Goal: Information Seeking & Learning: Learn about a topic

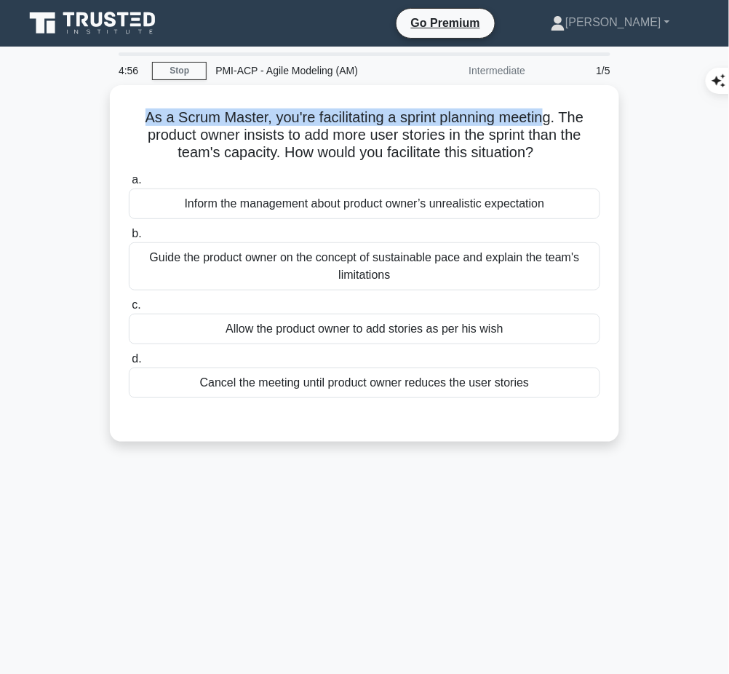
click at [594, 149] on h5 "As a Scrum Master, you're facilitating a sprint planning meeting. The product o…" at bounding box center [364, 135] width 475 height 54
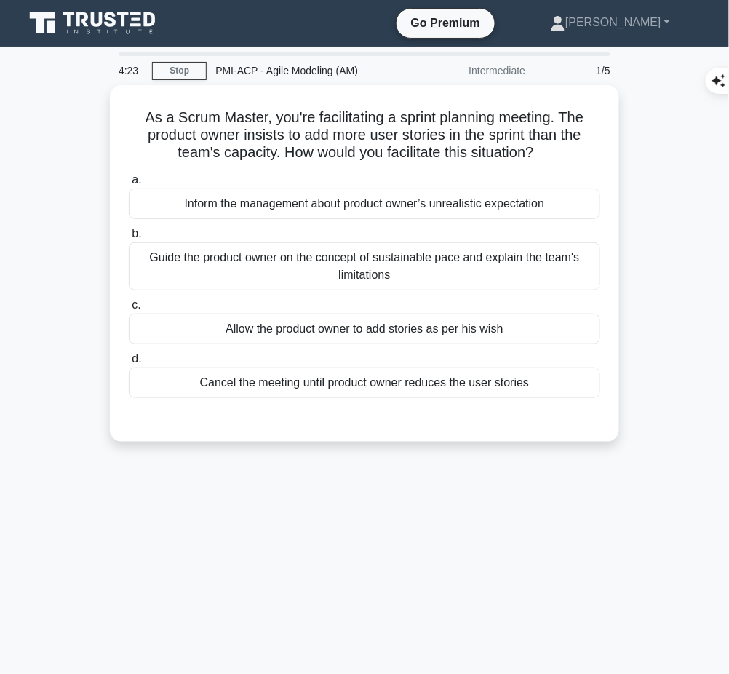
click at [467, 279] on div "Guide the product owner on the concept of sustainable pace and explain the team…" at bounding box center [365, 266] width 472 height 48
click at [129, 239] on input "b. Guide the product owner on the concept of sustainable pace and explain the t…" at bounding box center [129, 233] width 0 height 9
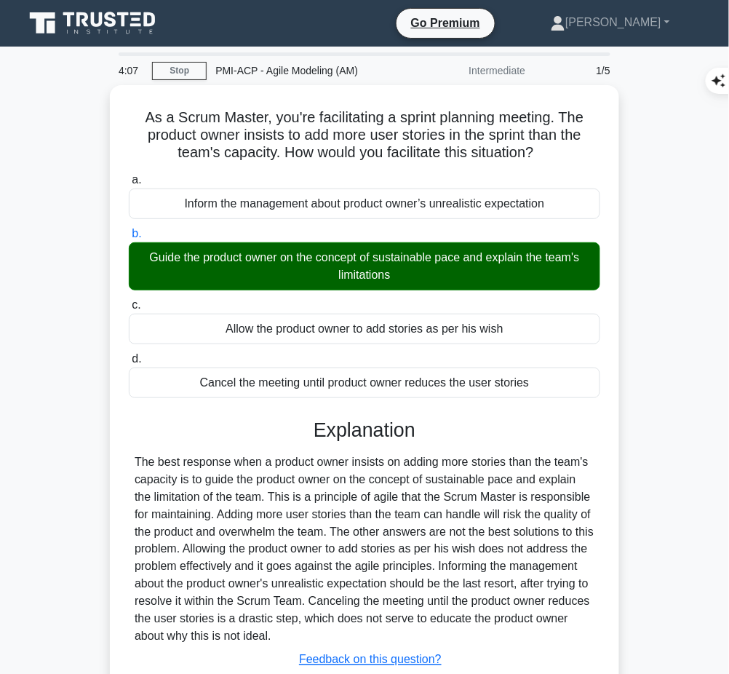
click at [381, 481] on div "The best response when a product owner insists on adding more stories than the …" at bounding box center [365, 550] width 460 height 192
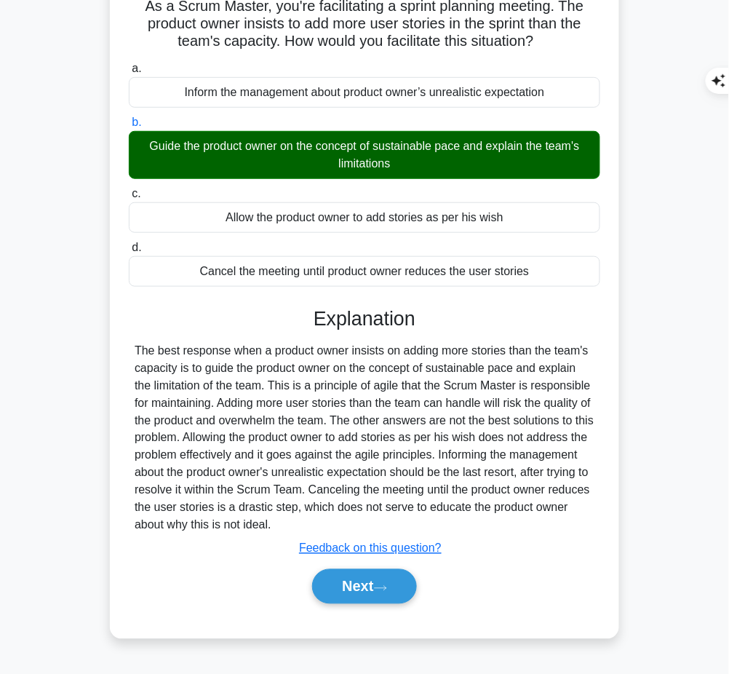
drag, startPoint x: 313, startPoint y: 313, endPoint x: 365, endPoint y: 521, distance: 214.7
click at [365, 521] on div "Explanation Submit feedback Feedback on this question? Next" at bounding box center [365, 458] width 472 height 303
copy div "Explanation The best response when a product owner insists on adding more stori…"
click at [362, 579] on button "Next" at bounding box center [364, 586] width 104 height 35
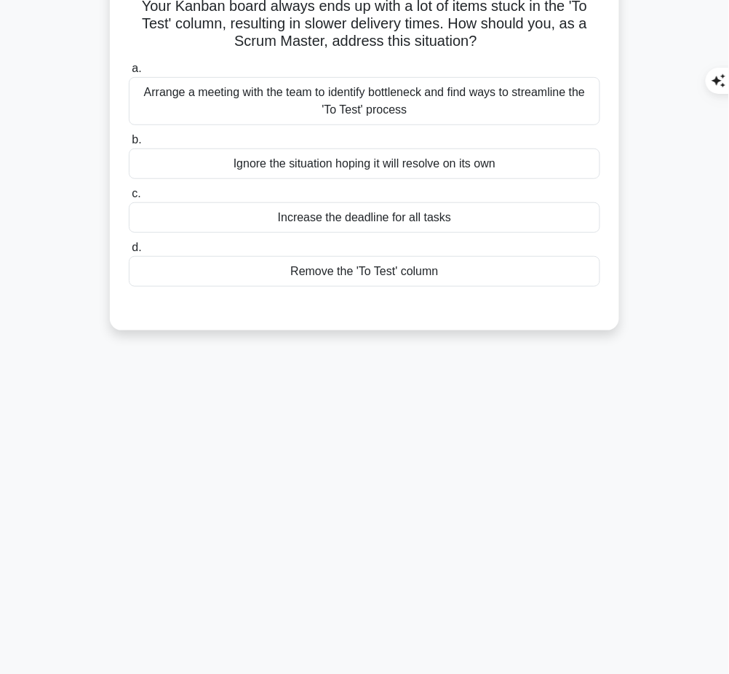
scroll to position [0, 0]
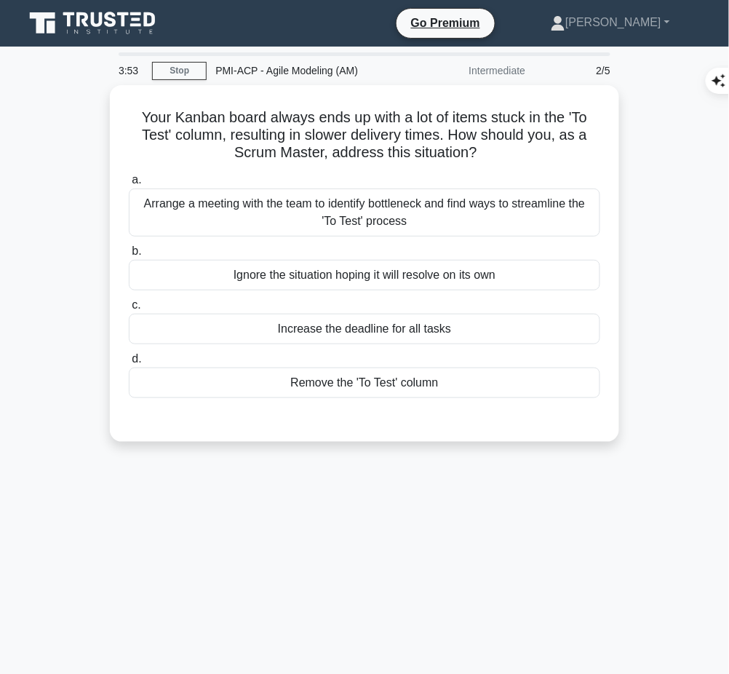
drag, startPoint x: 456, startPoint y: 146, endPoint x: 508, endPoint y: 148, distance: 52.5
click at [508, 148] on h5 "Your Kanban board always ends up with a lot of items stuck in the 'To Test' col…" at bounding box center [364, 135] width 475 height 54
copy h5 "Your Kanban board always ends up with a lot of items stuck in the 'To Test' col…"
click at [549, 211] on div "Arrange a meeting with the team to identify bottleneck and find ways to streaml…" at bounding box center [365, 213] width 472 height 48
click at [129, 185] on input "a. Arrange a meeting with the team to identify bottleneck and find ways to stre…" at bounding box center [129, 179] width 0 height 9
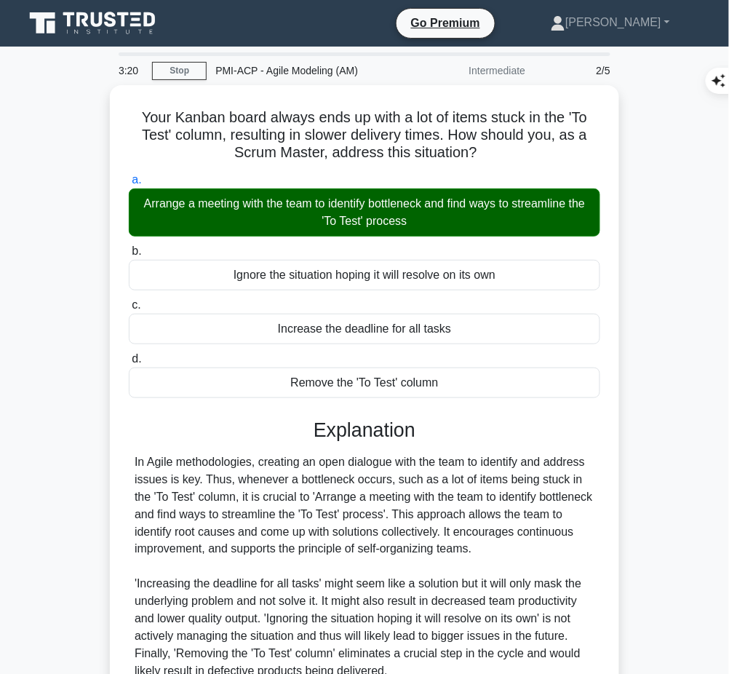
click at [356, 504] on div "In Agile methodologies, creating an open dialogue with the team to identify and…" at bounding box center [365, 567] width 460 height 227
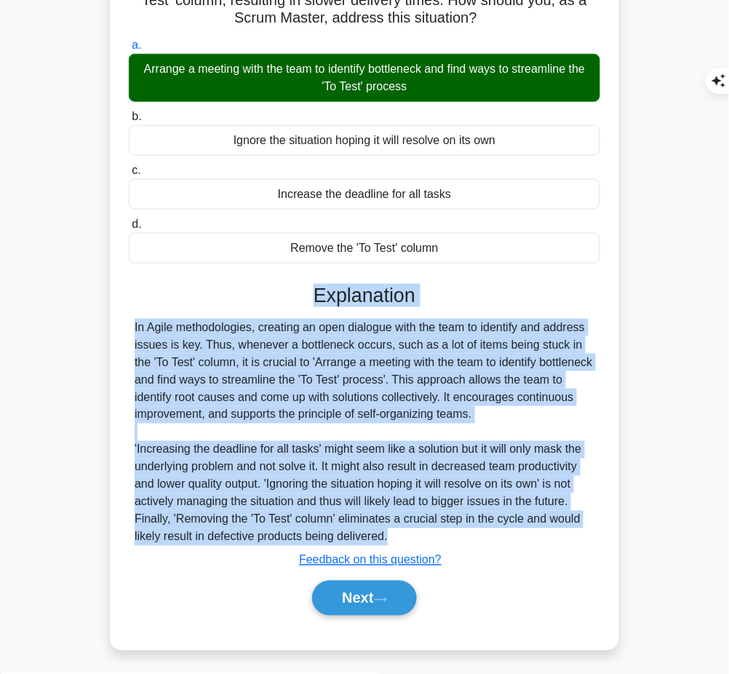
drag, startPoint x: 308, startPoint y: 284, endPoint x: 427, endPoint y: 531, distance: 273.8
click at [427, 531] on div "Explanation In Agile methodologies, creating an open dialogue with the team to …" at bounding box center [365, 453] width 472 height 338
copy div "Explanation In Agile methodologies, creating an open dialogue with the team to …"
click at [348, 601] on button "Next" at bounding box center [364, 598] width 104 height 35
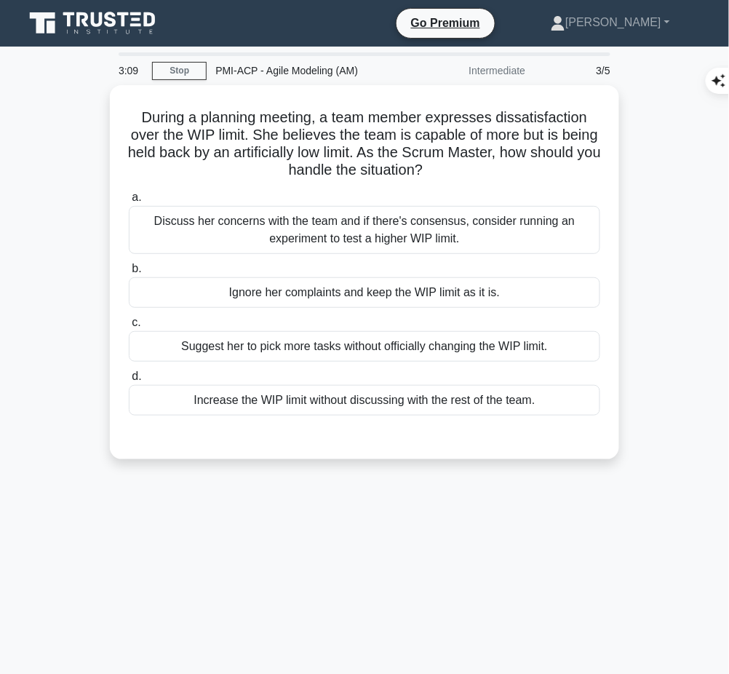
scroll to position [1, 0]
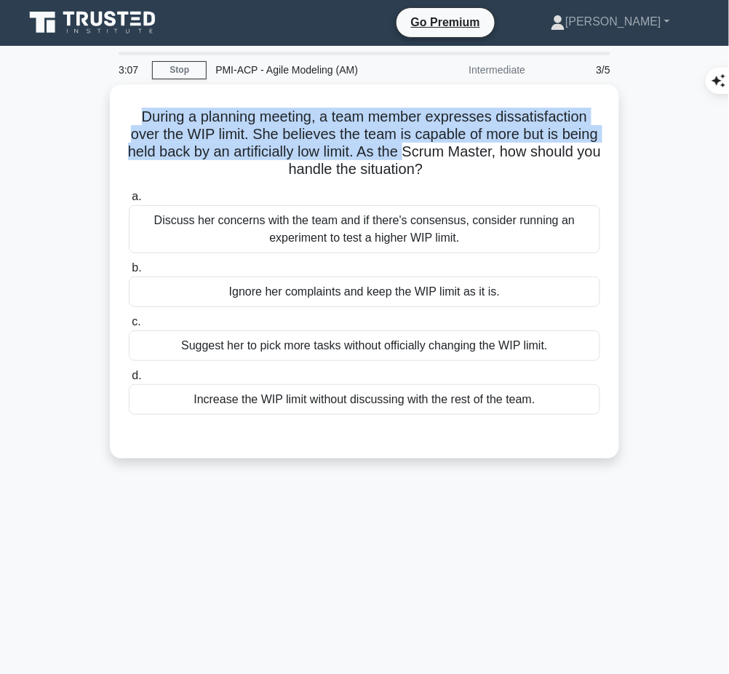
drag, startPoint x: 132, startPoint y: 108, endPoint x: 467, endPoint y: 156, distance: 338.3
click at [467, 156] on h5 "During a planning meeting, a team member expresses dissatisfaction over the WIP…" at bounding box center [364, 143] width 475 height 71
click at [399, 155] on h5 "During a planning meeting, a team member expresses dissatisfaction over the WIP…" at bounding box center [364, 143] width 475 height 71
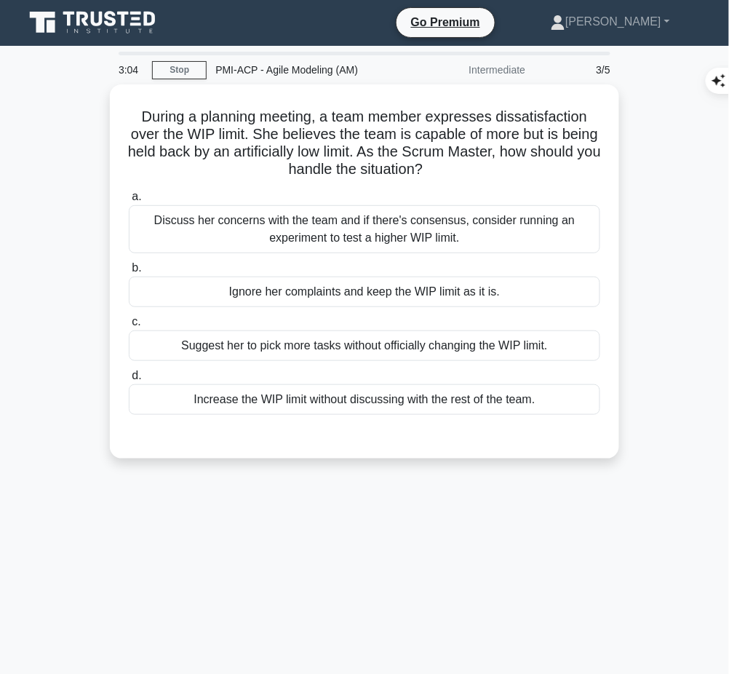
drag, startPoint x: 138, startPoint y: 112, endPoint x: 475, endPoint y: 170, distance: 341.3
click at [475, 170] on h5 "During a planning meeting, a team member expresses dissatisfaction over the WIP…" at bounding box center [364, 143] width 475 height 71
copy h5 "During a planning meeting, a team member expresses dissatisfaction over the WIP…"
click at [501, 223] on div "Discuss her concerns with the team and if there's consensus, consider running a…" at bounding box center [365, 229] width 472 height 48
click at [129, 202] on input "a. Discuss her concerns with the team and if there's consensus, consider runnin…" at bounding box center [129, 196] width 0 height 9
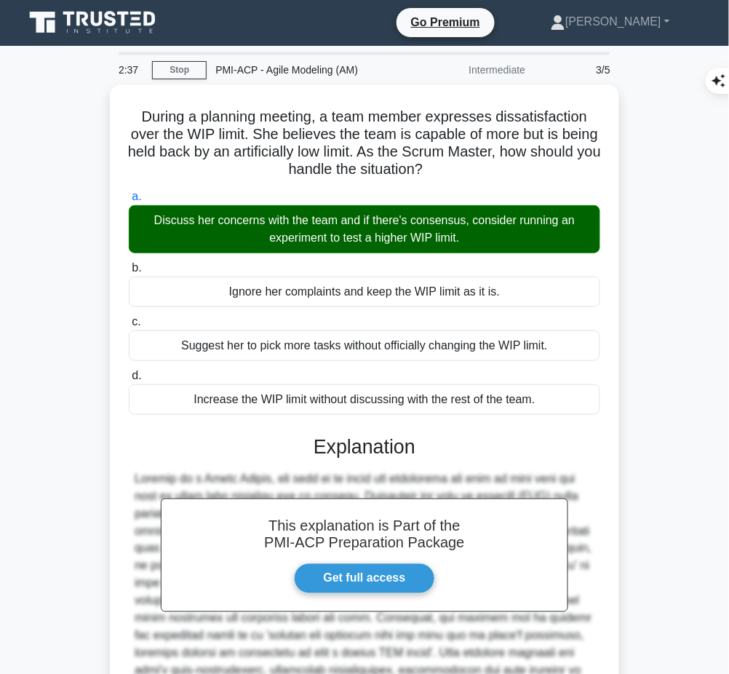
scroll to position [153, 0]
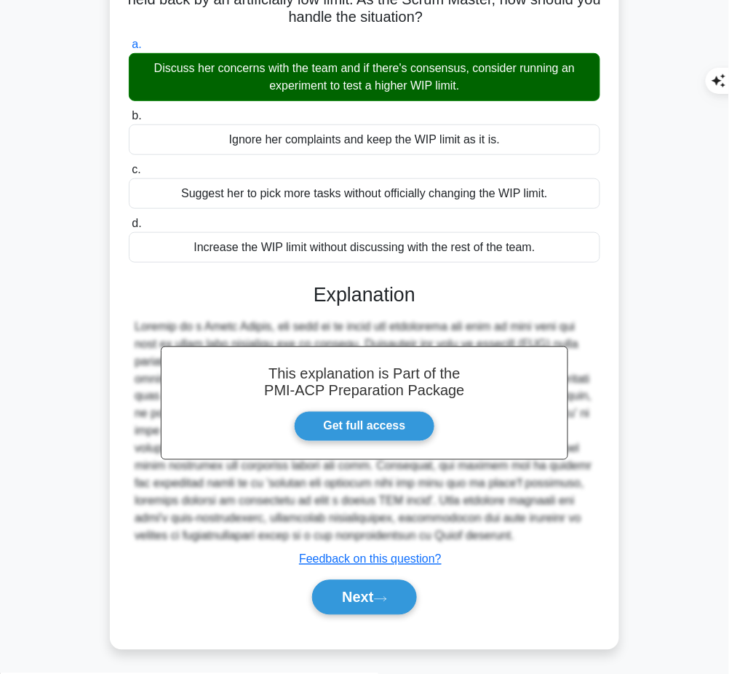
click at [371, 600] on button "Next" at bounding box center [364, 597] width 104 height 35
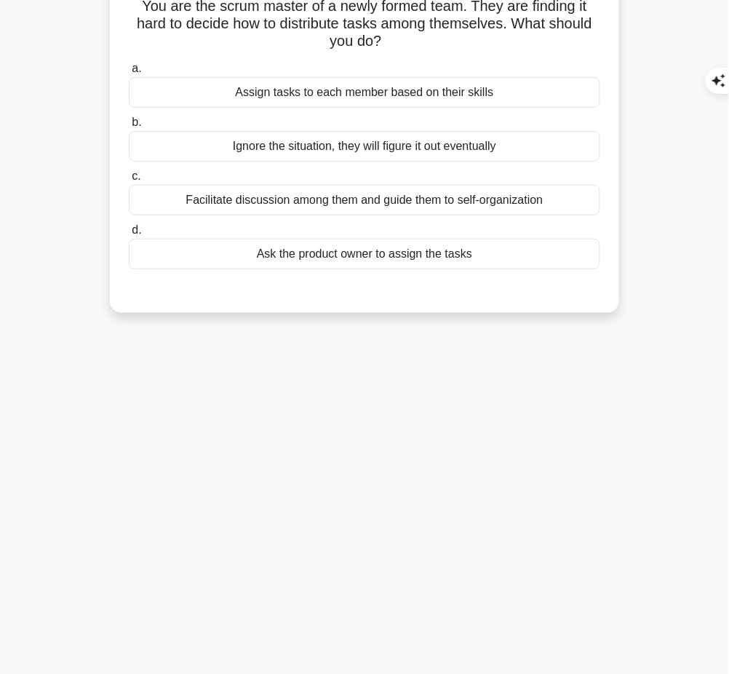
scroll to position [0, 0]
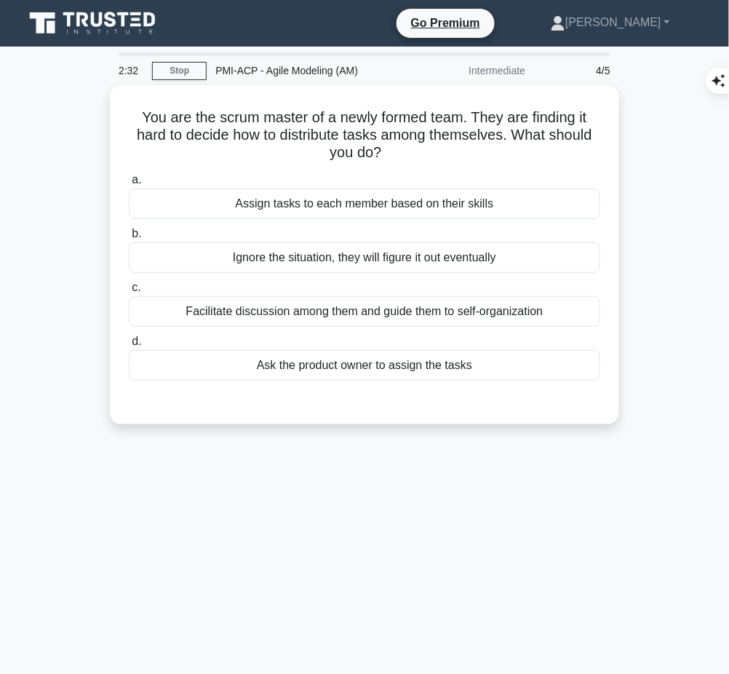
drag, startPoint x: 130, startPoint y: 105, endPoint x: 384, endPoint y: 150, distance: 258.8
click at [384, 150] on h5 "You are the scrum master of a newly formed team. They are finding it hard to de…" at bounding box center [364, 135] width 475 height 54
copy h5 "You are the scrum master of a newly formed team. They are finding it hard to de…"
click at [552, 313] on div "Facilitate discussion among them and guide them to self-organization" at bounding box center [365, 311] width 472 height 31
click at [129, 293] on input "c. Facilitate discussion among them and guide them to self-organization" at bounding box center [129, 287] width 0 height 9
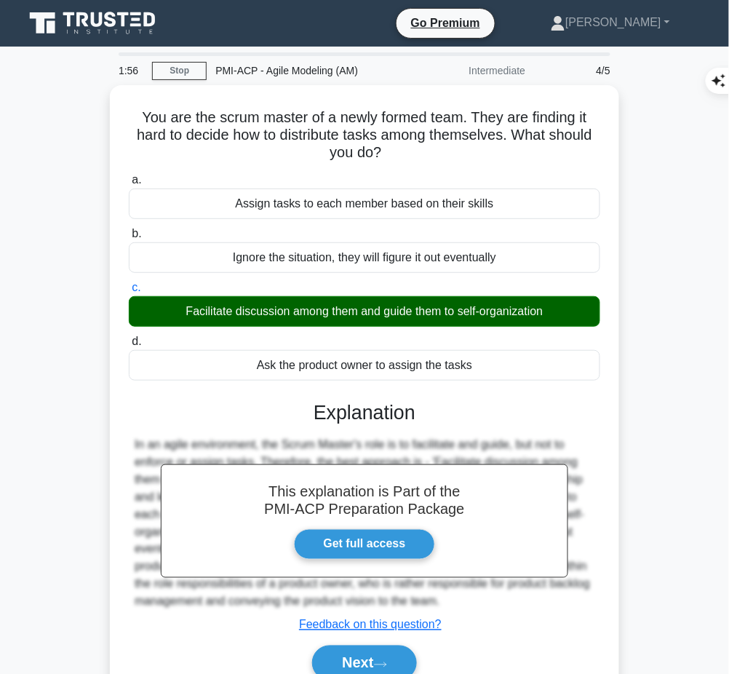
click at [273, 427] on div "This explanation is Part of the PMI-ACP Preparation Package Get full access Exp…" at bounding box center [365, 535] width 472 height 303
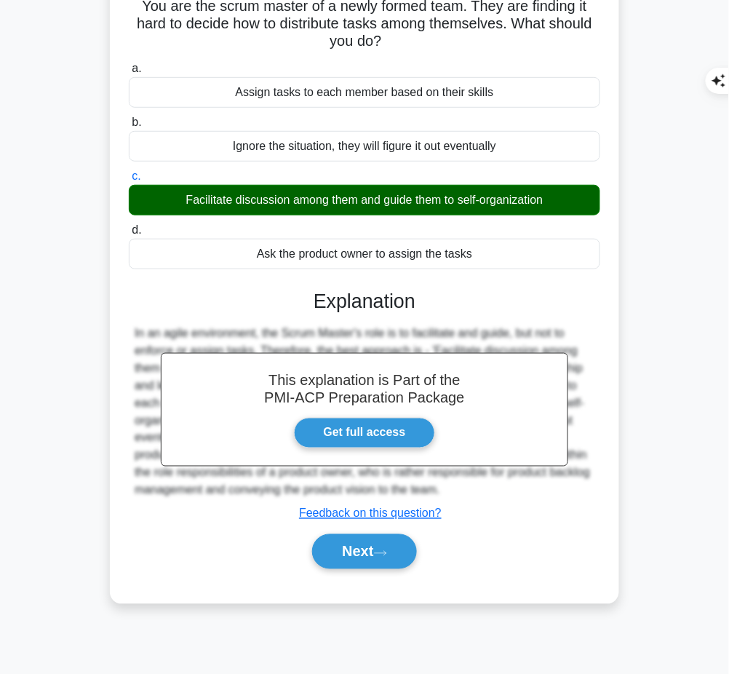
drag, startPoint x: 308, startPoint y: 288, endPoint x: 498, endPoint y: 488, distance: 276.5
click at [498, 488] on div "This explanation is Part of the PMI-ACP Preparation Package Get full access Exp…" at bounding box center [365, 423] width 472 height 303
copy div "Explanation In an agile environment, the Scrum Master's role is to facilitate a…"
click at [344, 547] on button "Next" at bounding box center [364, 551] width 104 height 35
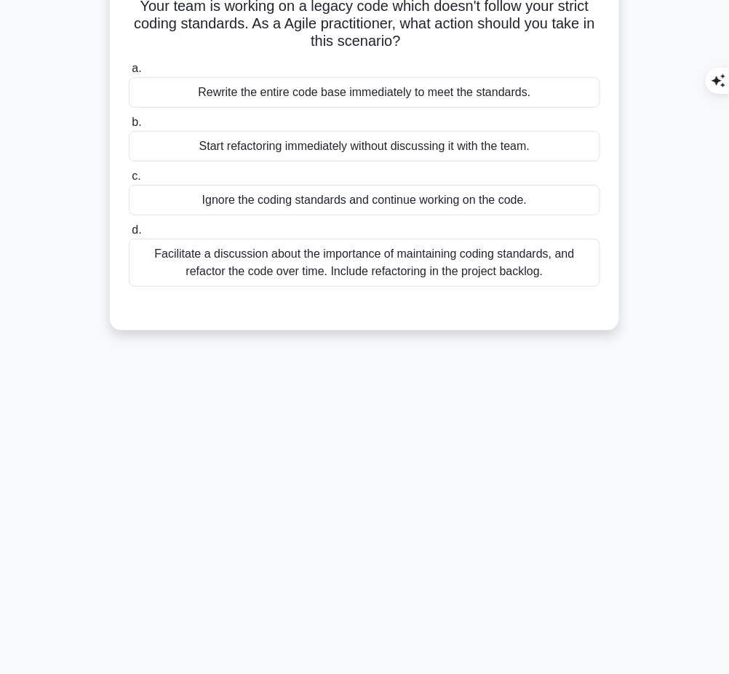
scroll to position [0, 0]
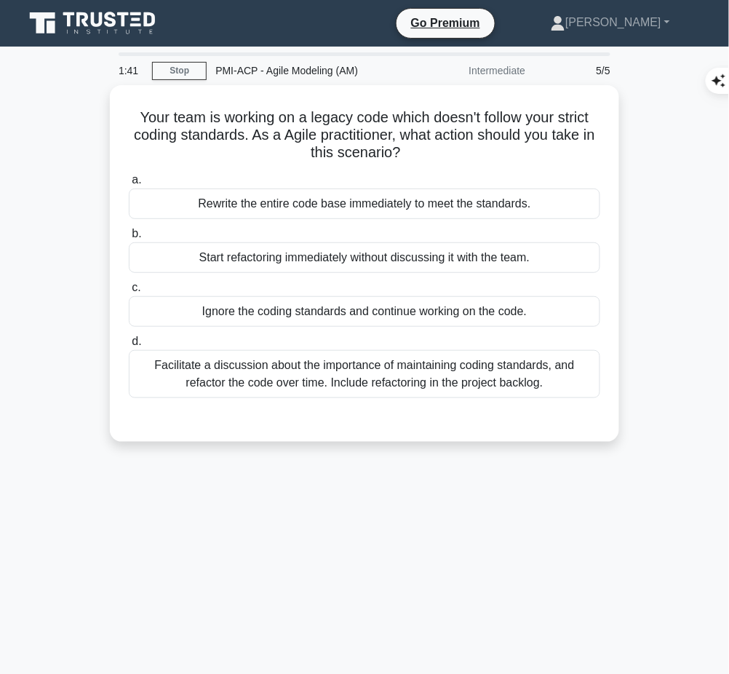
drag, startPoint x: 125, startPoint y: 106, endPoint x: 473, endPoint y: 148, distance: 350.4
click at [473, 148] on div "Your team is working on a legacy code which doesn't follow your strict coding s…" at bounding box center [365, 263] width 498 height 345
copy h5 "Your team is working on a legacy code which doesn't follow your strict coding s…"
click at [504, 370] on div "Facilitate a discussion about the importance of maintaining coding standards, a…" at bounding box center [365, 374] width 472 height 48
click at [129, 347] on input "d. Facilitate a discussion about the importance of maintaining coding standards…" at bounding box center [129, 341] width 0 height 9
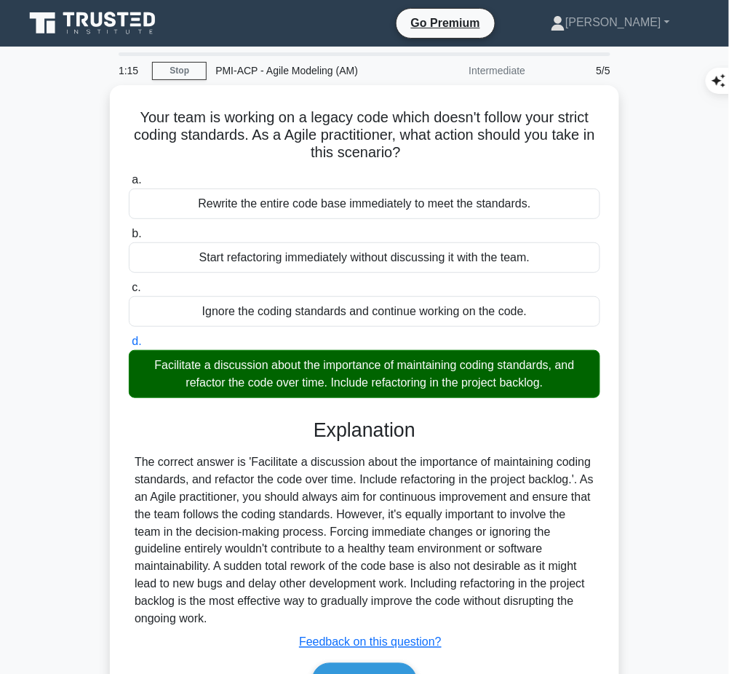
click at [335, 533] on div "The correct answer is 'Facilitate a discussion about the importance of maintain…" at bounding box center [365, 541] width 460 height 175
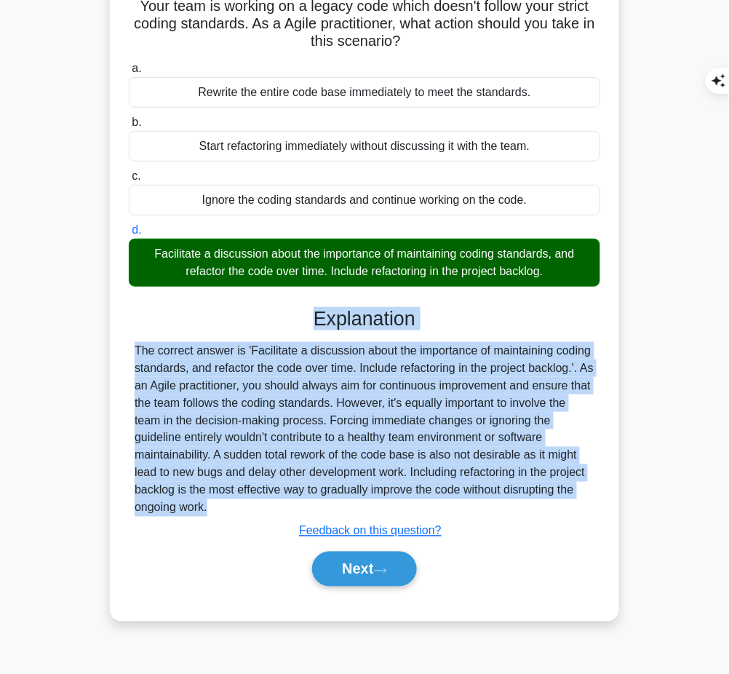
drag, startPoint x: 316, startPoint y: 315, endPoint x: 240, endPoint y: 515, distance: 214.0
click at [240, 515] on div "Explanation The correct answer is 'Facilitate a discussion about the importance…" at bounding box center [365, 449] width 472 height 285
copy div "Explanation The correct answer is 'Facilitate a discussion about the importance…"
click at [377, 567] on button "Next" at bounding box center [364, 569] width 104 height 35
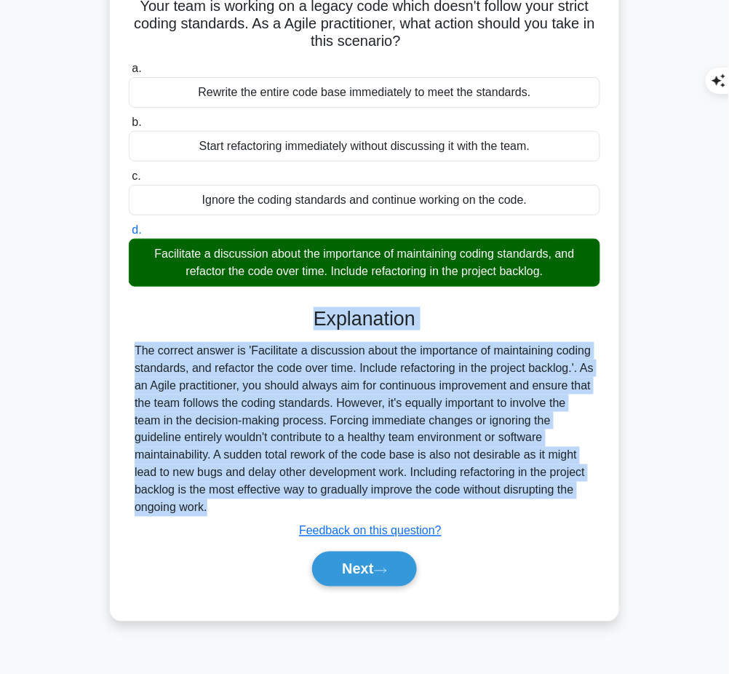
scroll to position [0, 0]
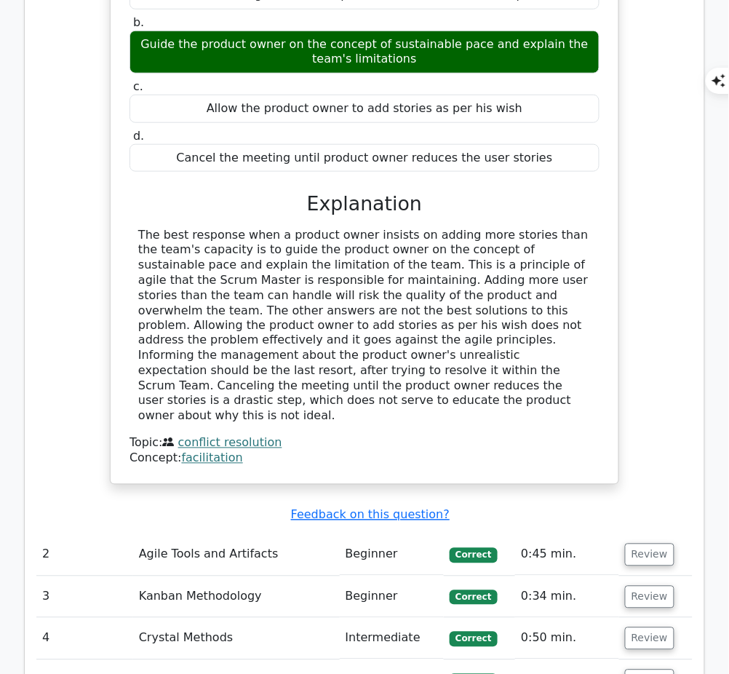
scroll to position [0, 5]
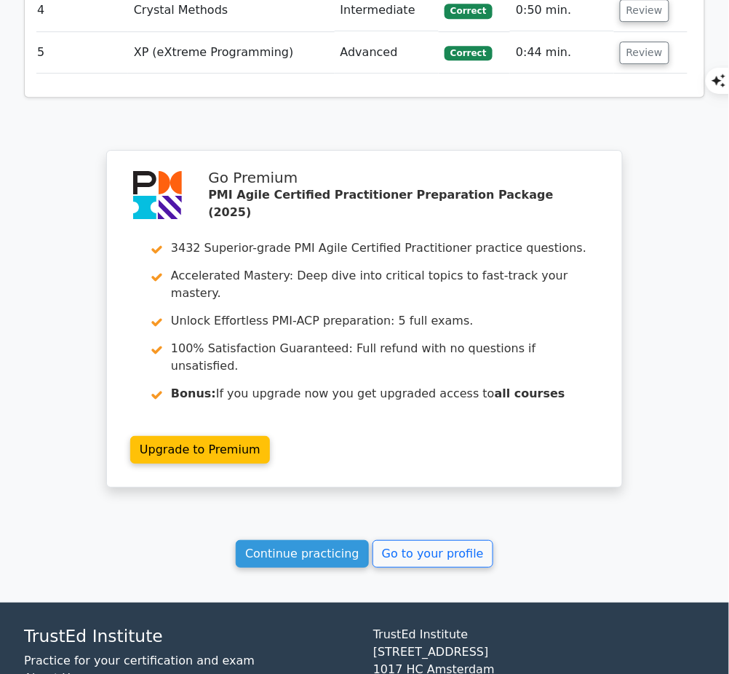
scroll to position [1934, 0]
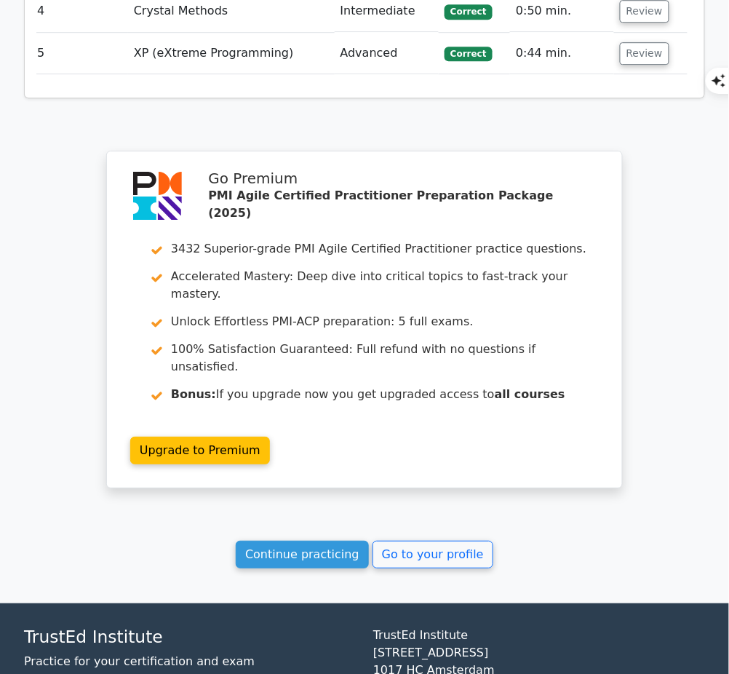
click at [321, 541] on link "Continue practicing" at bounding box center [302, 555] width 133 height 28
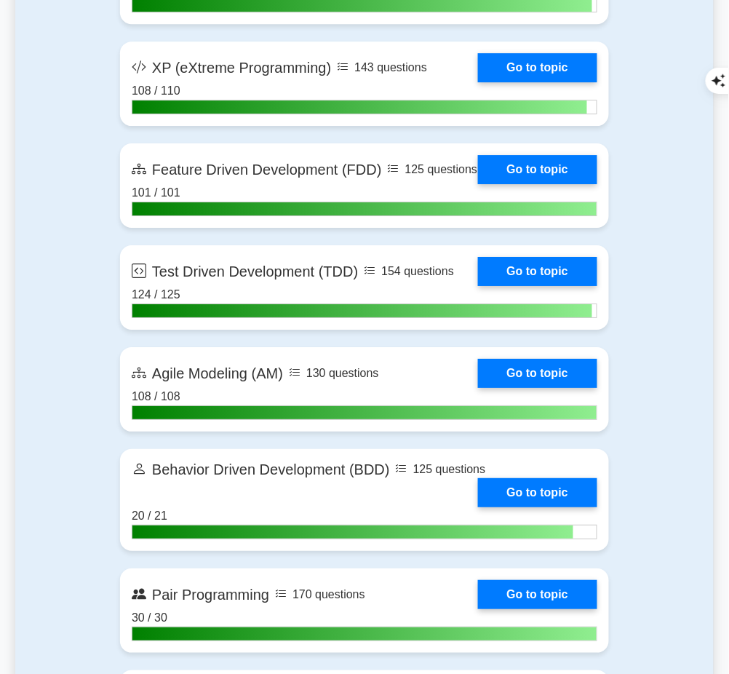
scroll to position [3260, 0]
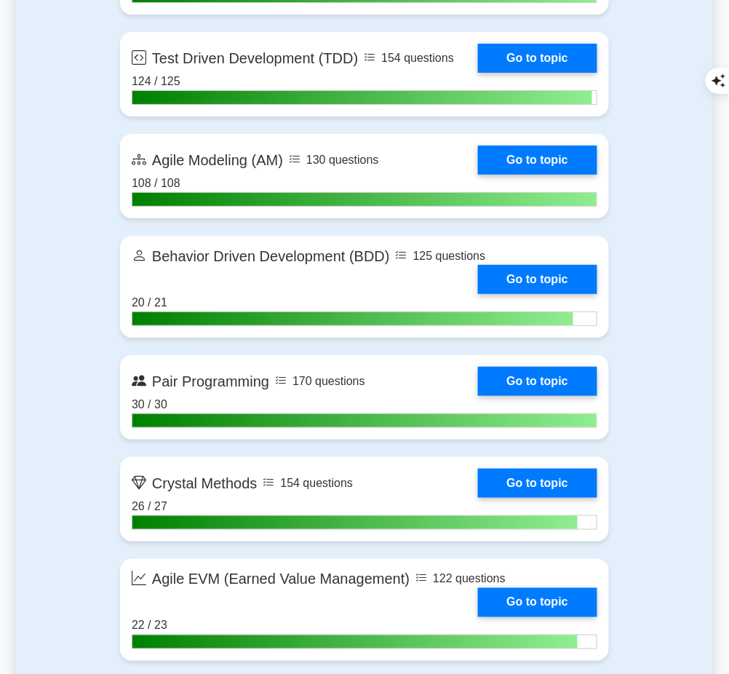
click at [568, 169] on link "Go to topic" at bounding box center [537, 160] width 119 height 29
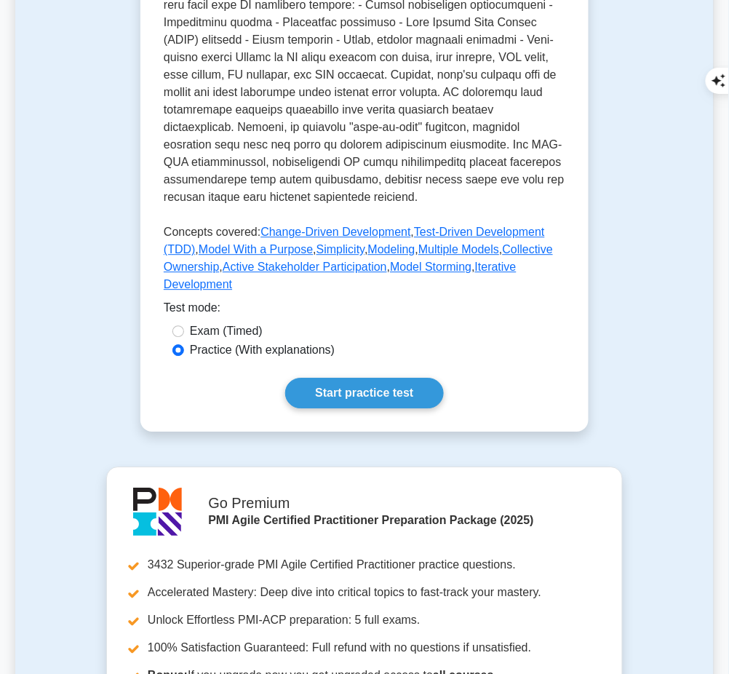
scroll to position [623, 0]
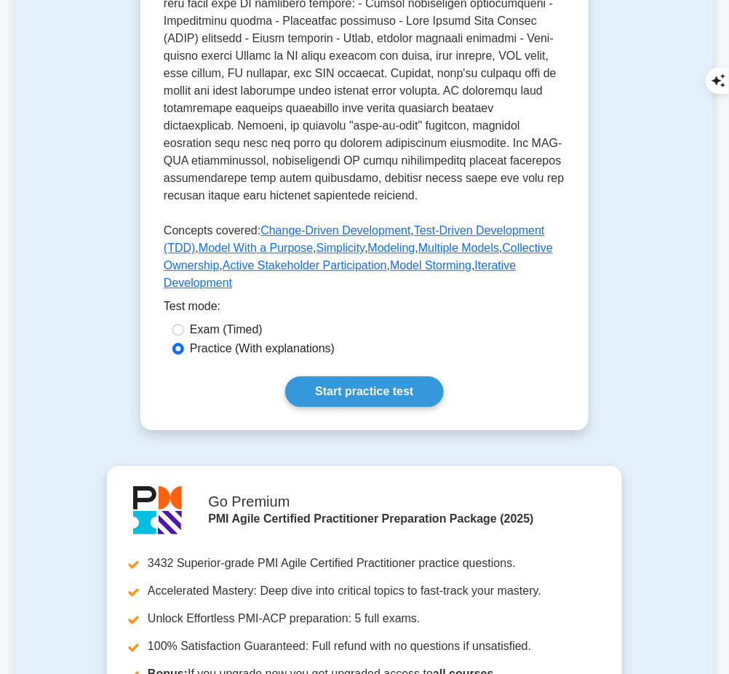
click at [352, 385] on link "Start practice test" at bounding box center [364, 391] width 158 height 31
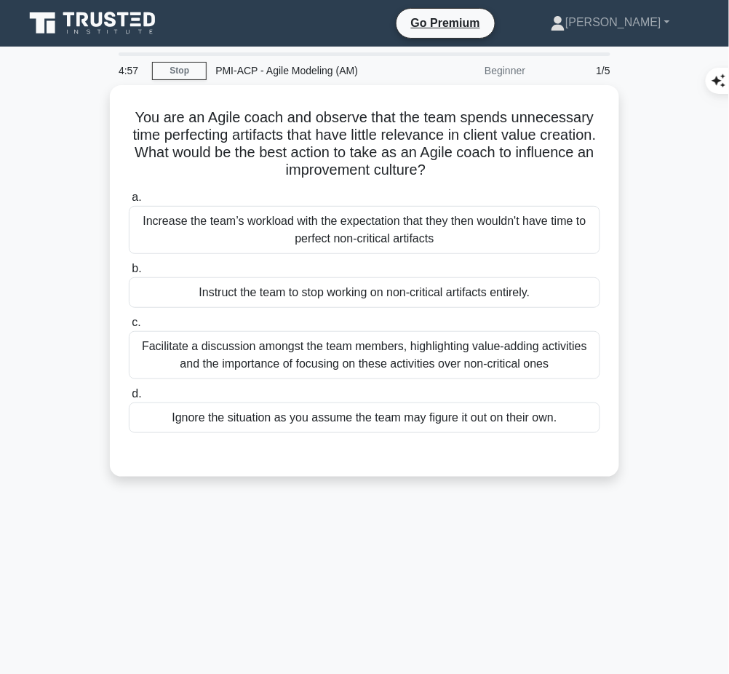
drag, startPoint x: 129, startPoint y: 106, endPoint x: 480, endPoint y: 175, distance: 357.6
click at [480, 175] on h5 "You are an Agile coach and observe that the team spends unnecessary time perfec…" at bounding box center [364, 143] width 475 height 71
copy h5 "You are an Agile coach and observe that the team spends unnecessary time perfec…"
click at [461, 351] on div "Facilitate a discussion amongst the team members, highlighting value-adding act…" at bounding box center [365, 355] width 472 height 48
click at [129, 328] on input "c. Facilitate a discussion amongst the team members, highlighting value-adding …" at bounding box center [129, 322] width 0 height 9
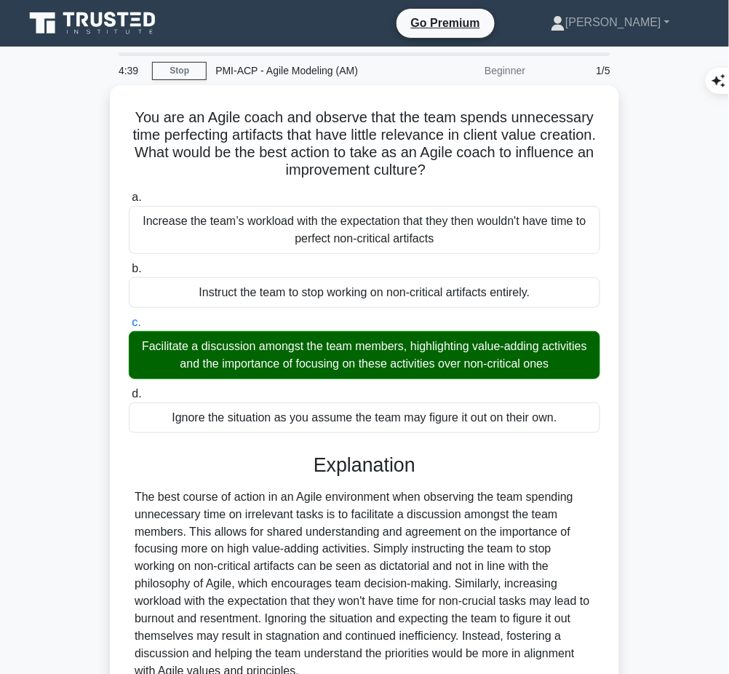
click at [280, 485] on div "Explanation The best course of action in an Agile environment when observing th…" at bounding box center [365, 605] width 472 height 303
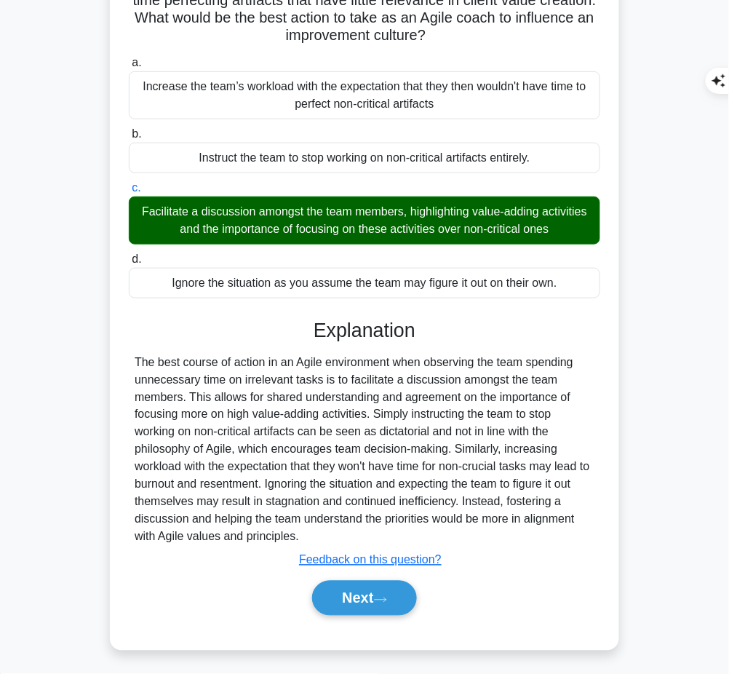
drag, startPoint x: 307, startPoint y: 320, endPoint x: 312, endPoint y: 534, distance: 214.1
click at [312, 534] on div "Explanation The best course of action in an Agile environment when observing th…" at bounding box center [365, 470] width 472 height 303
copy div "Explanation The best course of action in an Agile environment when observing th…"
click at [380, 603] on button "Next" at bounding box center [364, 598] width 104 height 35
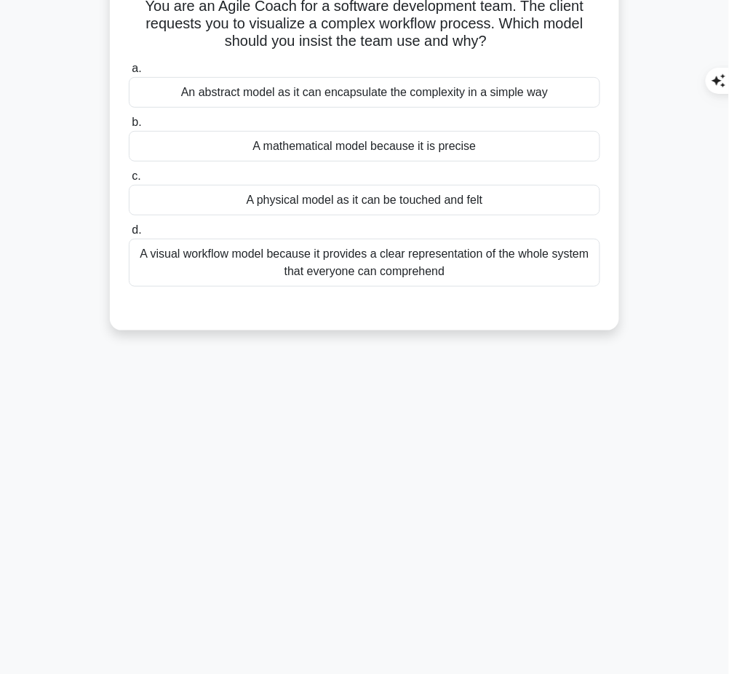
scroll to position [0, 0]
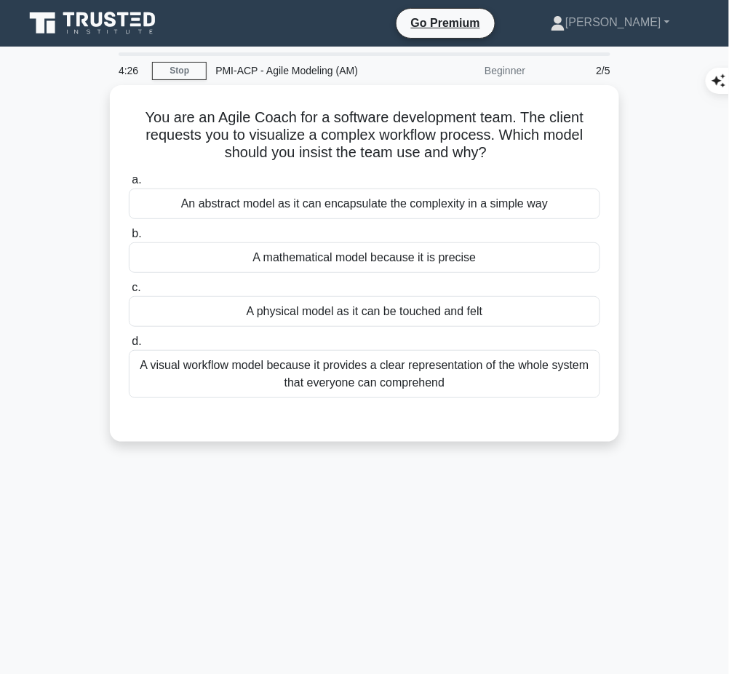
drag, startPoint x: 135, startPoint y: 109, endPoint x: 499, endPoint y: 155, distance: 367.6
click at [499, 155] on h5 "You are an Agile Coach for a software development team. The client requests you…" at bounding box center [364, 135] width 475 height 54
copy h5 "You are an Agile Coach for a software development team. The client requests you…"
click at [257, 364] on div "A visual workflow model because it provides a clear representation of the whole…" at bounding box center [365, 374] width 472 height 48
click at [129, 347] on input "d. A visual workflow model because it provides a clear representation of the wh…" at bounding box center [129, 341] width 0 height 9
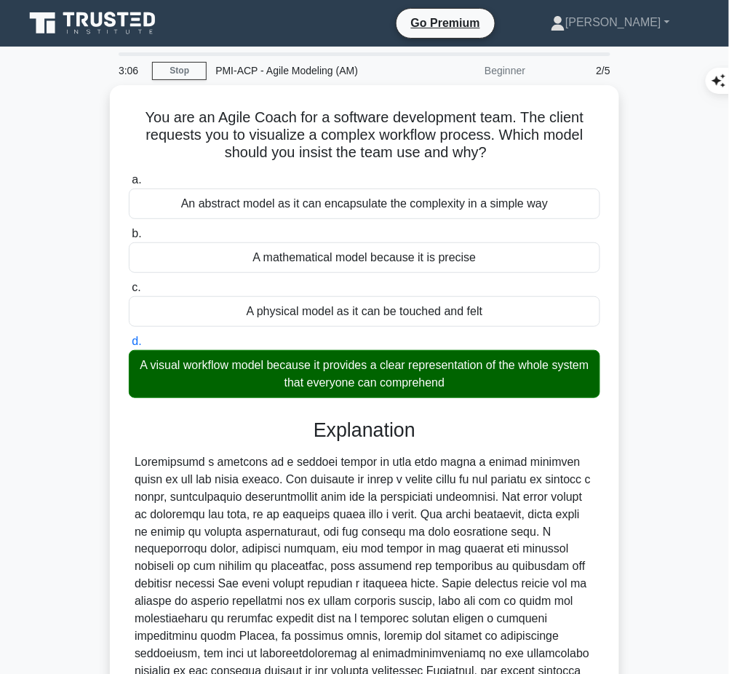
click at [248, 574] on div at bounding box center [365, 585] width 460 height 262
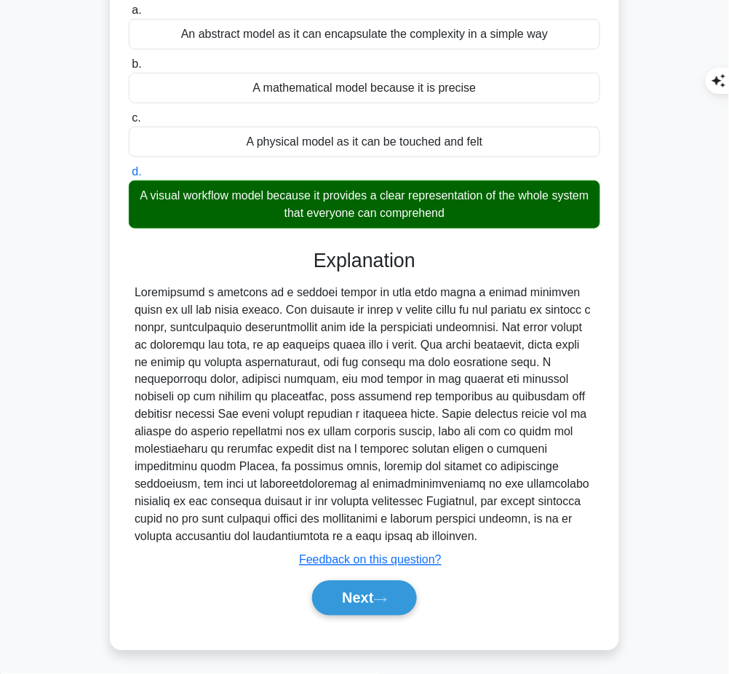
drag, startPoint x: 316, startPoint y: 253, endPoint x: 296, endPoint y: 535, distance: 283.1
click at [296, 535] on div "Explanation Submit feedback Feedback on this question? Next" at bounding box center [365, 435] width 472 height 373
copy div "Explanation Visualizing a workflow in a complex system is best done using a vis…"
click at [379, 588] on button "Next" at bounding box center [364, 598] width 104 height 35
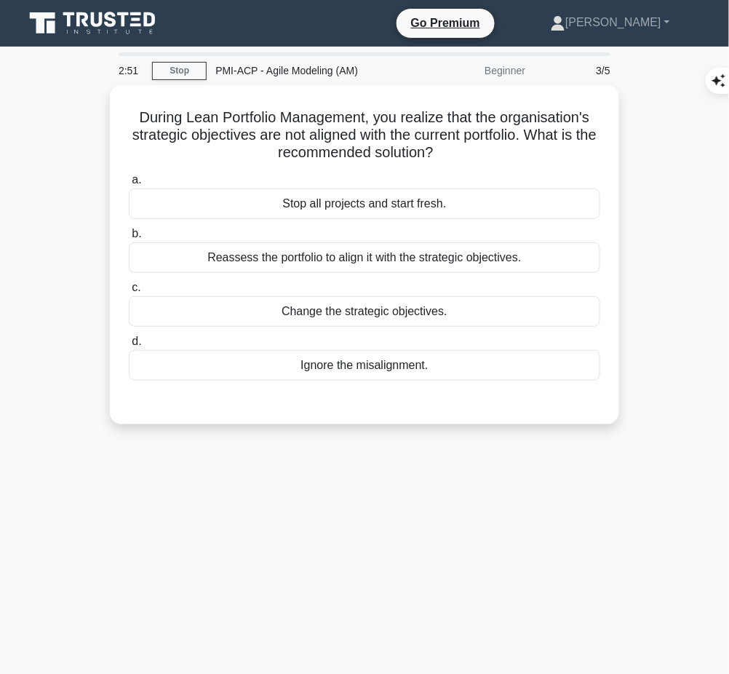
drag, startPoint x: 133, startPoint y: 104, endPoint x: 486, endPoint y: 146, distance: 354.9
click at [486, 146] on h5 "During Lean Portfolio Management, you realize that the organisation's strategic…" at bounding box center [364, 135] width 475 height 54
copy h5 "During Lean Portfolio Management, you realize that the organisation's strategic…"
click at [371, 251] on div "Reassess the portfolio to align it with the strategic objectives." at bounding box center [365, 257] width 472 height 31
click at [129, 239] on input "b. Reassess the portfolio to align it with the strategic objectives." at bounding box center [129, 233] width 0 height 9
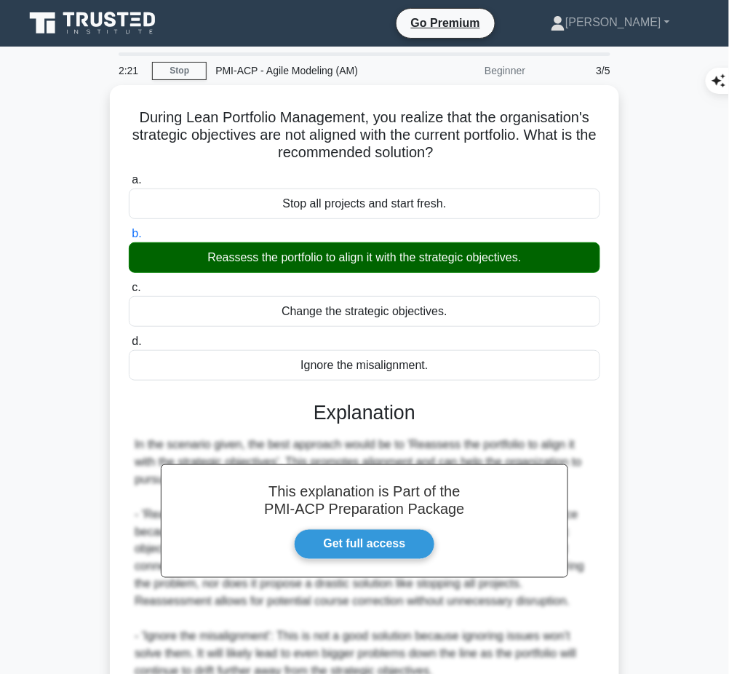
click at [379, 405] on h3 "Explanation" at bounding box center [365, 412] width 454 height 23
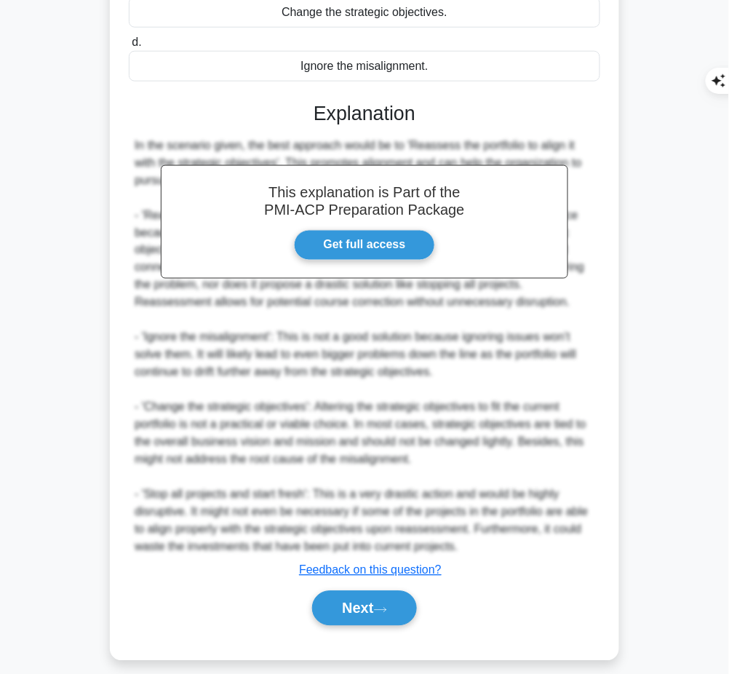
scroll to position [301, 0]
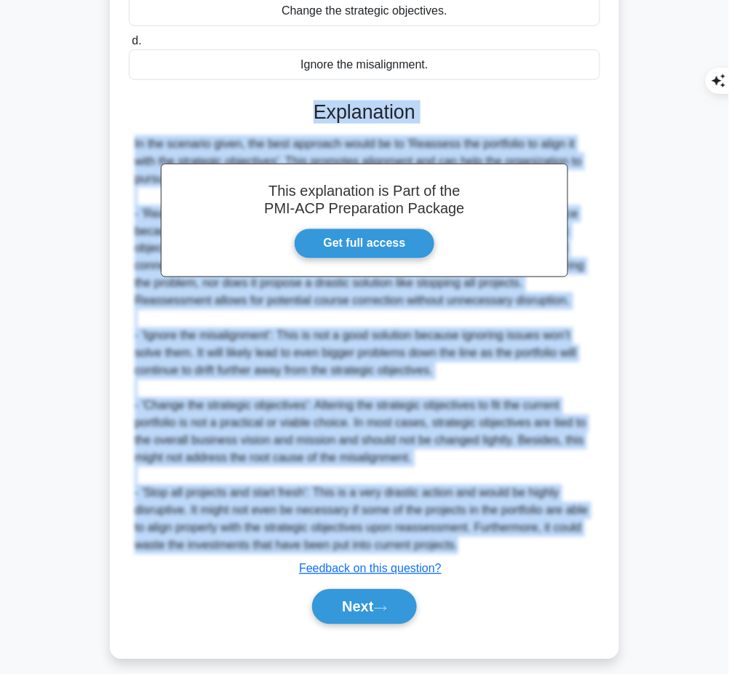
drag, startPoint x: 311, startPoint y: 111, endPoint x: 467, endPoint y: 548, distance: 464.4
click at [467, 548] on div "This explanation is Part of the PMI-ACP Preparation Package Get full access Exp…" at bounding box center [365, 356] width 472 height 547
copy div "Explanation In the scenario given, the best approach would be to 'Reassess the …"
click at [368, 603] on button "Next" at bounding box center [364, 607] width 104 height 35
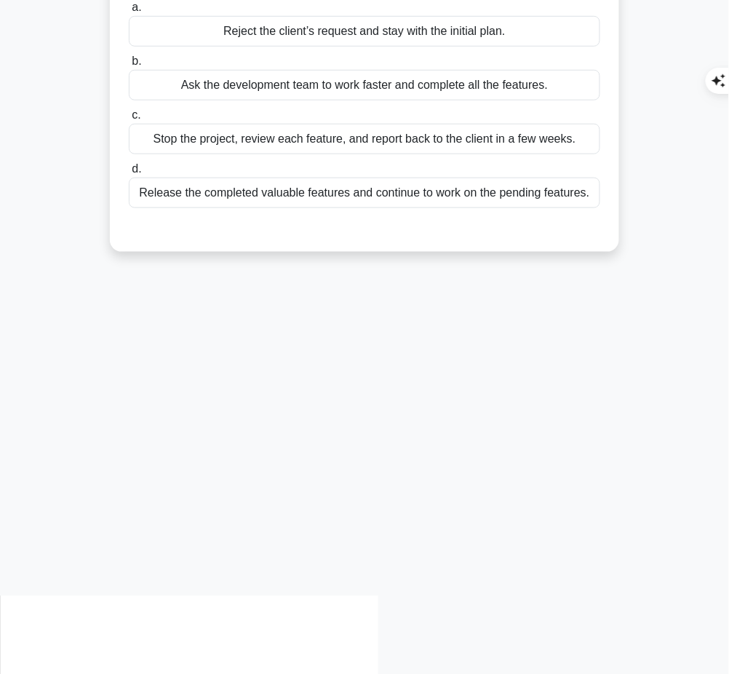
scroll to position [0, 0]
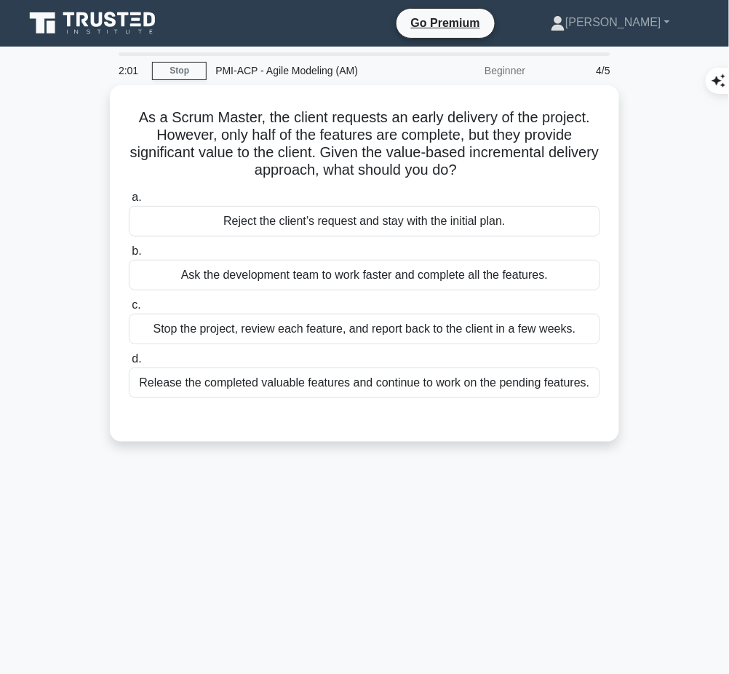
drag, startPoint x: 136, startPoint y: 112, endPoint x: 499, endPoint y: 167, distance: 366.6
click at [499, 167] on h5 "As a Scrum Master, the client requests an early delivery of the project. Howeve…" at bounding box center [364, 143] width 475 height 71
click at [475, 167] on icon ".spinner_0XTQ{transform-origin:center;animation:spinner_y6GP .75s linear infini…" at bounding box center [465, 170] width 17 height 17
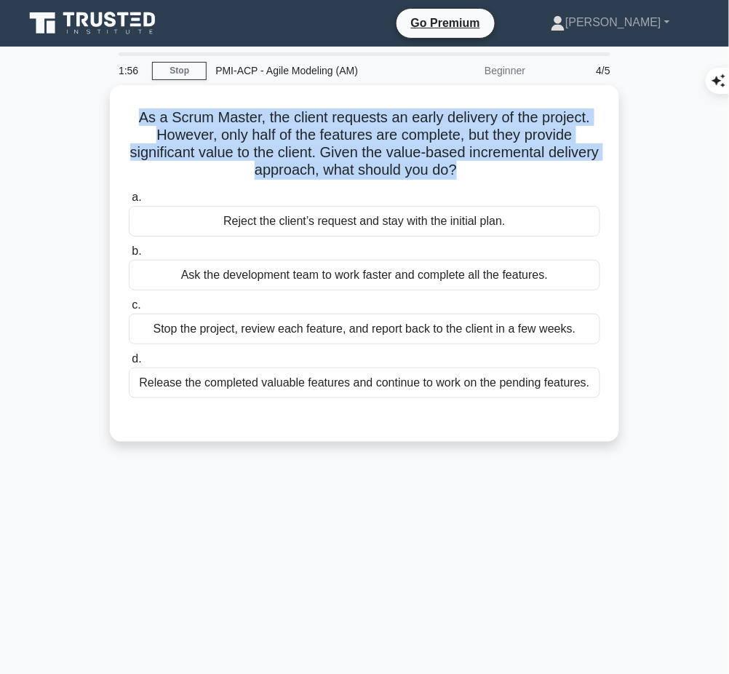
drag, startPoint x: 140, startPoint y: 110, endPoint x: 484, endPoint y: 170, distance: 348.9
click at [484, 170] on h5 "As a Scrum Master, the client requests an early delivery of the project. Howeve…" at bounding box center [364, 143] width 475 height 71
copy h5 "As a Scrum Master, the client requests an early delivery of the project. Howeve…"
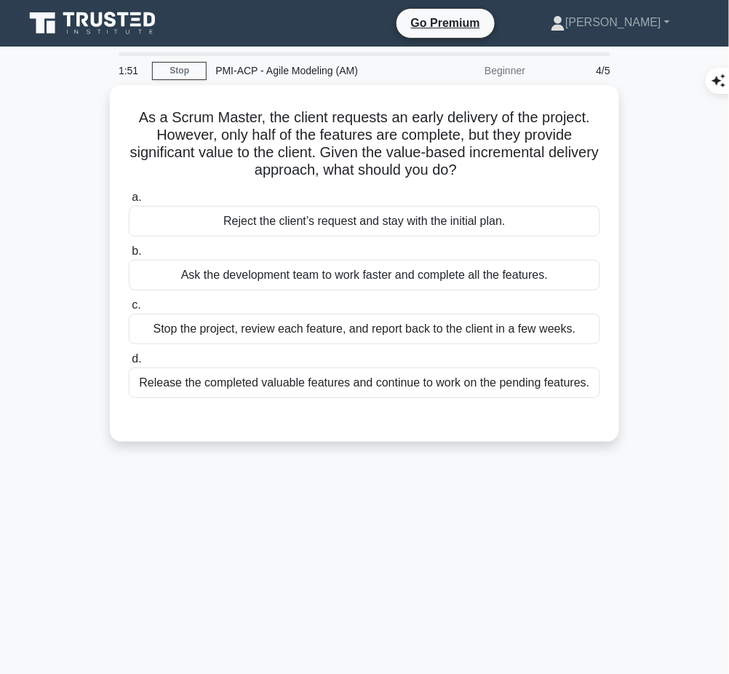
click at [571, 382] on div "Release the completed valuable features and continue to work on the pending fea…" at bounding box center [365, 383] width 472 height 31
click at [129, 364] on input "d. Release the completed valuable features and continue to work on the pending …" at bounding box center [129, 359] width 0 height 9
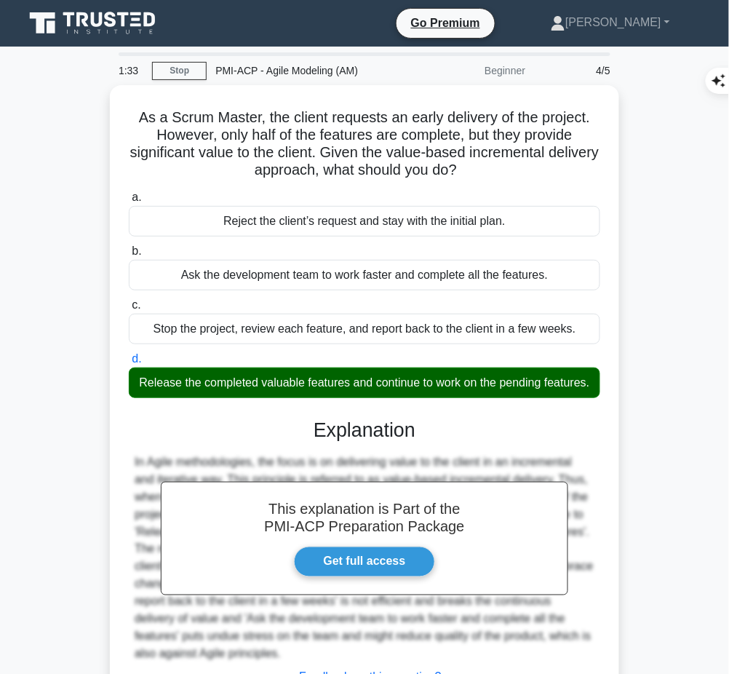
click at [309, 461] on div "This explanation is Part of the PMI-ACP Preparation Package Get full access Exp…" at bounding box center [365, 570] width 472 height 338
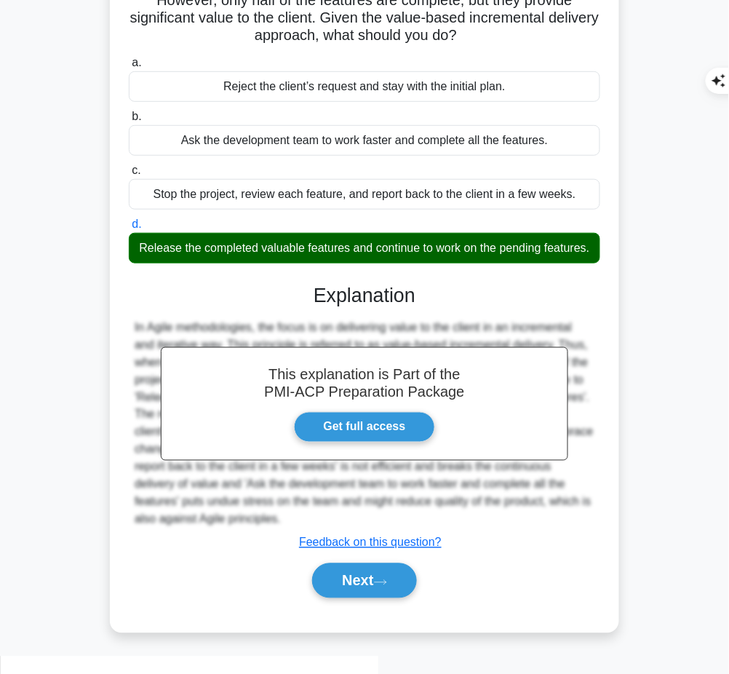
scroll to position [134, 0]
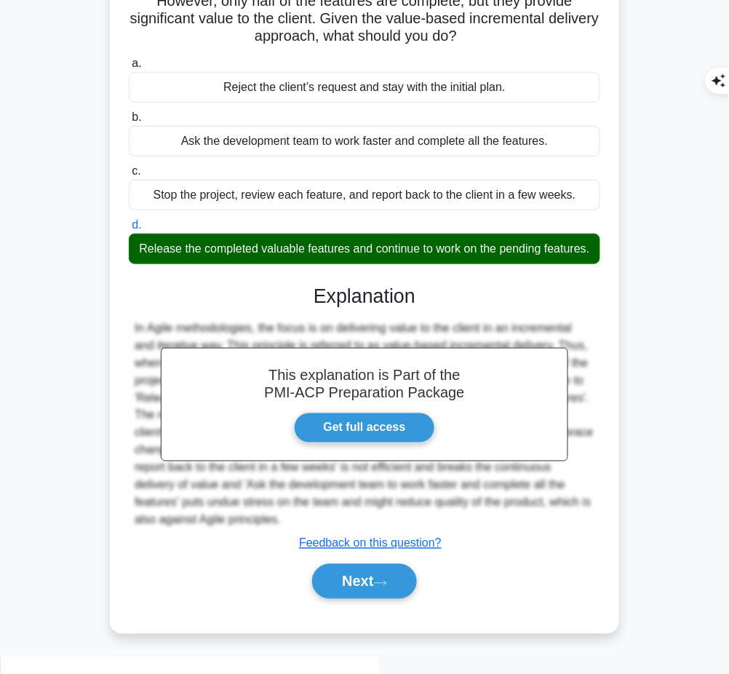
drag, startPoint x: 316, startPoint y: 306, endPoint x: 251, endPoint y: 539, distance: 241.8
click at [251, 539] on div "This explanation is Part of the PMI-ACP Preparation Package Get full access Exp…" at bounding box center [365, 436] width 472 height 338
copy div "Explanation In Agile methodologies, the focus is on delivering value to the cli…"
click at [382, 587] on icon at bounding box center [380, 583] width 13 height 8
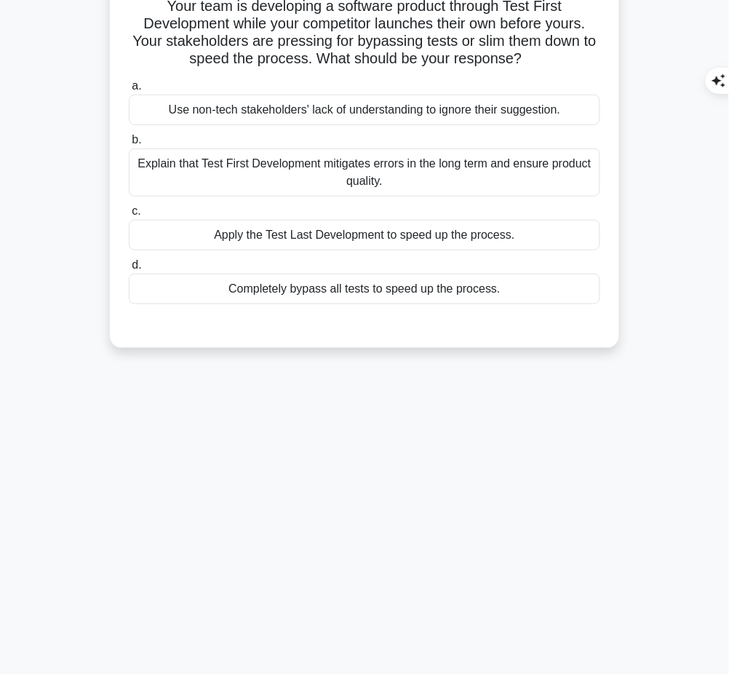
scroll to position [0, 0]
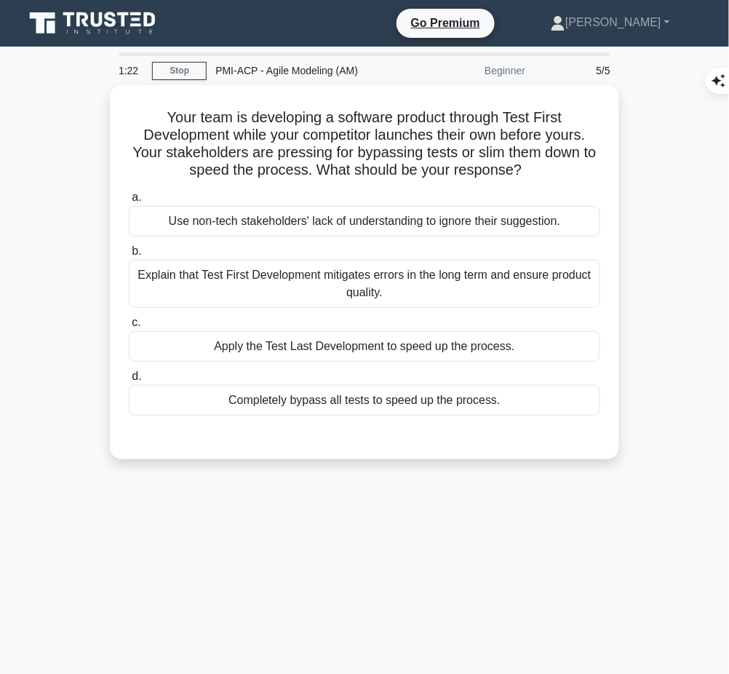
drag, startPoint x: 146, startPoint y: 105, endPoint x: 554, endPoint y: 175, distance: 413.7
click at [554, 175] on h5 "Your team is developing a software product through Test First Development while…" at bounding box center [364, 143] width 475 height 71
copy h5 "Your team is developing a software product through Test First Development while…"
click at [432, 289] on div "Explain that Test First Development mitigates errors in the long term and ensur…" at bounding box center [365, 284] width 472 height 48
click at [129, 256] on input "b. Explain that Test First Development mitigates errors in the long term and en…" at bounding box center [129, 251] width 0 height 9
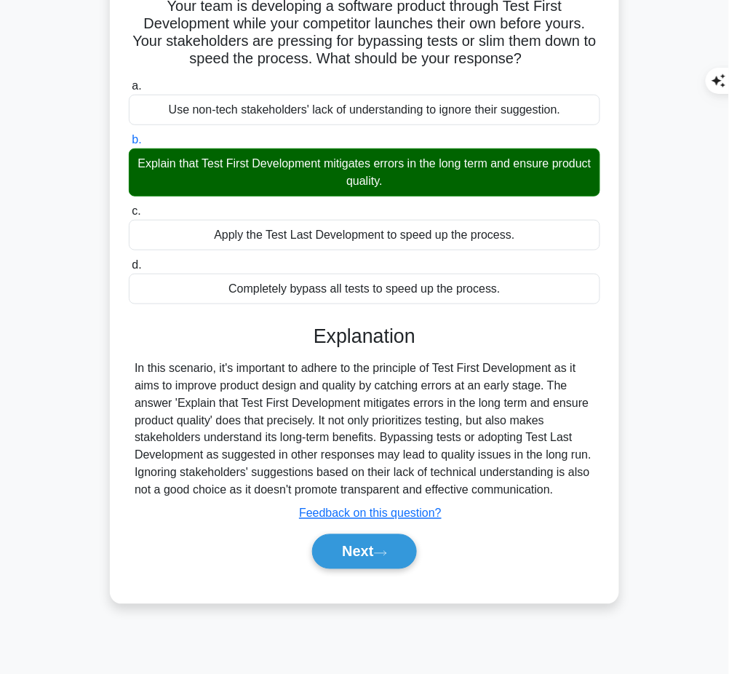
scroll to position [110, 0]
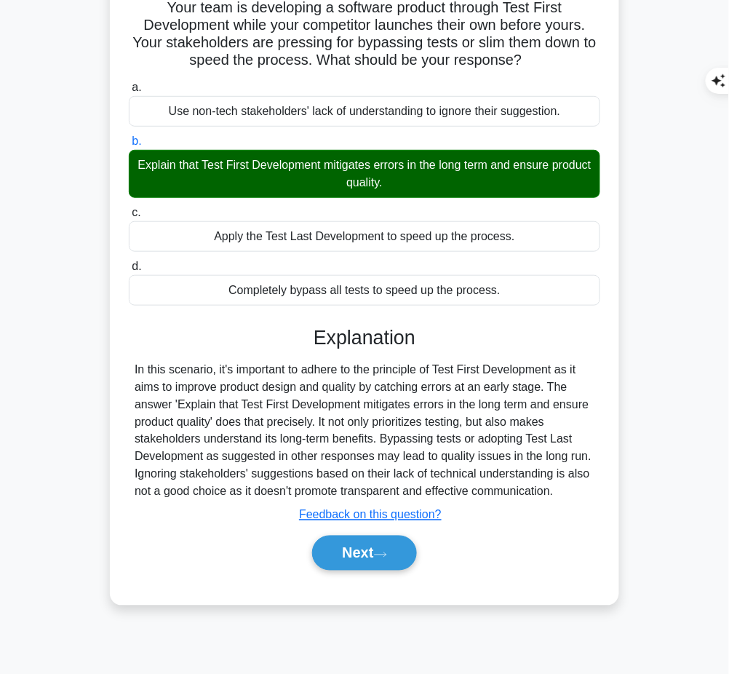
click at [379, 550] on button "Next" at bounding box center [364, 553] width 104 height 35
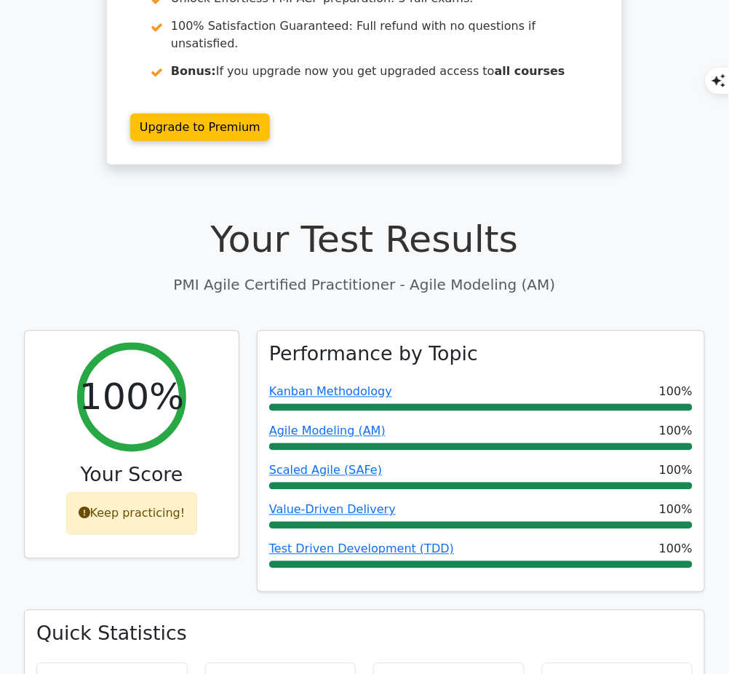
scroll to position [229, 0]
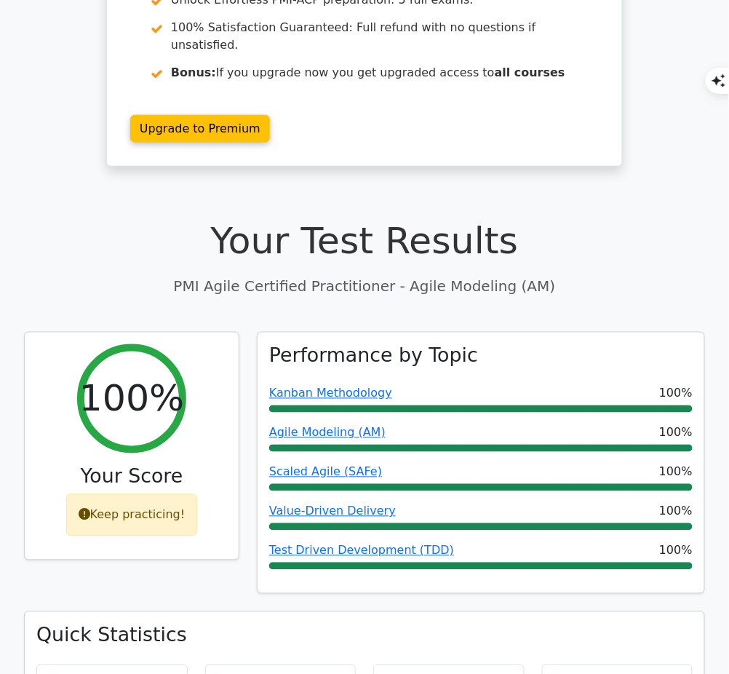
click at [371, 426] on link "Agile Modeling (AM)" at bounding box center [327, 433] width 116 height 14
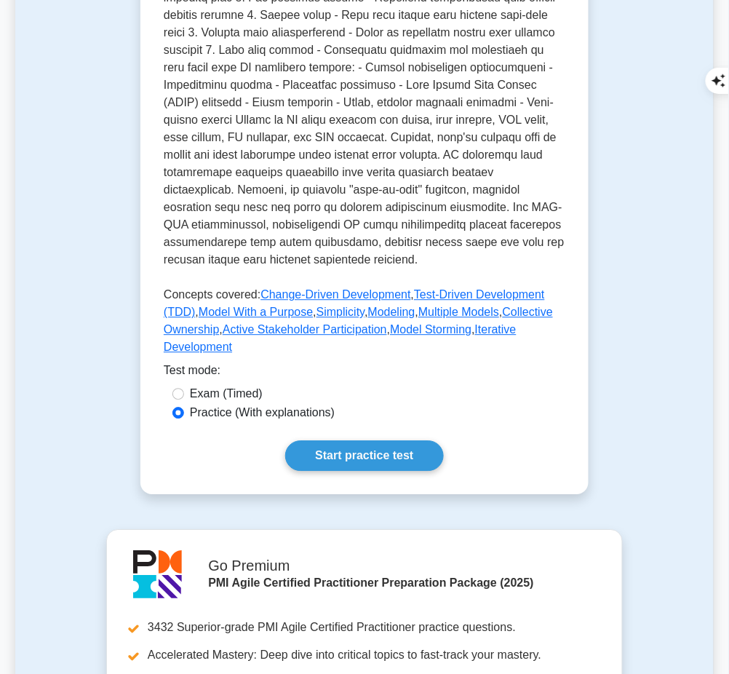
scroll to position [560, 0]
click at [322, 440] on link "Start practice test" at bounding box center [364, 455] width 158 height 31
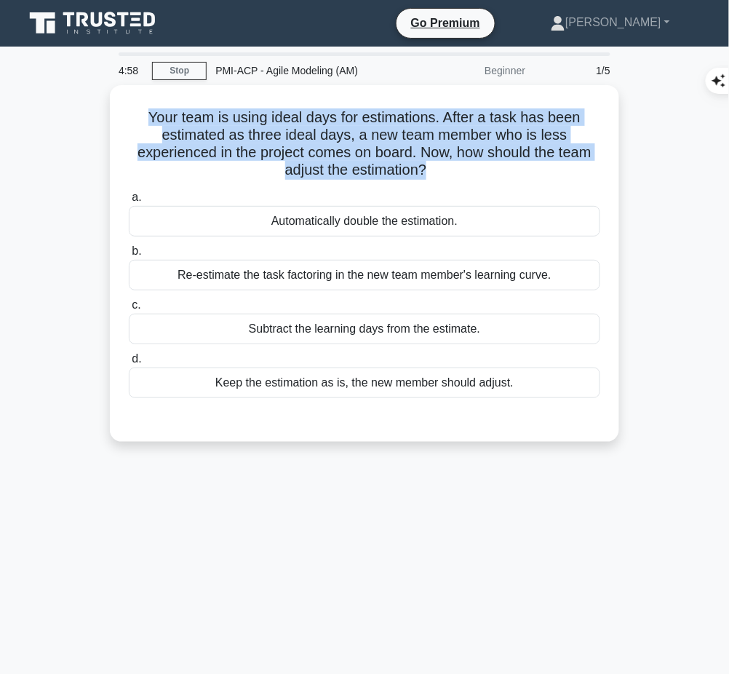
drag, startPoint x: 140, startPoint y: 109, endPoint x: 428, endPoint y: 165, distance: 292.8
click at [428, 165] on h5 "Your team is using ideal days for estimations. After a task has been estimated …" at bounding box center [364, 143] width 475 height 71
copy h5 "Your team is using ideal days for estimations. After a task has been estimated …"
click at [351, 272] on div "Re-estimate the task factoring in the new team member's learning curve." at bounding box center [365, 275] width 472 height 31
click at [129, 256] on input "b. Re-estimate the task factoring in the new team member's learning curve." at bounding box center [129, 251] width 0 height 9
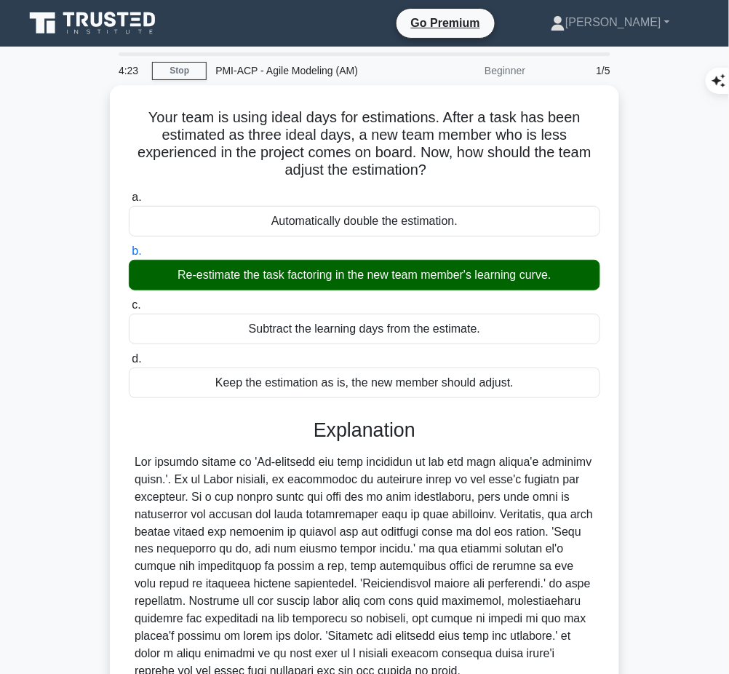
click at [320, 470] on div at bounding box center [365, 567] width 460 height 227
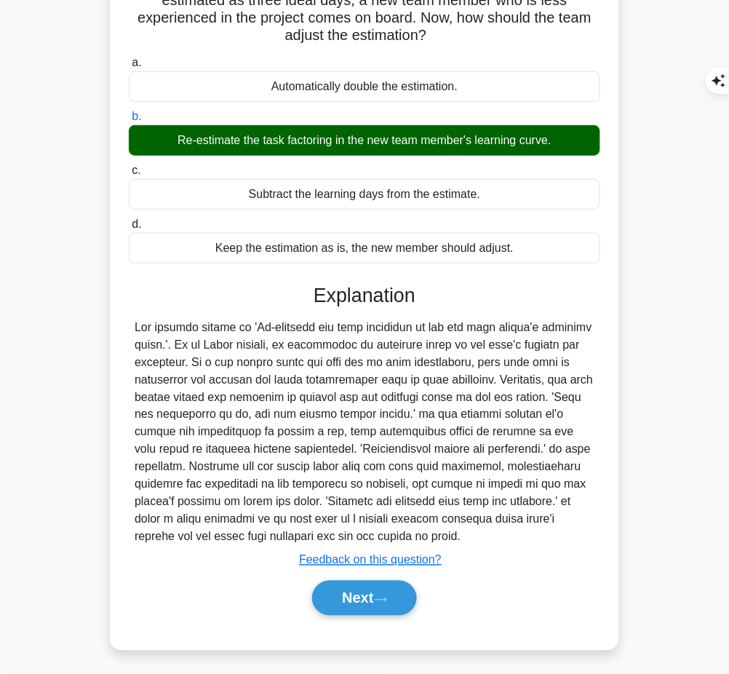
click at [297, 307] on div "Explanation Submit feedback Feedback on this question? Next" at bounding box center [365, 453] width 472 height 338
drag, startPoint x: 310, startPoint y: 290, endPoint x: 389, endPoint y: 531, distance: 254.4
click at [389, 531] on div "Explanation Submit feedback Feedback on this question? Next" at bounding box center [365, 453] width 472 height 338
copy div "Explanation The correct answer is 'Re-estimate the task factoring in the new te…"
click at [363, 587] on button "Next" at bounding box center [364, 598] width 104 height 35
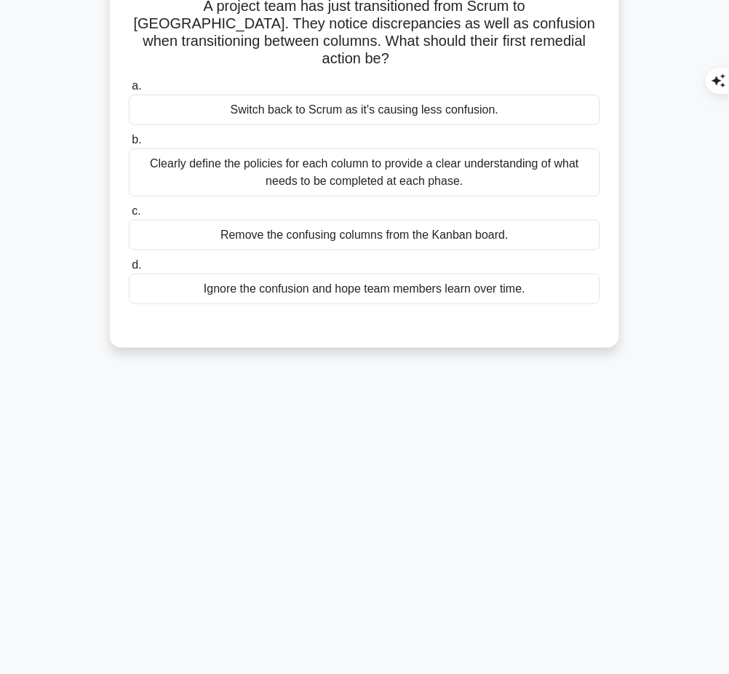
scroll to position [0, 0]
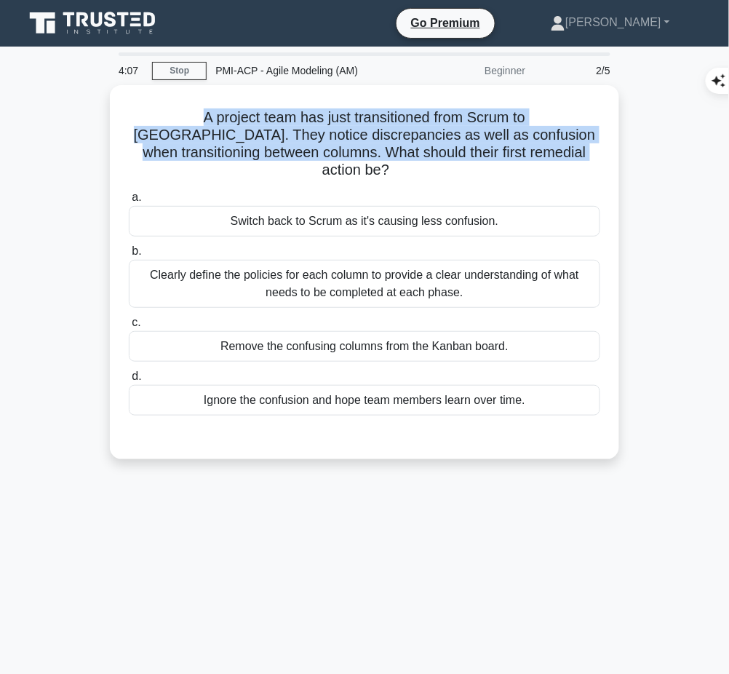
drag, startPoint x: 128, startPoint y: 112, endPoint x: 505, endPoint y: 156, distance: 379.6
click at [505, 156] on h5 "A project team has just transitioned from Scrum to Kanban. They notice discrepa…" at bounding box center [364, 143] width 475 height 71
copy h5 "A project team has just transitioned from Scrum to Kanban. They notice discrepa…"
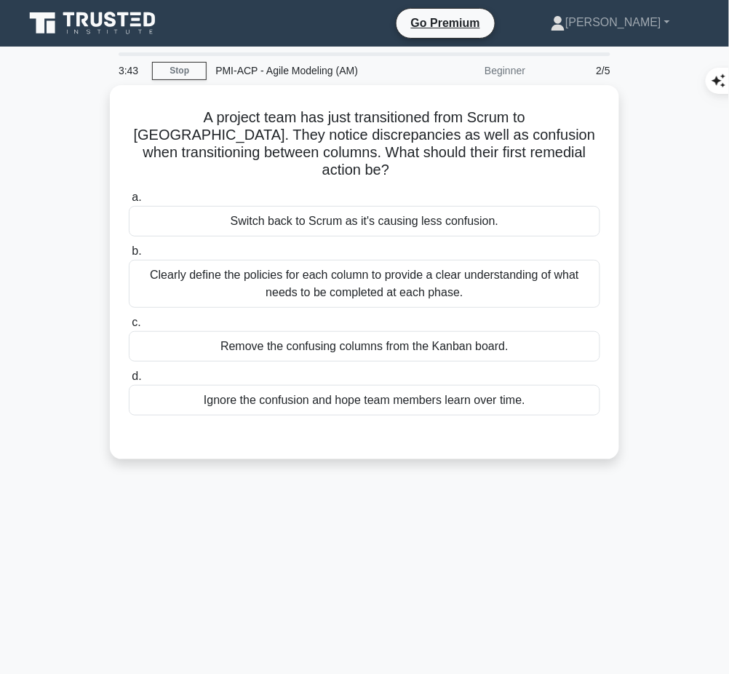
click at [562, 260] on div "Clearly define the policies for each column to provide a clear understanding of…" at bounding box center [365, 284] width 472 height 48
click at [129, 249] on input "b. Clearly define the policies for each column to provide a clear understanding…" at bounding box center [129, 251] width 0 height 9
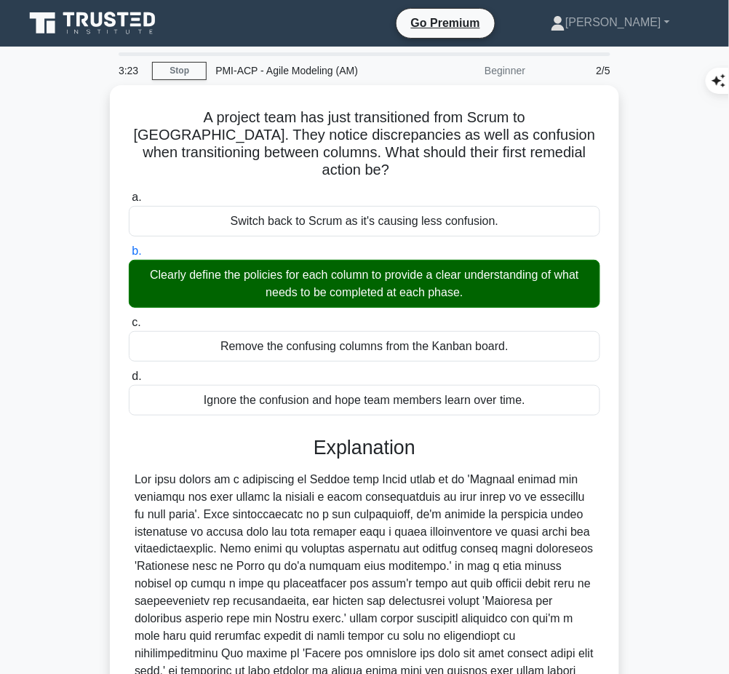
scroll to position [135, 0]
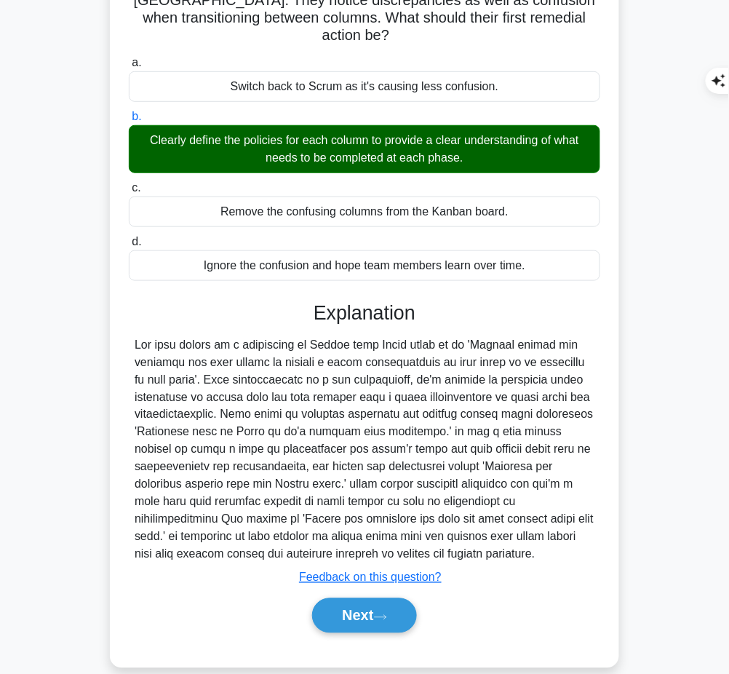
click at [387, 614] on icon at bounding box center [380, 618] width 13 height 8
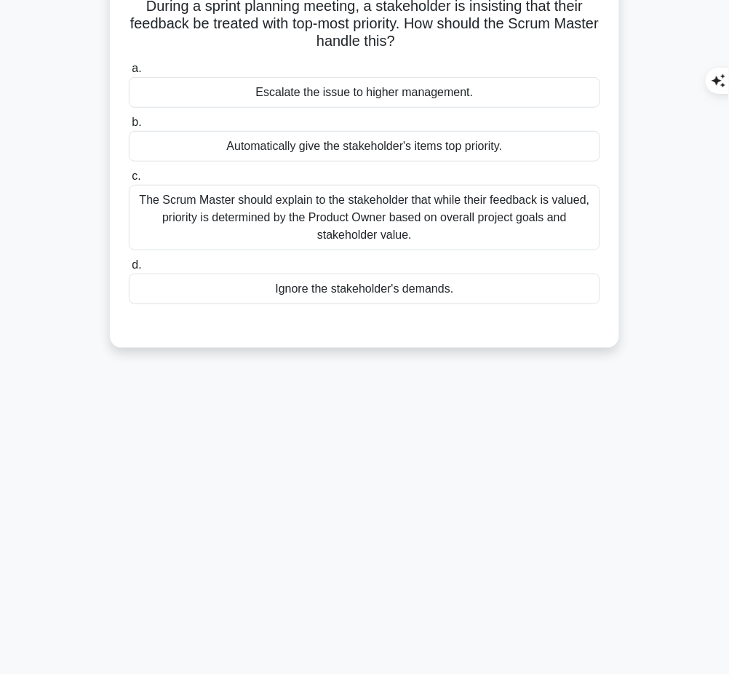
scroll to position [0, 0]
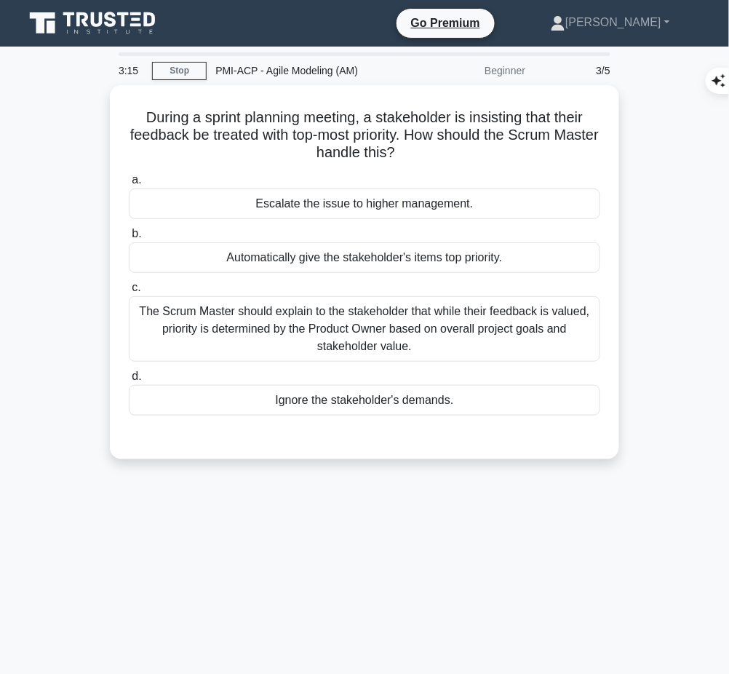
drag, startPoint x: 140, startPoint y: 111, endPoint x: 429, endPoint y: 150, distance: 290.9
click at [429, 150] on h5 "During a sprint planning meeting, a stakeholder is insisting that their feedbac…" at bounding box center [364, 135] width 475 height 54
copy h5 "During a sprint planning meeting, a stakeholder is insisting that their feedbac…"
click at [521, 322] on div "The Scrum Master should explain to the stakeholder that while their feedback is…" at bounding box center [365, 329] width 472 height 66
click at [129, 293] on input "c. The Scrum Master should explain to the stakeholder that while their feedback…" at bounding box center [129, 287] width 0 height 9
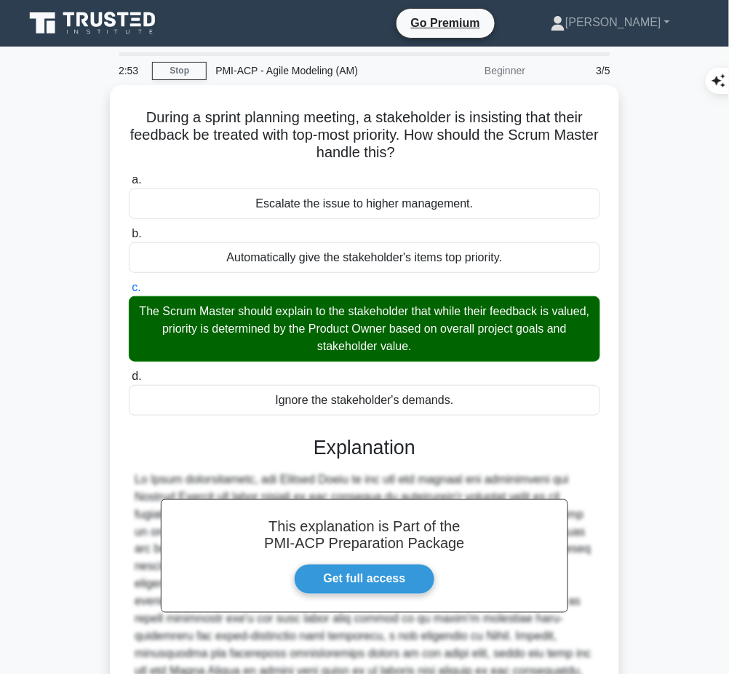
click at [428, 442] on h3 "Explanation" at bounding box center [365, 447] width 454 height 23
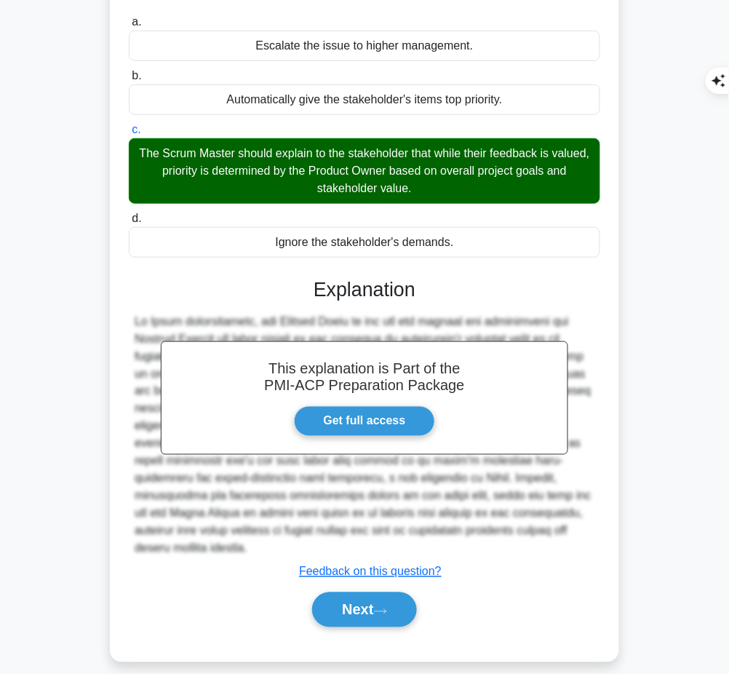
scroll to position [164, 0]
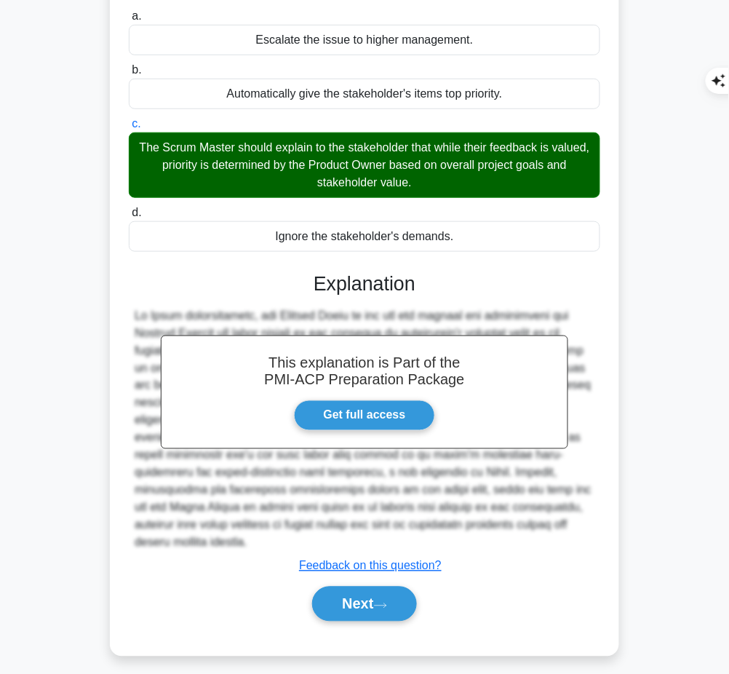
drag, startPoint x: 312, startPoint y: 282, endPoint x: 242, endPoint y: 542, distance: 268.6
click at [242, 542] on div "This explanation is Part of the PMI-ACP Preparation Package Get full access Exp…" at bounding box center [365, 441] width 472 height 373
copy div "Explanation In Agile methodologies, the Product Owner is the one who manages an…"
click at [344, 611] on button "Next" at bounding box center [364, 604] width 104 height 35
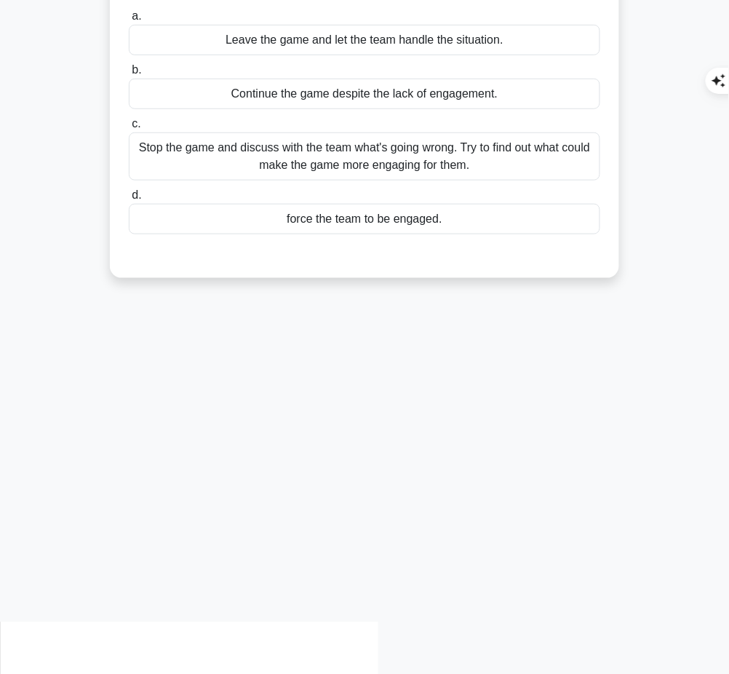
scroll to position [111, 0]
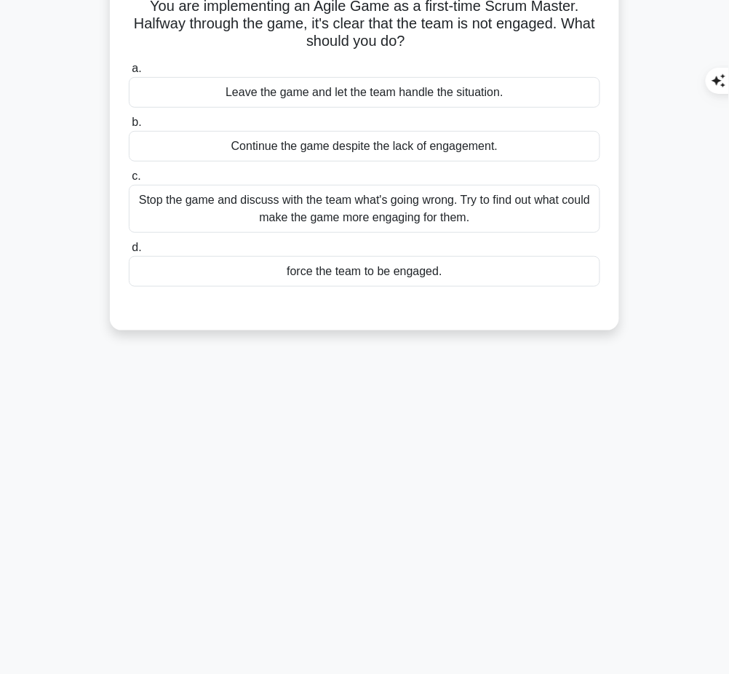
click at [510, 456] on div "2:28 Stop PMI-ACP - Agile Modeling (AM) Beginner 4/5 You are implementing an Ag…" at bounding box center [364, 305] width 699 height 728
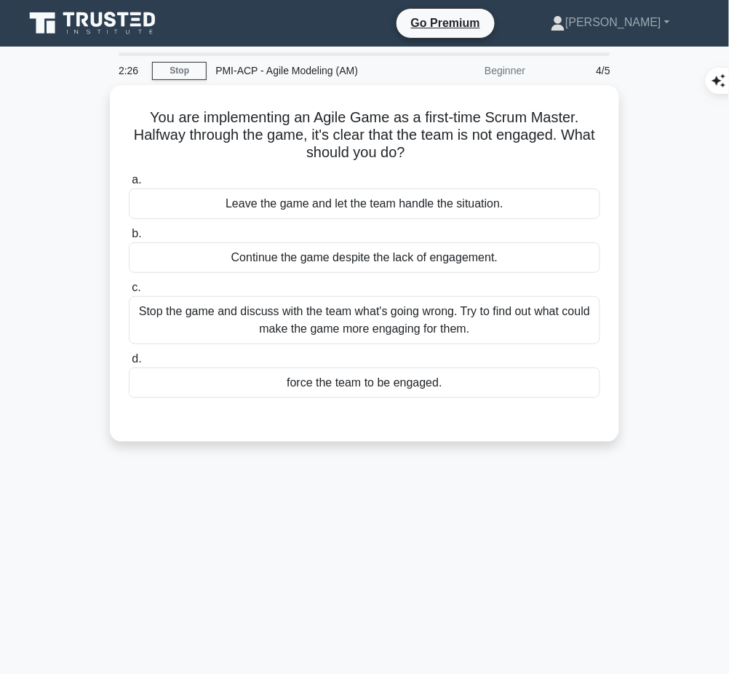
drag, startPoint x: 147, startPoint y: 114, endPoint x: 431, endPoint y: 151, distance: 286.3
click at [431, 151] on h5 "You are implementing an Agile Game as a first-time Scrum Master. Halfway throug…" at bounding box center [364, 135] width 475 height 54
copy h5 "You are implementing an Agile Game as a first-time Scrum Master. Halfway throug…"
click at [458, 122] on h5 "You are implementing an Agile Game as a first-time Scrum Master. Halfway throug…" at bounding box center [364, 135] width 475 height 54
click at [397, 304] on div "Stop the game and discuss with the team what's going wrong. Try to find out wha…" at bounding box center [365, 320] width 472 height 48
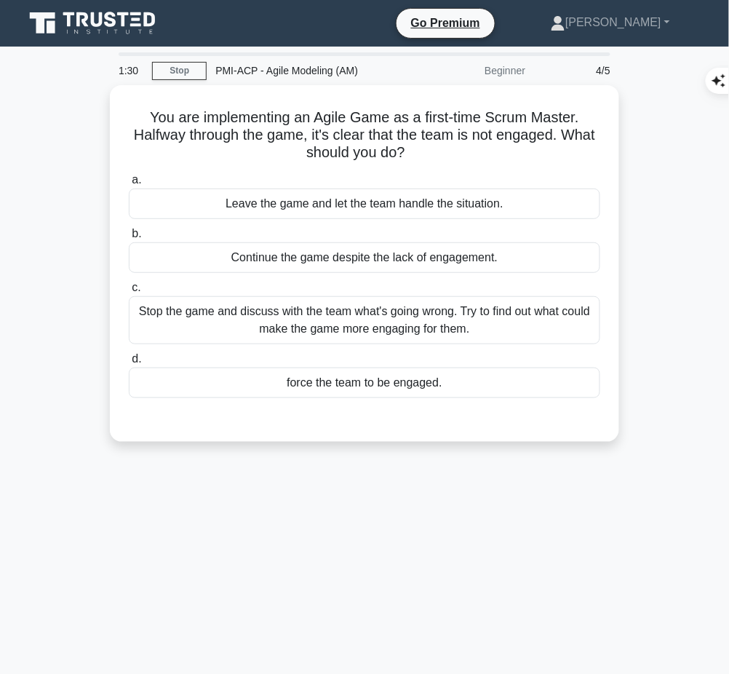
click at [129, 293] on input "c. Stop the game and discuss with the team what's going wrong. Try to find out …" at bounding box center [129, 287] width 0 height 9
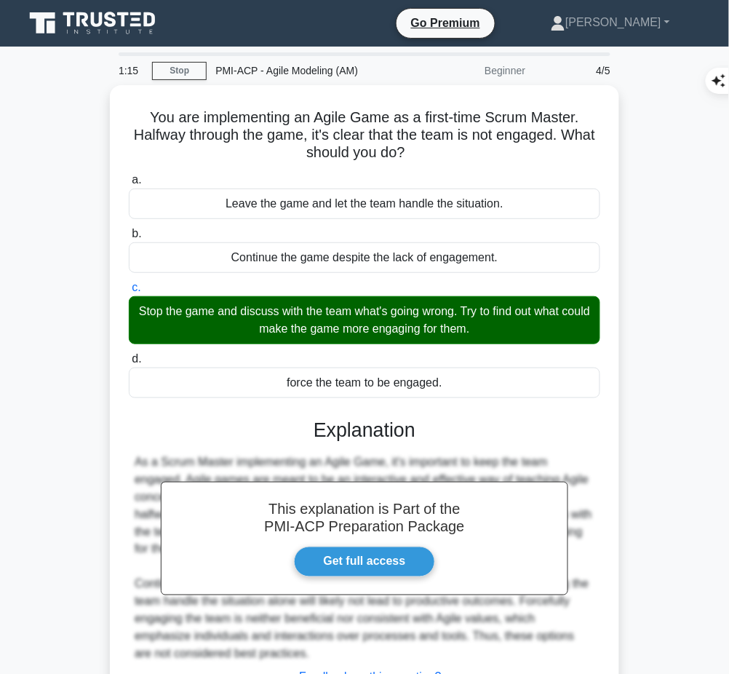
click at [443, 431] on h3 "Explanation" at bounding box center [365, 430] width 454 height 23
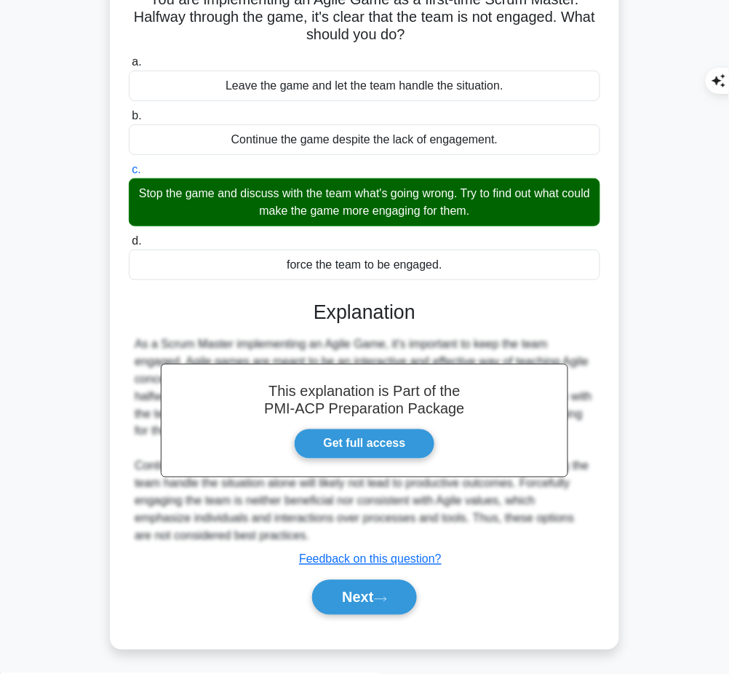
scroll to position [117, 0]
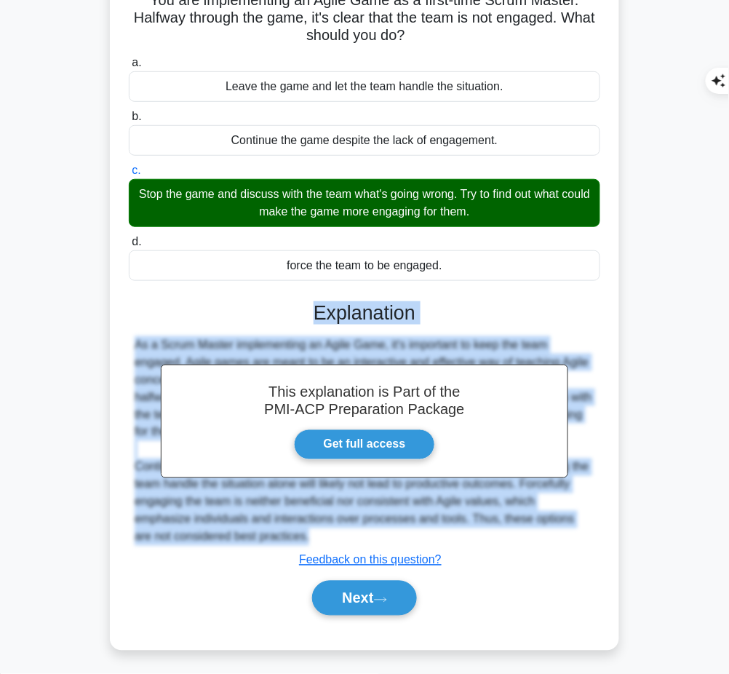
drag, startPoint x: 314, startPoint y: 306, endPoint x: 274, endPoint y: 541, distance: 238.6
click at [274, 541] on div "This explanation is Part of the PMI-ACP Preparation Package Get full access Exp…" at bounding box center [365, 453] width 472 height 338
copy div "Explanation As a Scrum Master implementing an Agile Game, it's important to kee…"
click at [365, 609] on button "Next" at bounding box center [364, 598] width 104 height 35
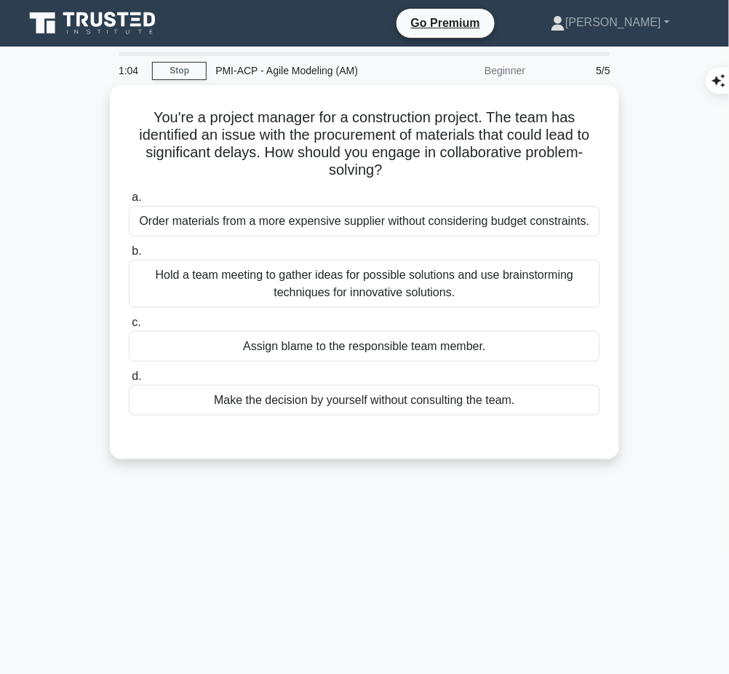
drag, startPoint x: 143, startPoint y: 110, endPoint x: 427, endPoint y: 162, distance: 288.7
click at [427, 162] on h5 "You're a project manager for a construction project. The team has identified an…" at bounding box center [364, 143] width 475 height 71
copy h5 "You're a project manager for a construction project. The team has identified an…"
click at [513, 286] on div "Hold a team meeting to gather ideas for possible solutions and use brainstormin…" at bounding box center [365, 284] width 472 height 48
click at [129, 256] on input "b. Hold a team meeting to gather ideas for possible solutions and use brainstor…" at bounding box center [129, 251] width 0 height 9
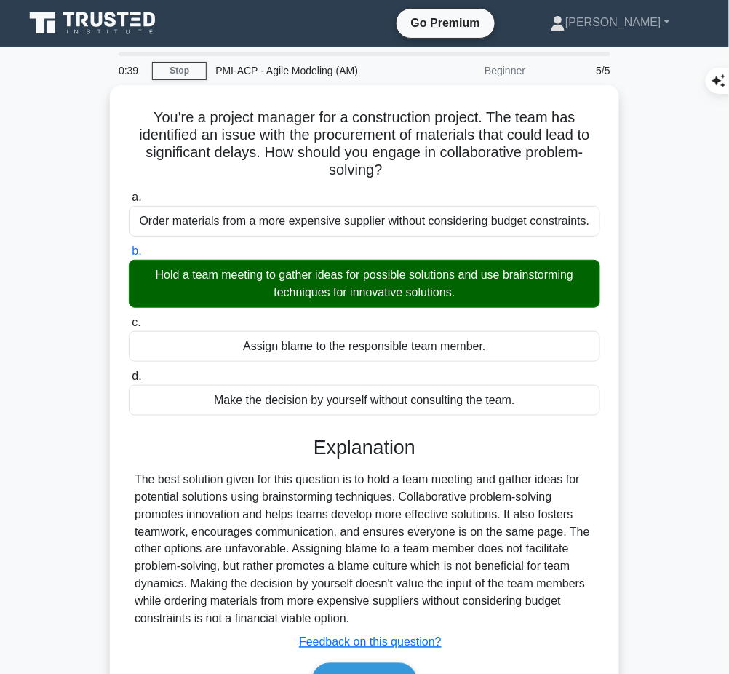
click at [377, 451] on h3 "Explanation" at bounding box center [365, 447] width 454 height 23
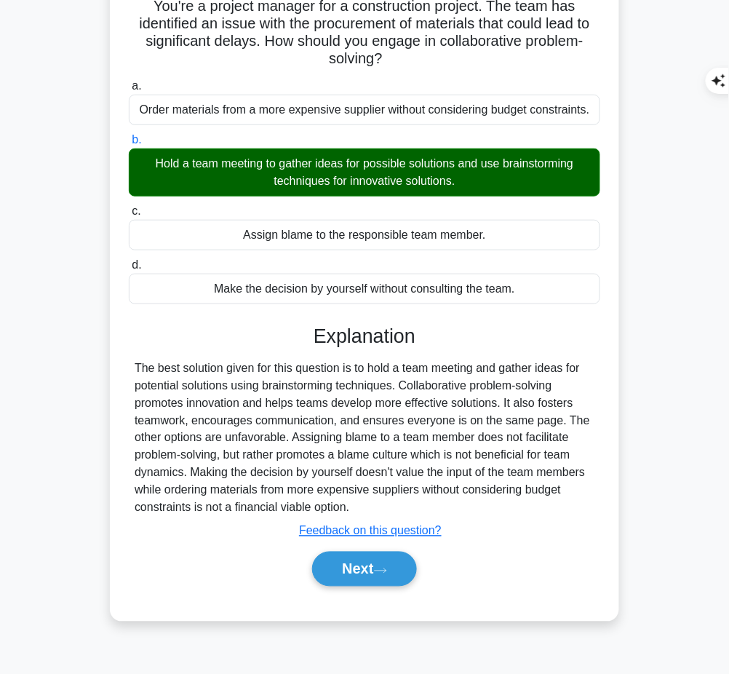
drag, startPoint x: 315, startPoint y: 327, endPoint x: 378, endPoint y: 499, distance: 183.5
click at [378, 499] on div "Explanation The best solution given for this question is to hold a team meeting…" at bounding box center [365, 459] width 472 height 268
copy div "Explanation The best solution given for this question is to hold a team meeting…"
click at [383, 554] on button "Next" at bounding box center [364, 569] width 104 height 35
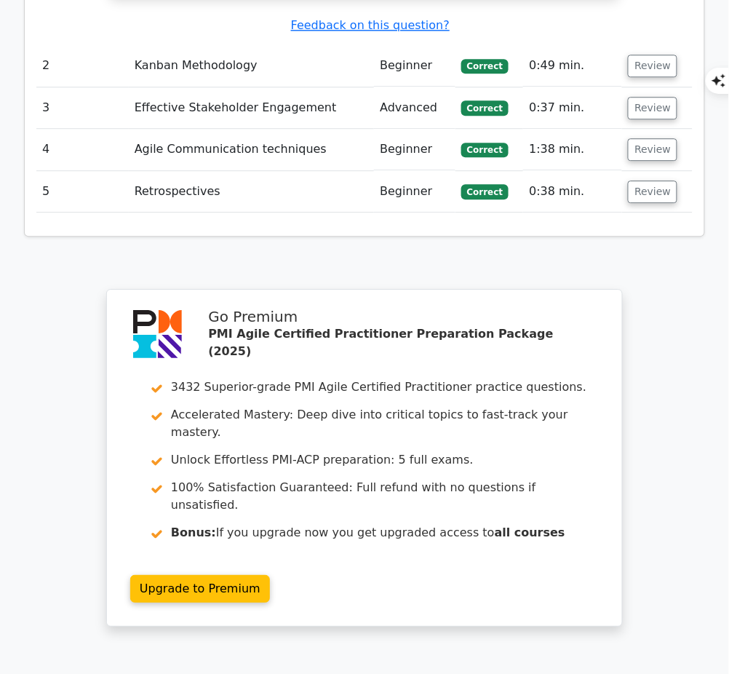
scroll to position [1967, 0]
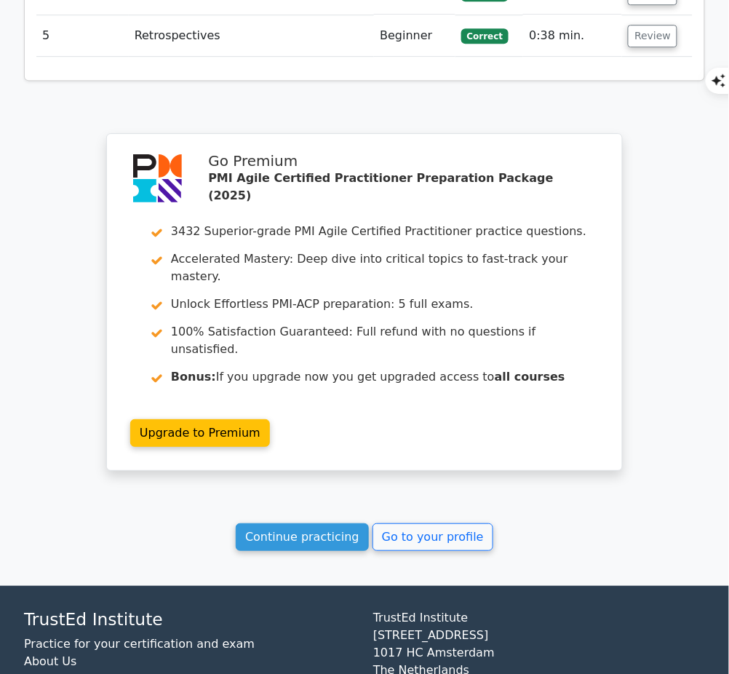
click at [336, 523] on link "Continue practicing" at bounding box center [302, 537] width 133 height 28
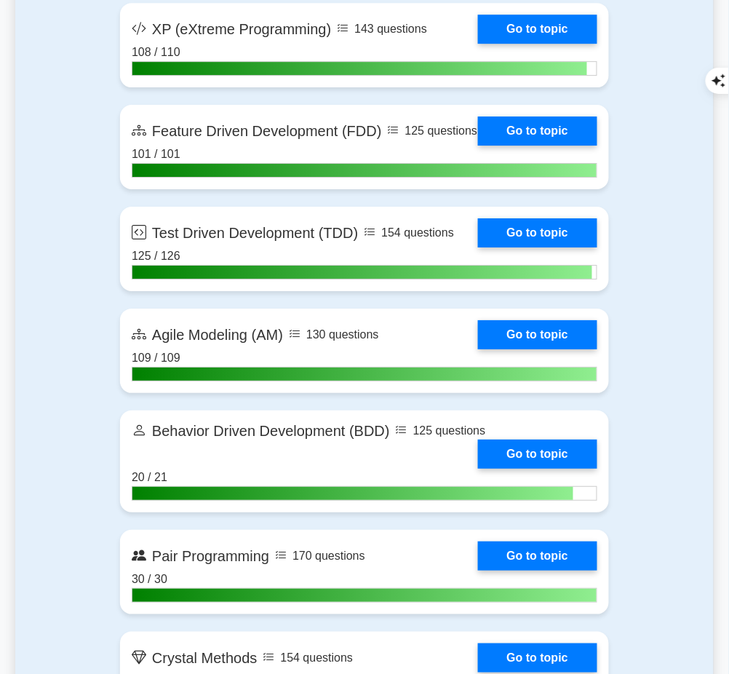
scroll to position [3148, 0]
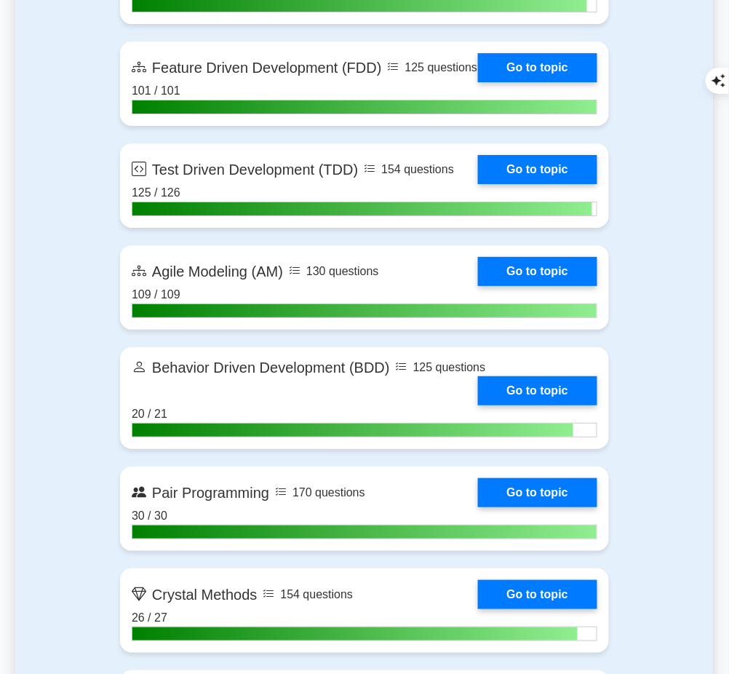
click at [547, 285] on link "Go to topic" at bounding box center [537, 271] width 119 height 29
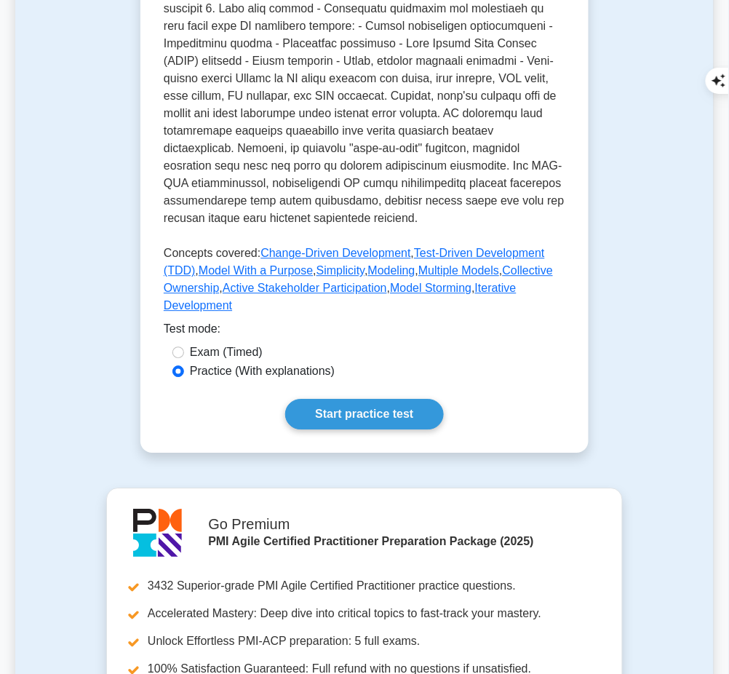
scroll to position [600, 0]
click at [381, 400] on link "Start practice test" at bounding box center [364, 415] width 158 height 31
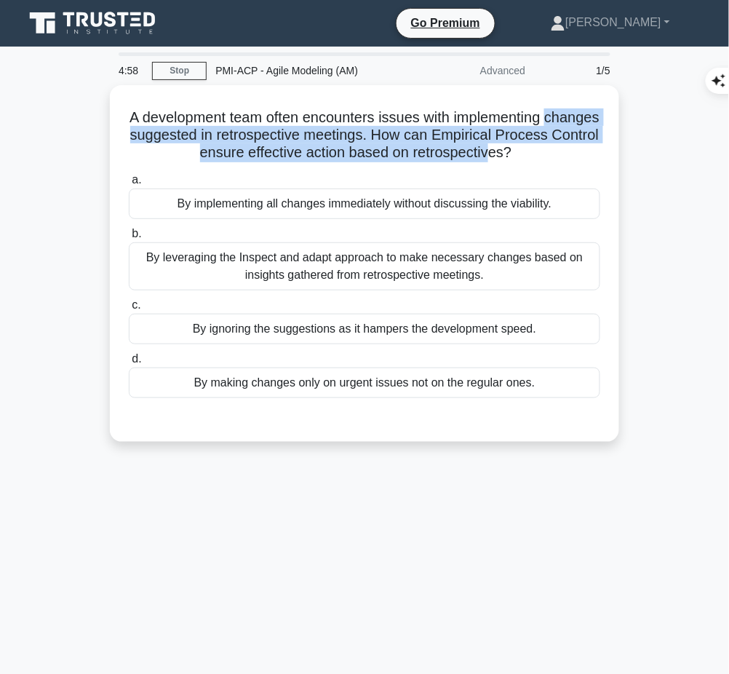
click at [546, 161] on div "A development team often encounters issues with implementing changes suggested …" at bounding box center [365, 263] width 498 height 345
drag, startPoint x: 148, startPoint y: 110, endPoint x: 574, endPoint y: 149, distance: 428.3
click at [574, 149] on h5 "A development team often encounters issues with implementing changes suggested …" at bounding box center [364, 135] width 475 height 54
copy h5 "A development team often encounters issues with implementing changes suggested …"
click at [473, 272] on div "By leveraging the Inspect and adapt approach to make necessary changes based on…" at bounding box center [365, 266] width 472 height 48
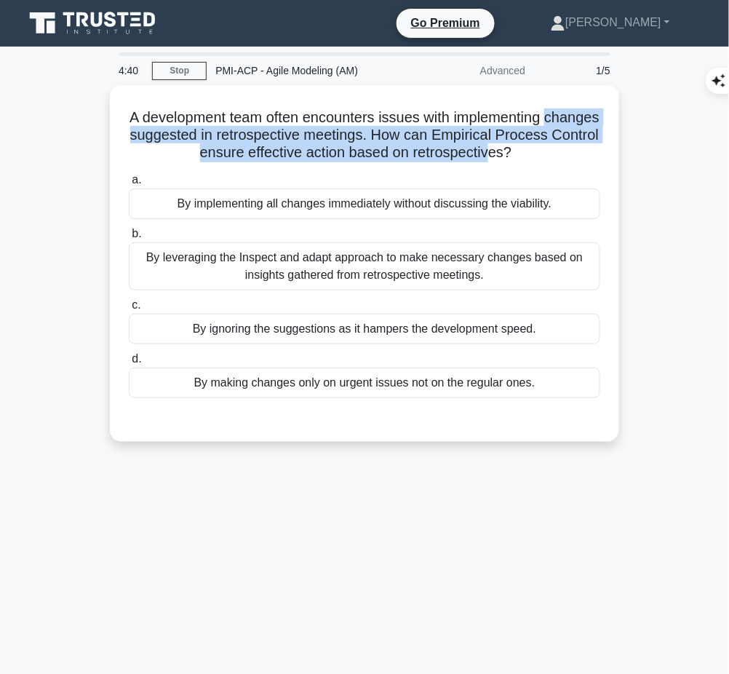
click at [129, 239] on input "b. By leveraging the Inspect and adapt approach to make necessary changes based…" at bounding box center [129, 233] width 0 height 9
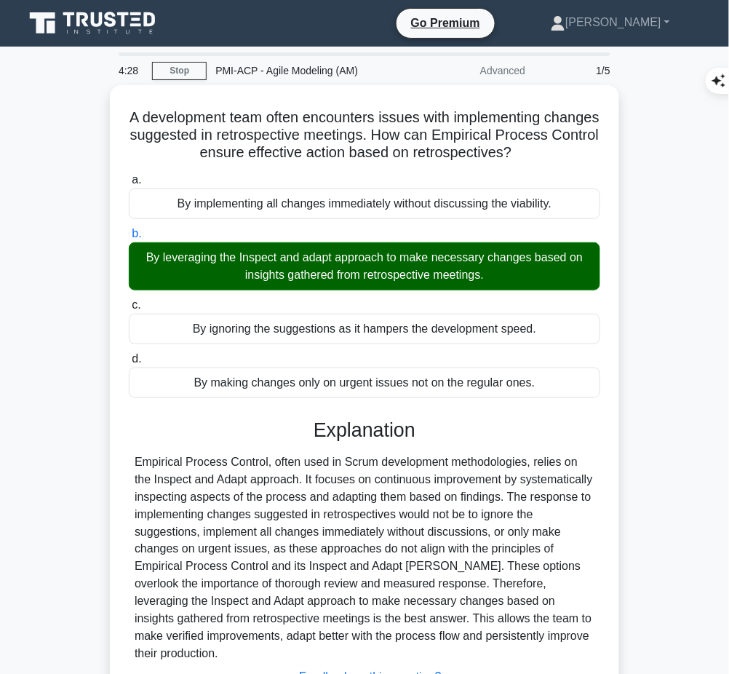
click at [306, 539] on div "Empirical Process Control, often used in Scrum development methodologies, relie…" at bounding box center [365, 559] width 460 height 210
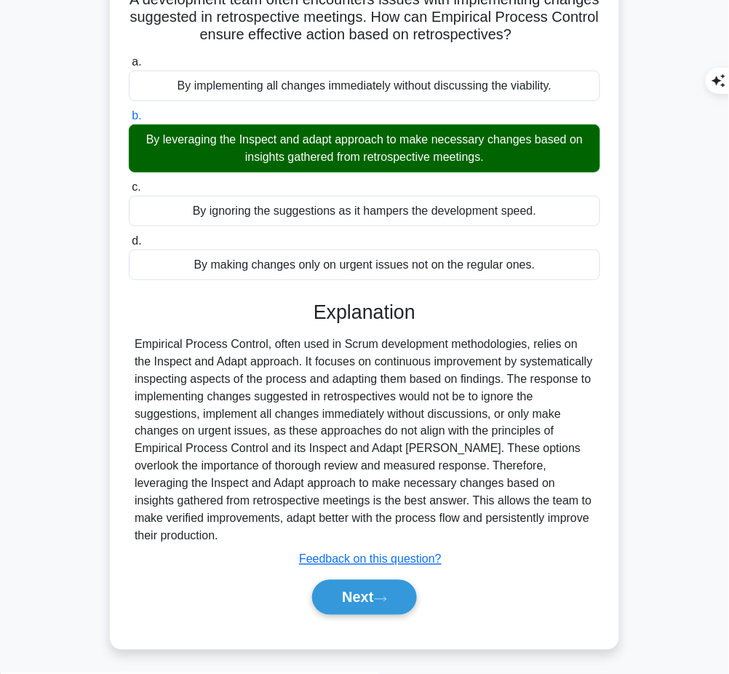
drag, startPoint x: 312, startPoint y: 309, endPoint x: 255, endPoint y: 529, distance: 227.9
click at [255, 529] on div "Explanation Submit feedback Feedback on this question? Next" at bounding box center [365, 461] width 472 height 320
copy div "Explanation Empirical Process Control, often used in Scrum development methodol…"
click at [371, 582] on button "Next" at bounding box center [364, 597] width 104 height 35
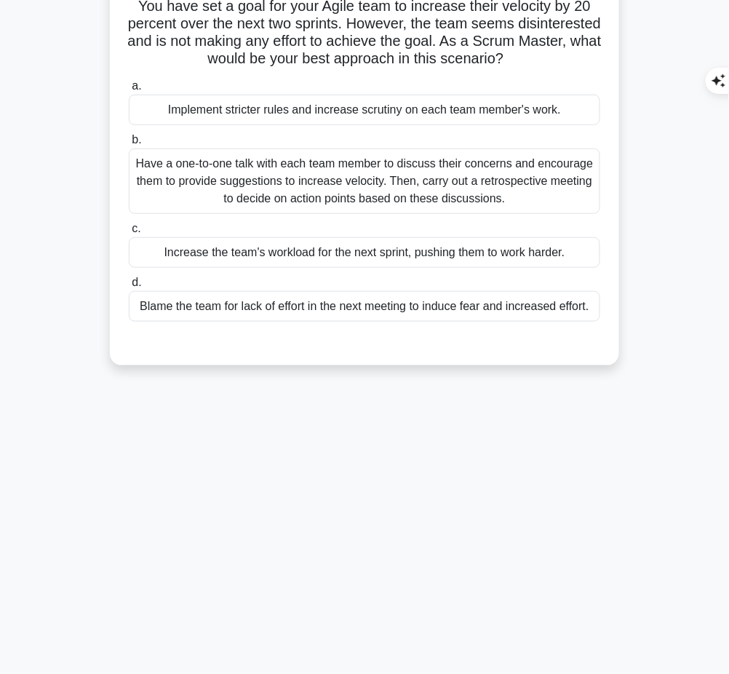
scroll to position [0, 0]
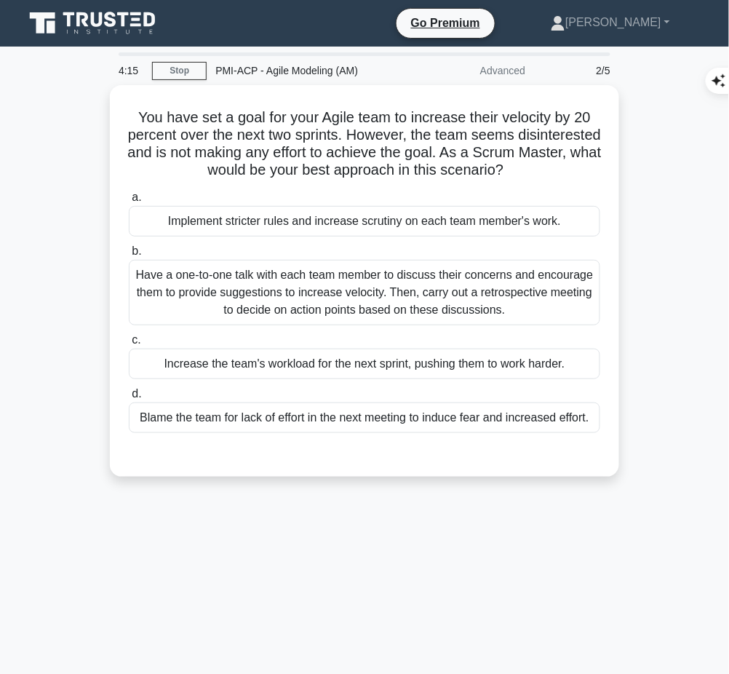
drag, startPoint x: 129, startPoint y: 112, endPoint x: 587, endPoint y: 166, distance: 461.1
click at [587, 166] on h5 "You have set a goal for your Agile team to increase their velocity by 20 percen…" at bounding box center [364, 143] width 475 height 71
copy h5 "You have set a goal for your Agile team to increase their velocity by 20 percen…"
click at [501, 301] on div "Have a one-to-one talk with each team member to discuss their concerns and enco…" at bounding box center [365, 293] width 472 height 66
click at [129, 256] on input "b. Have a one-to-one talk with each team member to discuss their concerns and e…" at bounding box center [129, 251] width 0 height 9
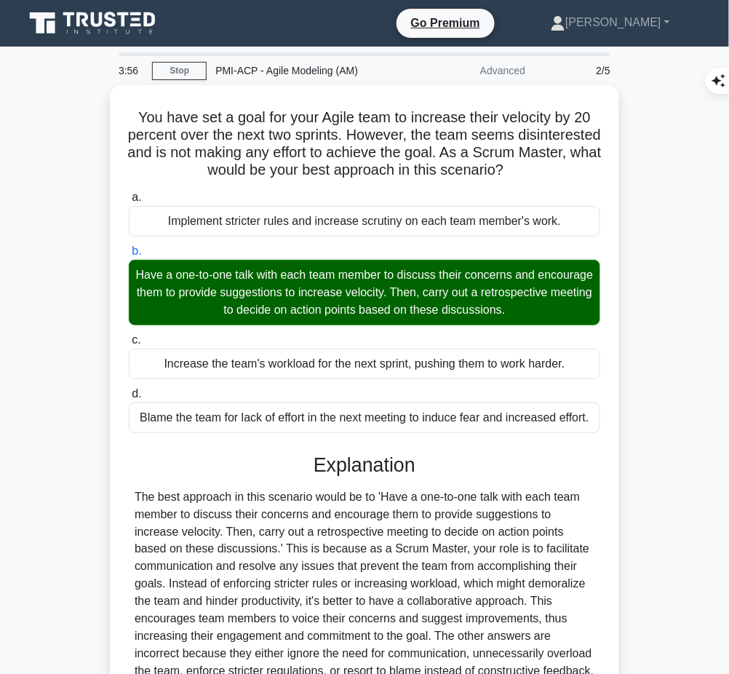
click at [357, 523] on div "The best approach in this scenario would be to 'Have a one-to-one talk with eac…" at bounding box center [365, 584] width 460 height 192
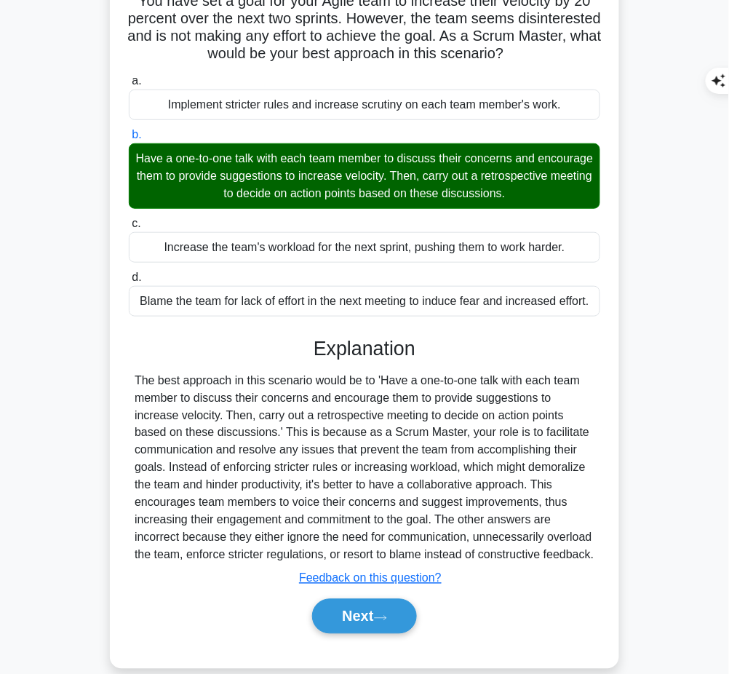
scroll to position [135, 0]
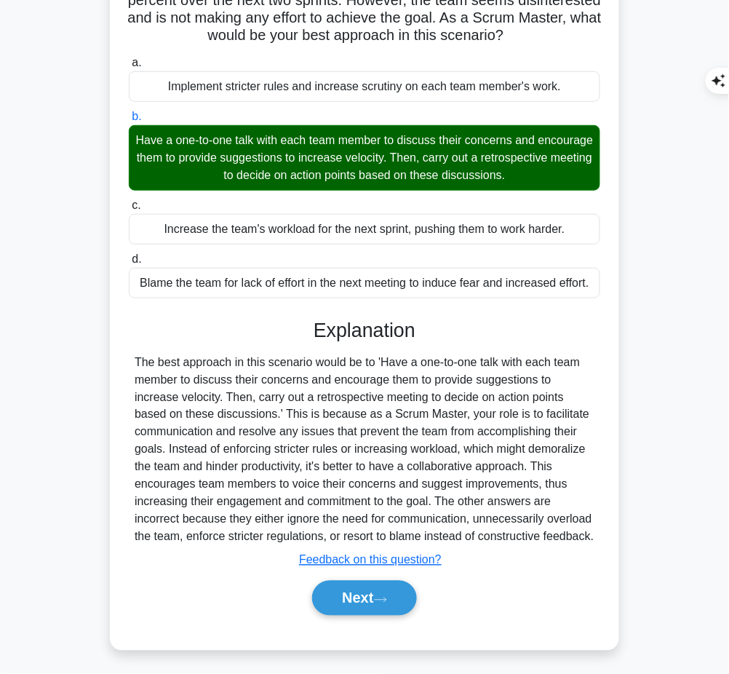
drag, startPoint x: 316, startPoint y: 325, endPoint x: 600, endPoint y: 529, distance: 349.1
click at [600, 529] on div "Explanation Submit feedback Feedback on this question? Next" at bounding box center [365, 470] width 472 height 303
copy div "Explanation The best approach in this scenario would be to 'Have a one-to-one t…"
click at [351, 586] on button "Next" at bounding box center [364, 598] width 104 height 35
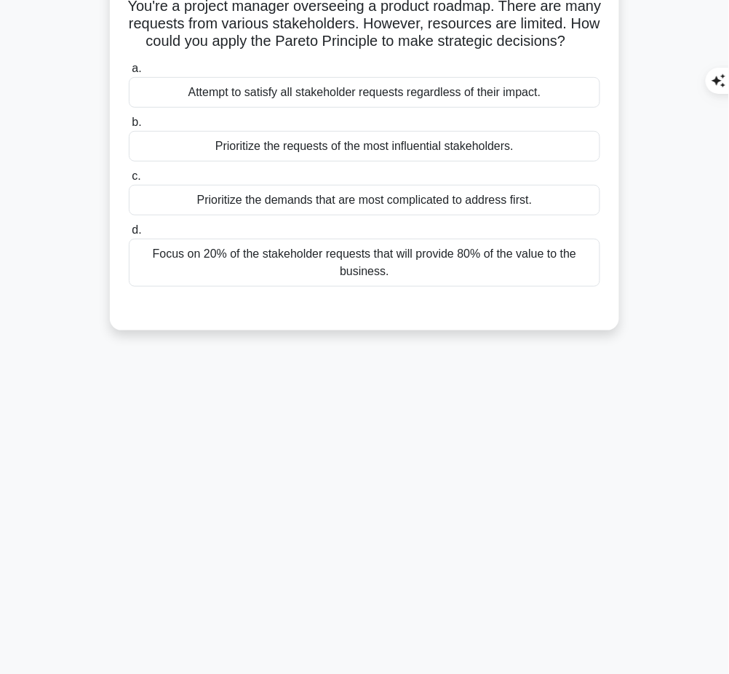
scroll to position [0, 0]
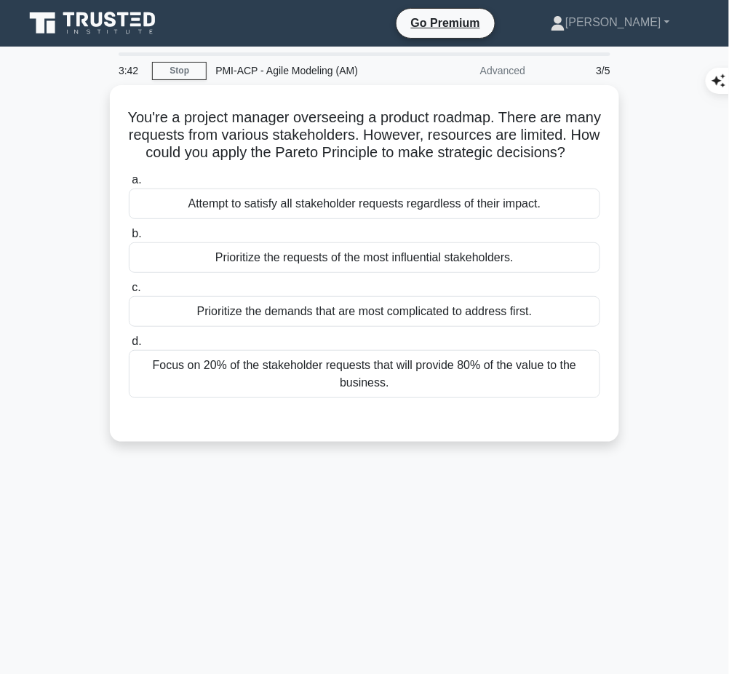
click at [147, 113] on h5 "You're a project manager overseeing a product roadmap. There are many requests …" at bounding box center [364, 135] width 475 height 54
drag, startPoint x: 137, startPoint y: 106, endPoint x: 393, endPoint y: 163, distance: 262.6
click at [393, 162] on h5 "You're a project manager overseeing a product roadmap. There are many requests …" at bounding box center [364, 135] width 475 height 54
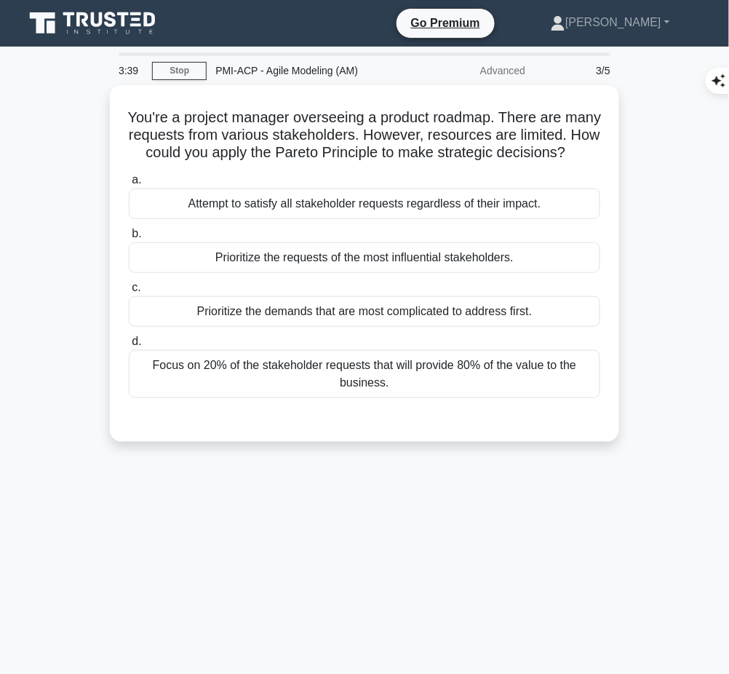
copy h5 "You're a project manager overseeing a product roadmap. There are many requests …"
click at [538, 381] on div "Focus on 20% of the stakeholder requests that will provide 80% of the value to …" at bounding box center [365, 374] width 472 height 48
click at [129, 347] on input "d. Focus on 20% of the stakeholder requests that will provide 80% of the value …" at bounding box center [129, 341] width 0 height 9
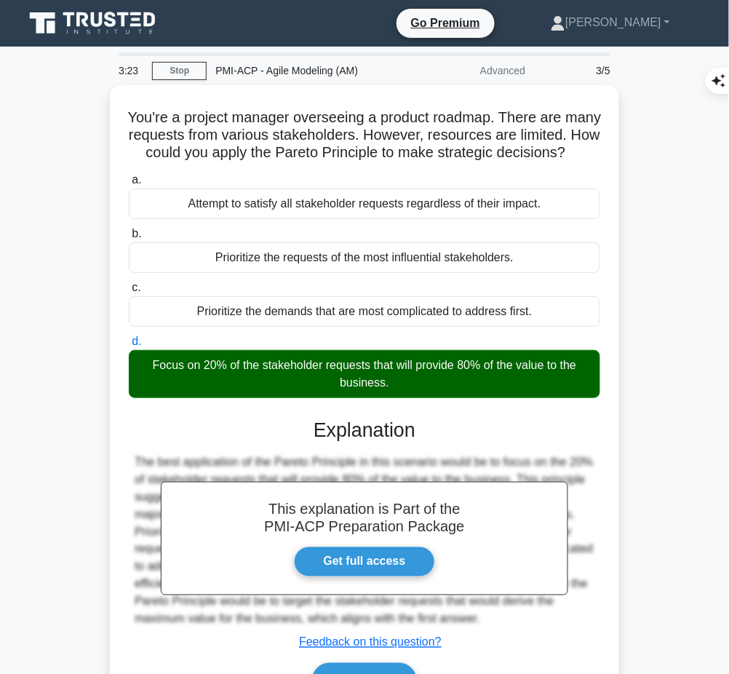
scroll to position [111, 0]
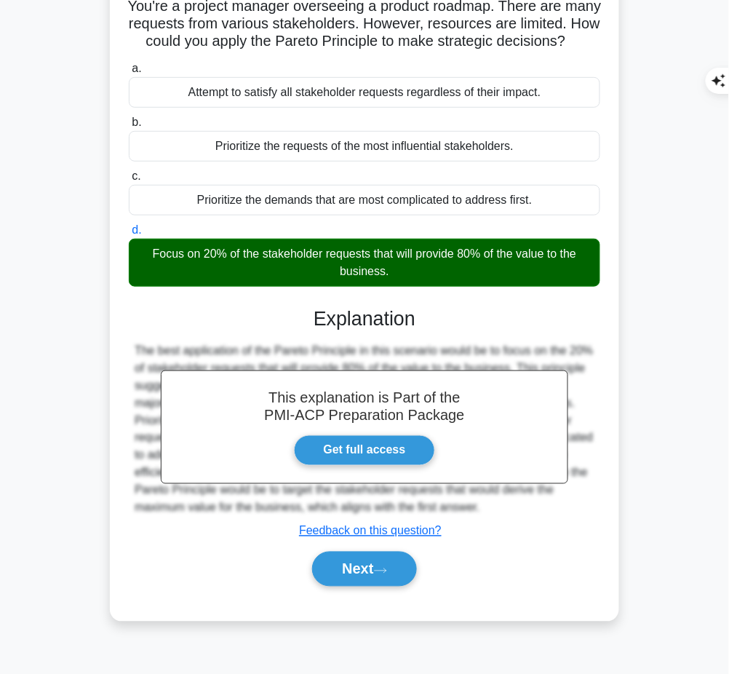
click at [397, 586] on button "Next" at bounding box center [364, 569] width 104 height 35
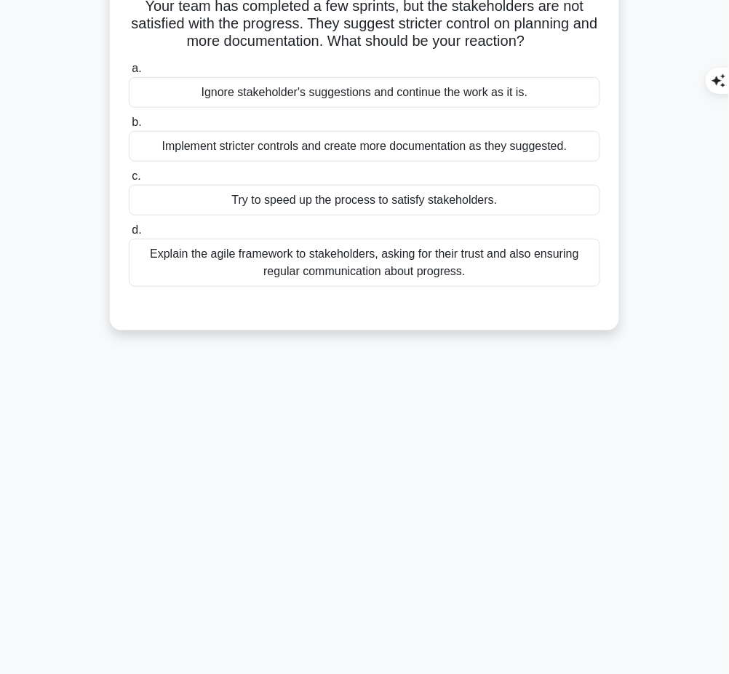
scroll to position [0, 0]
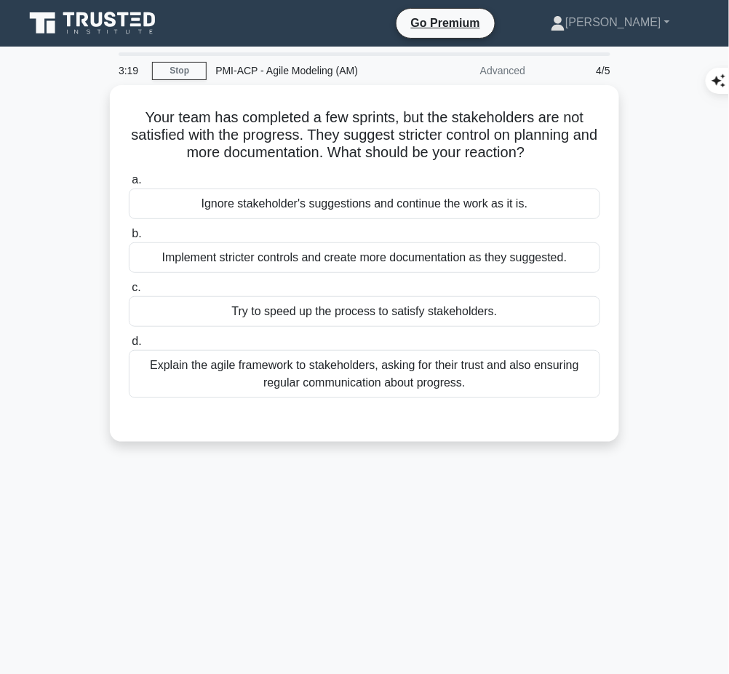
drag, startPoint x: 134, startPoint y: 108, endPoint x: 584, endPoint y: 148, distance: 451.6
click at [584, 148] on h5 "Your team has completed a few sprints, but the stakeholders are not satisfied w…" at bounding box center [364, 135] width 475 height 54
copy h5 "Your team has completed a few sprints, but the stakeholders are not satisfied w…"
click at [506, 381] on div "Explain the agile framework to stakeholders, asking for their trust and also en…" at bounding box center [365, 374] width 472 height 48
click at [129, 347] on input "d. Explain the agile framework to stakeholders, asking for their trust and also…" at bounding box center [129, 341] width 0 height 9
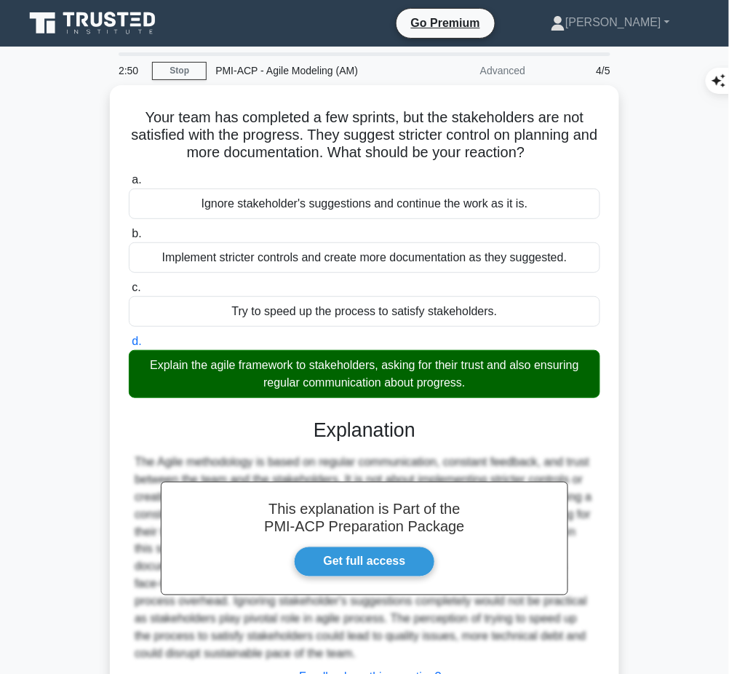
scroll to position [118, 0]
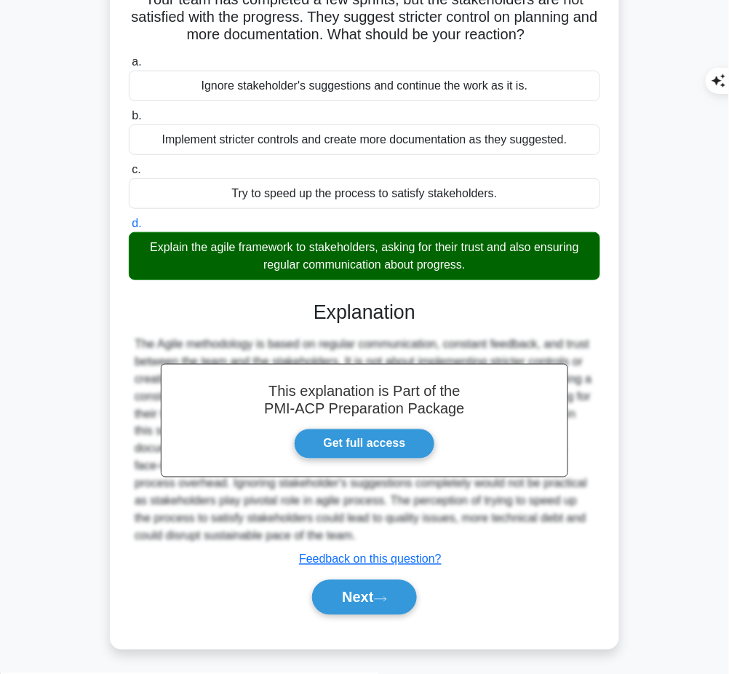
click at [391, 587] on button "Next" at bounding box center [364, 597] width 104 height 35
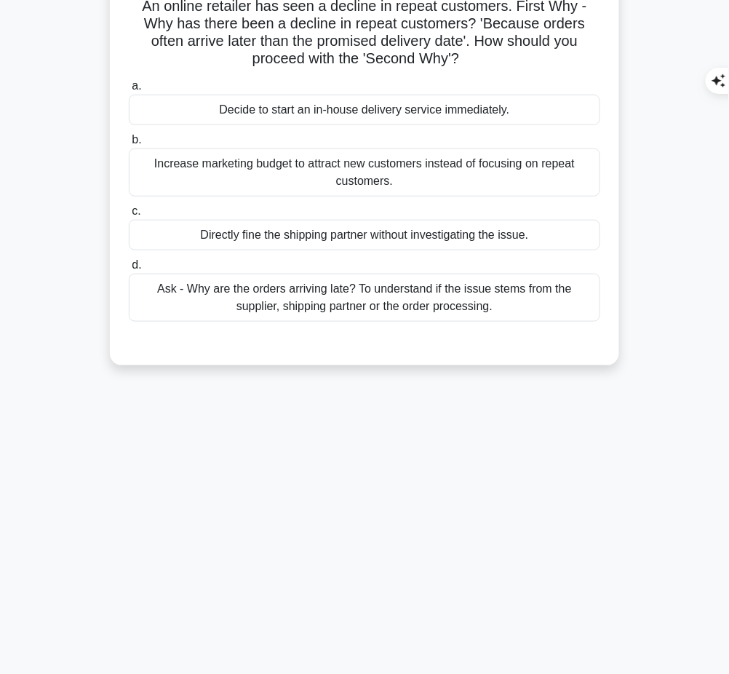
scroll to position [0, 0]
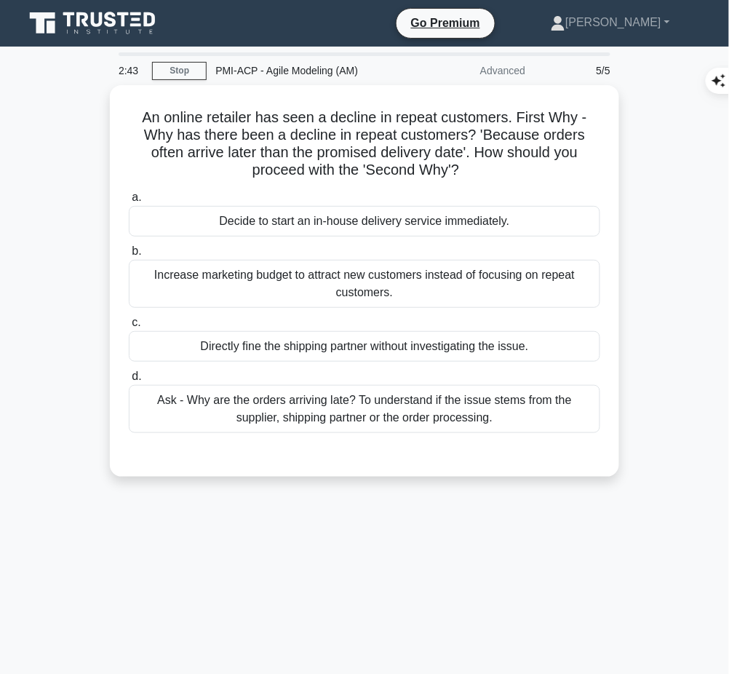
drag, startPoint x: 137, startPoint y: 106, endPoint x: 475, endPoint y: 170, distance: 343.7
click at [475, 170] on h5 "An online retailer has seen a decline in repeat customers. First Why - Why has …" at bounding box center [364, 143] width 475 height 71
copy h5 "An online retailer has seen a decline in repeat customers. First Why - Why has …"
click at [536, 419] on div "Ask - Why are the orders arriving late? To understand if the issue stems from t…" at bounding box center [365, 409] width 472 height 48
click at [129, 381] on input "d. Ask - Why are the orders arriving late? To understand if the issue stems fro…" at bounding box center [129, 376] width 0 height 9
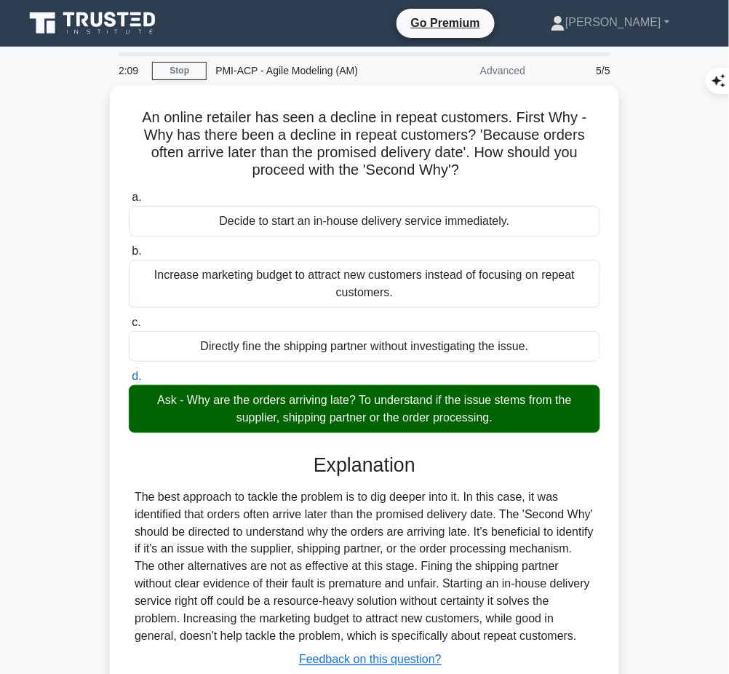
click at [387, 477] on div "Explanation The best approach to tackle the problem is to dig deeper into it. I…" at bounding box center [365, 588] width 472 height 268
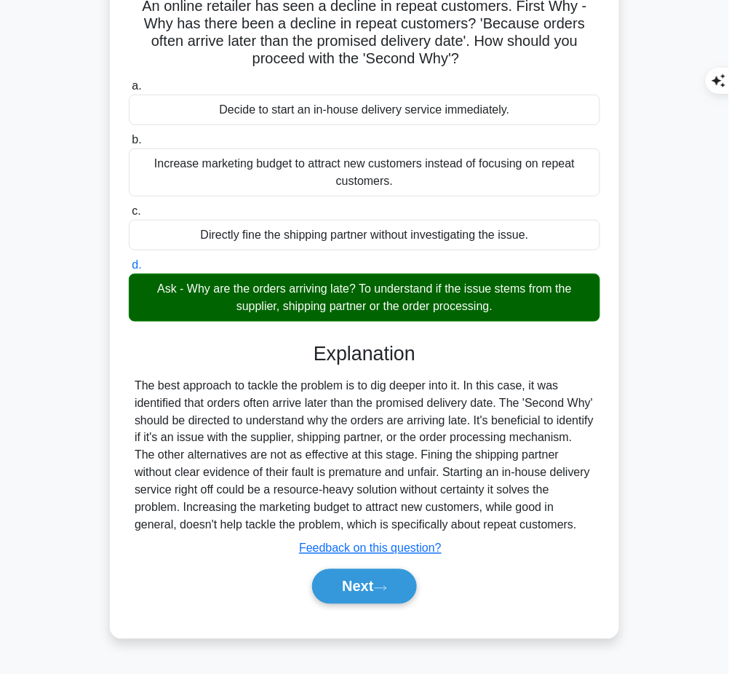
scroll to position [111, 0]
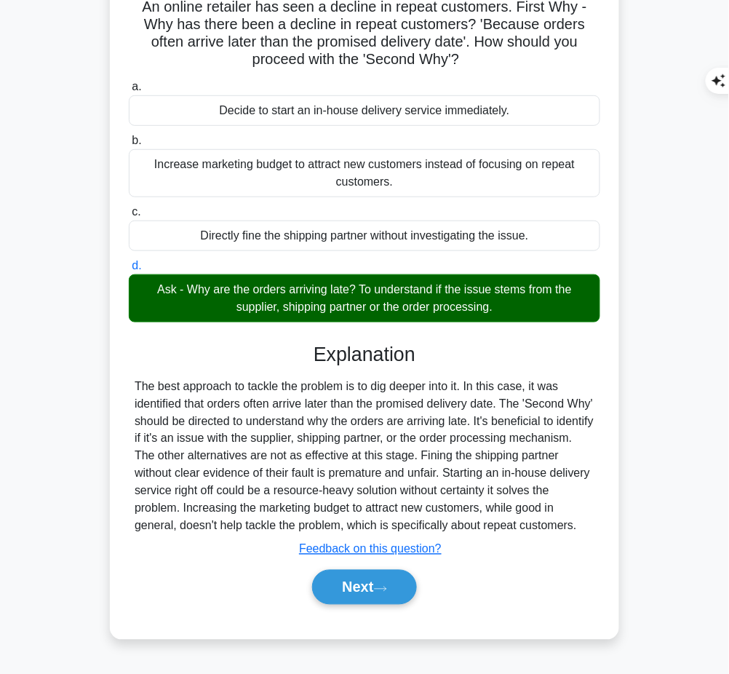
drag, startPoint x: 307, startPoint y: 354, endPoint x: 585, endPoint y: 525, distance: 326.5
click at [585, 525] on div "Explanation The best approach to tackle the problem is to dig deeper into it. I…" at bounding box center [365, 477] width 472 height 268
copy div "Explanation The best approach to tackle the problem is to dig deeper into it. I…"
click at [360, 571] on button "Next" at bounding box center [364, 587] width 104 height 35
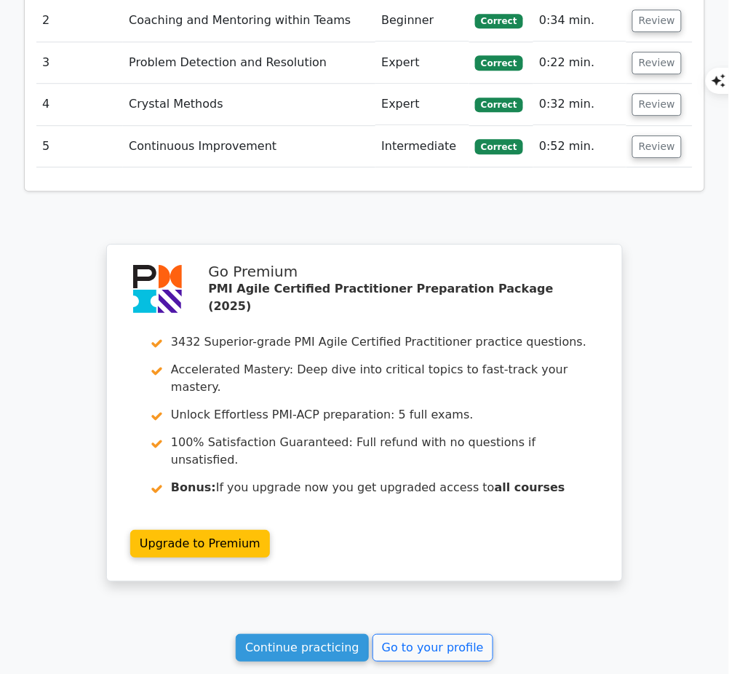
scroll to position [1950, 0]
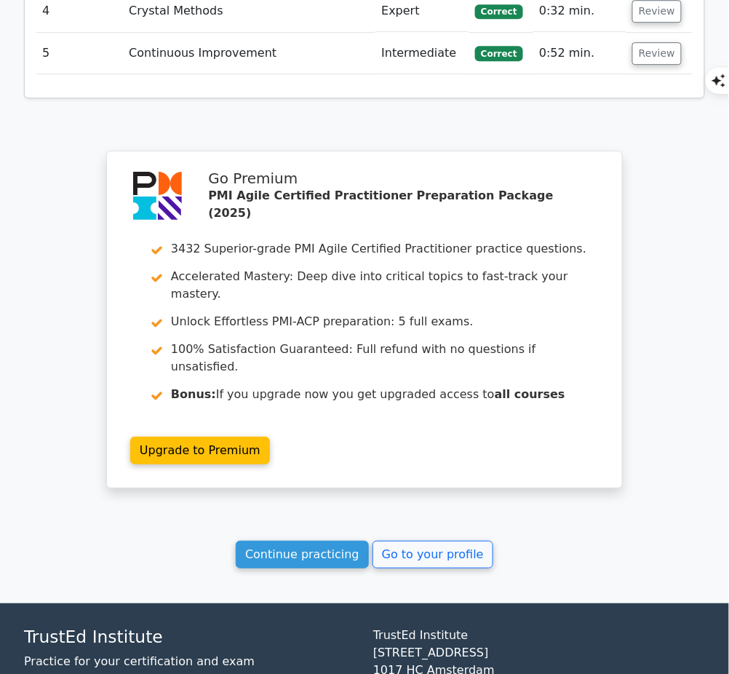
click at [330, 541] on link "Continue practicing" at bounding box center [302, 555] width 133 height 28
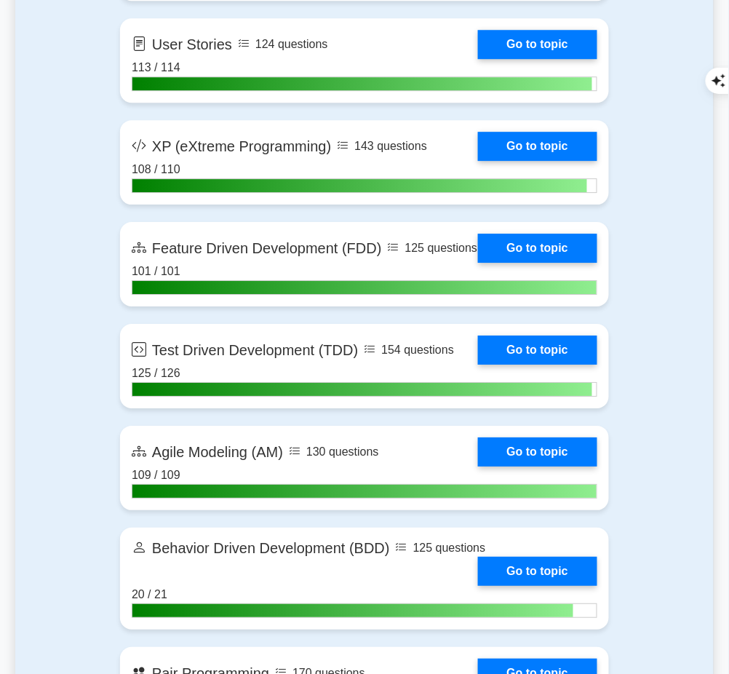
scroll to position [3090, 0]
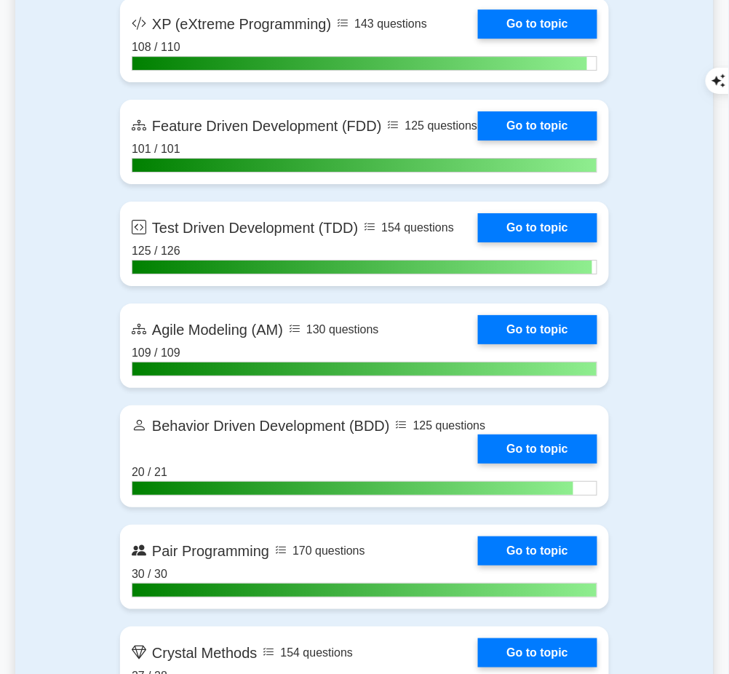
click at [510, 334] on link "Go to topic" at bounding box center [537, 329] width 119 height 29
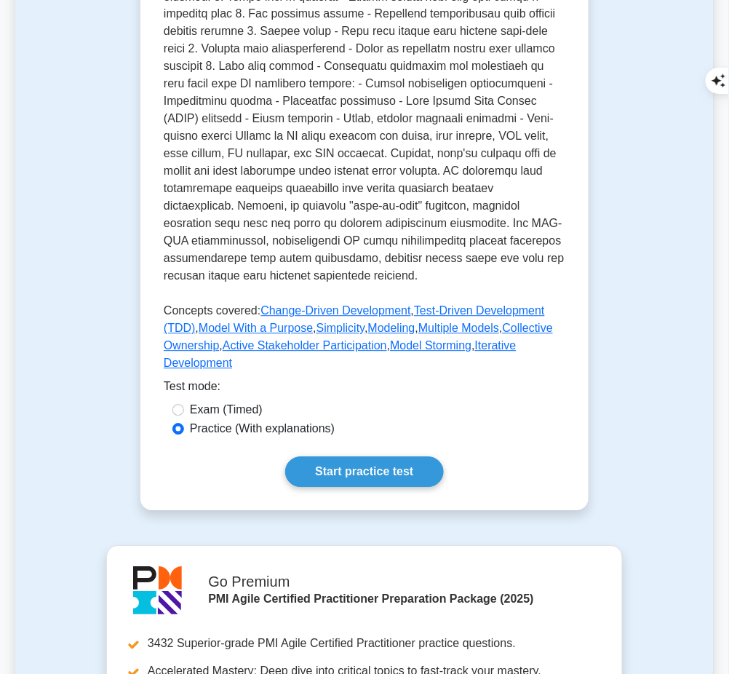
scroll to position [547, 0]
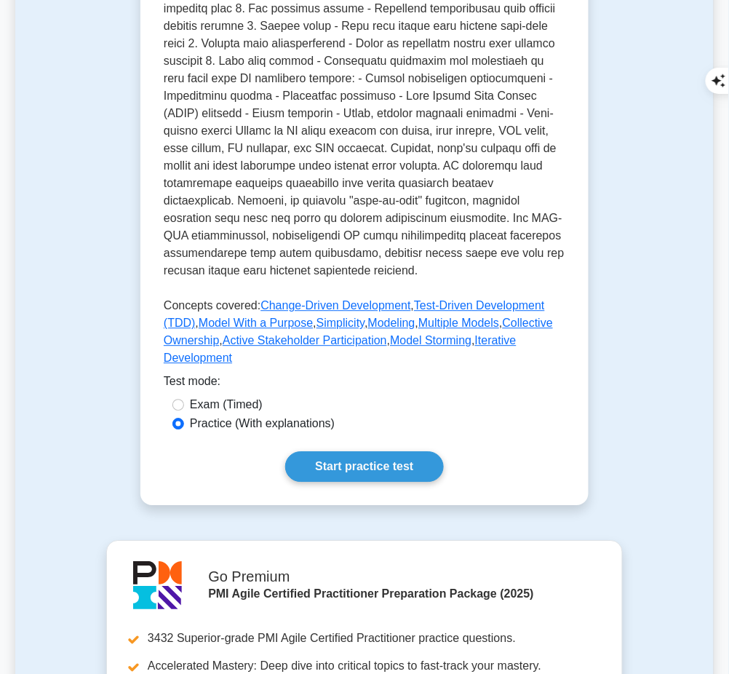
click at [361, 452] on link "Start practice test" at bounding box center [364, 467] width 158 height 31
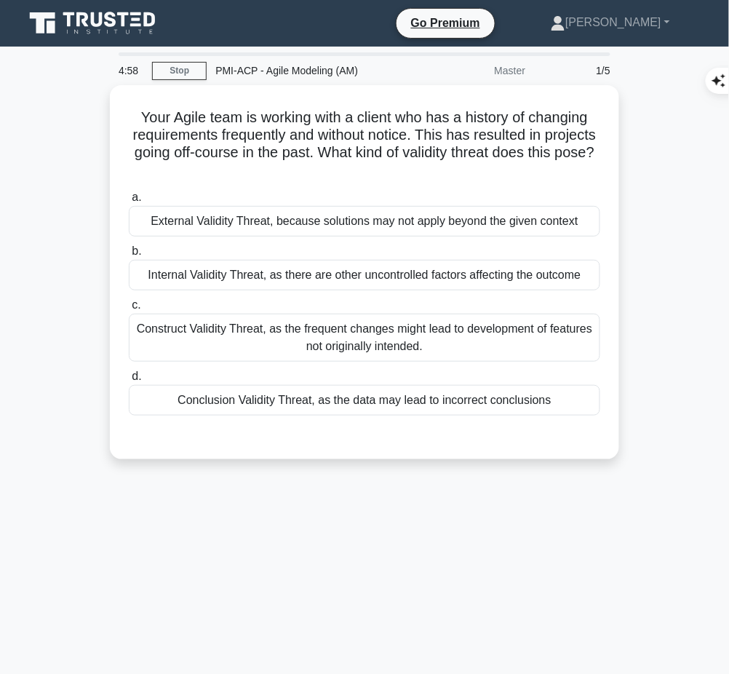
drag, startPoint x: 130, startPoint y: 108, endPoint x: 435, endPoint y: 163, distance: 309.2
click at [435, 163] on h5 "Your Agile team is working with a client who has a history of changing requirem…" at bounding box center [364, 143] width 475 height 71
copy h5 "Your Agile team is working with a client who has a history of changing requirem…"
click at [358, 349] on div "Construct Validity Threat, as the frequent changes might lead to development of…" at bounding box center [365, 338] width 472 height 48
click at [129, 310] on input "c. Construct Validity Threat, as the frequent changes might lead to development…" at bounding box center [129, 305] width 0 height 9
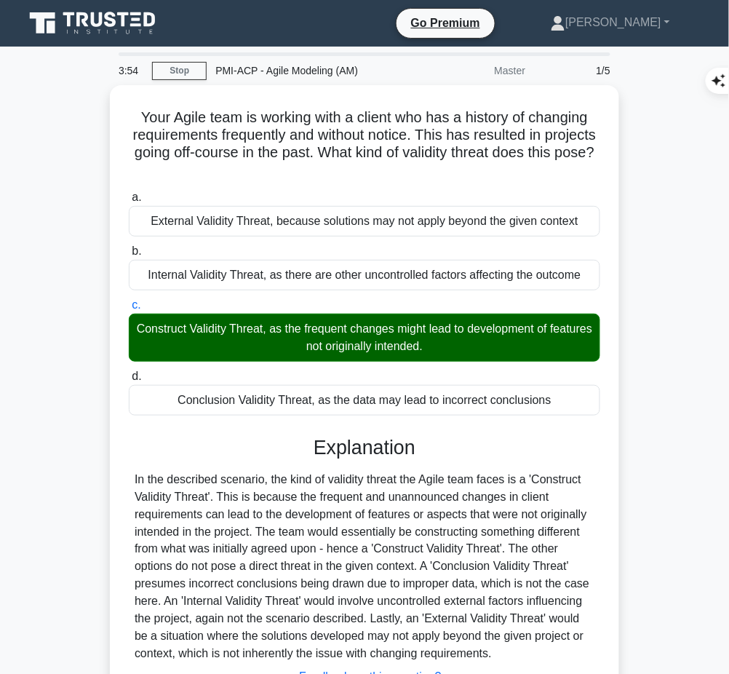
click at [287, 577] on div "In the described scenario, the kind of validity threat the Agile team faces is …" at bounding box center [365, 567] width 460 height 192
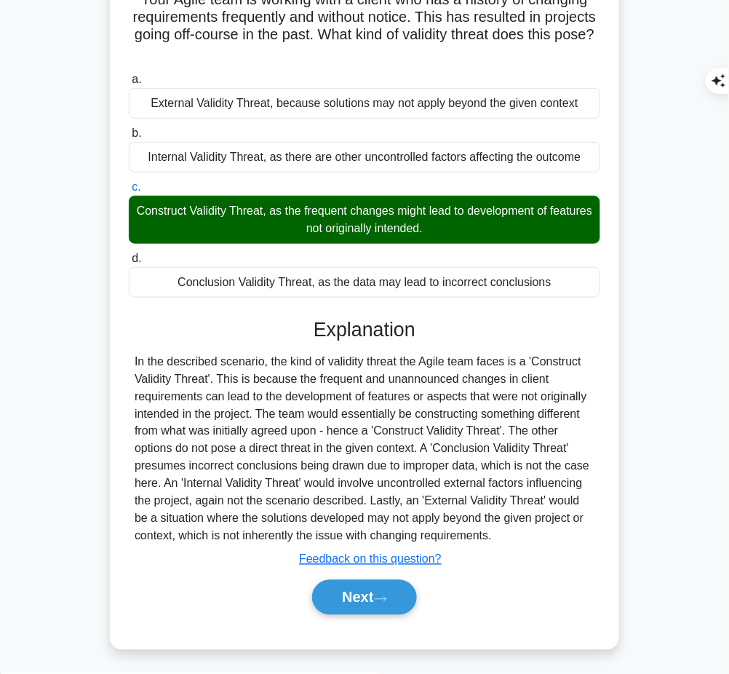
drag, startPoint x: 310, startPoint y: 321, endPoint x: 497, endPoint y: 535, distance: 284.3
click at [497, 535] on div "Explanation Submit feedback Feedback on this question? Next" at bounding box center [365, 469] width 472 height 303
copy div "Explanation In the described scenario, the kind of validity threat the Agile te…"
click at [363, 590] on button "Next" at bounding box center [364, 597] width 104 height 35
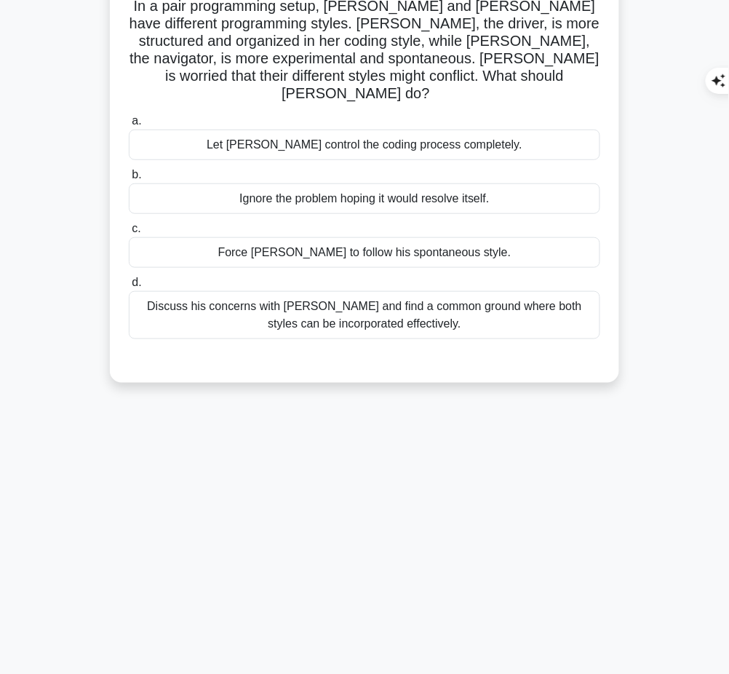
scroll to position [0, 0]
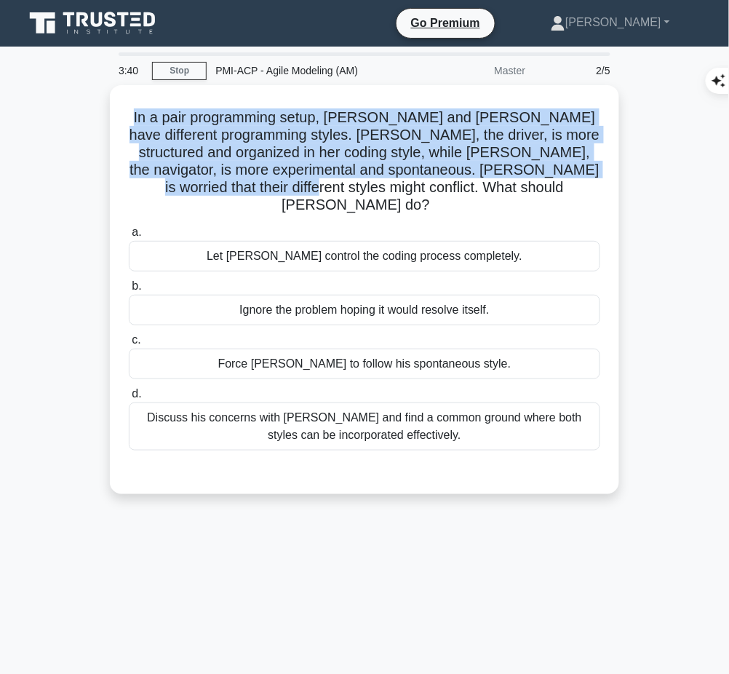
drag, startPoint x: 172, startPoint y: 106, endPoint x: 438, endPoint y: 183, distance: 276.7
click at [438, 183] on h5 "In a pair programming setup, [PERSON_NAME] and [PERSON_NAME] have different pro…" at bounding box center [364, 161] width 475 height 106
copy h5 "In a pair programming setup, [PERSON_NAME] and [PERSON_NAME] have different pro…"
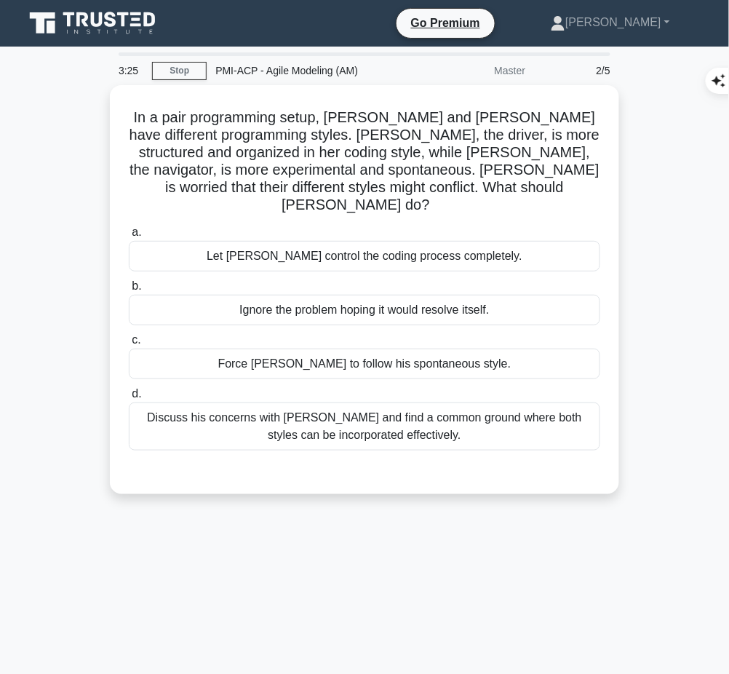
click at [503, 407] on div "Discuss his concerns with [PERSON_NAME] and find a common ground where both sty…" at bounding box center [365, 427] width 472 height 48
click at [129, 399] on input "d. Discuss his concerns with [PERSON_NAME] and find a common ground where both …" at bounding box center [129, 393] width 0 height 9
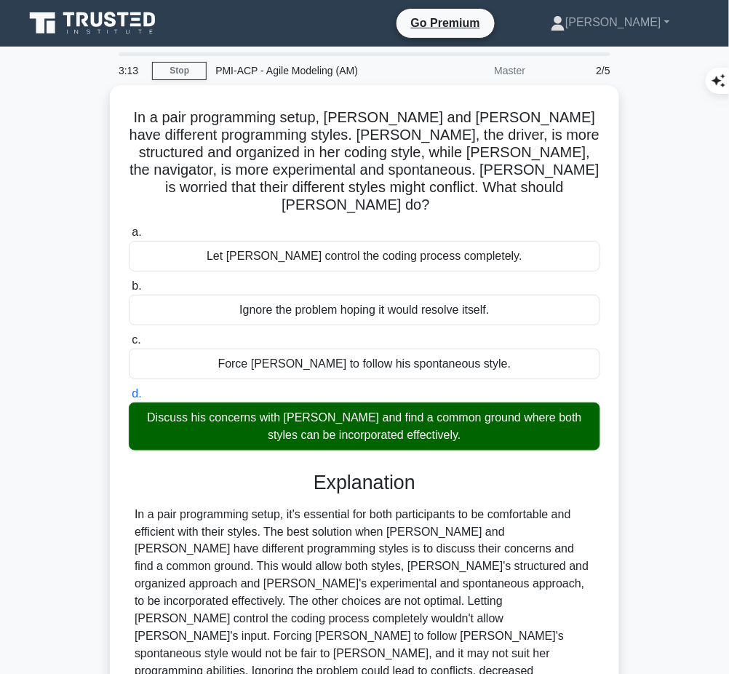
click at [427, 475] on div "Explanation In a pair programming setup, it's essential for both participants t…" at bounding box center [365, 622] width 472 height 303
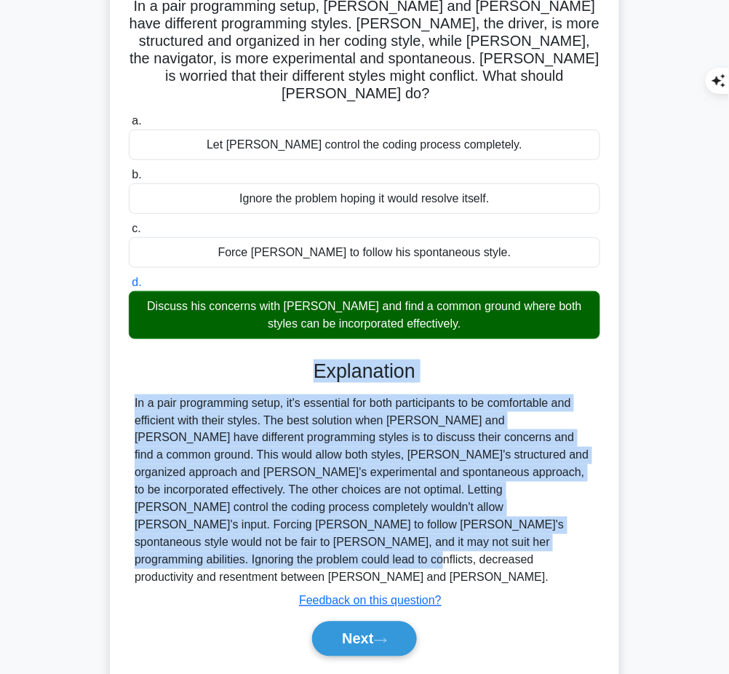
drag, startPoint x: 315, startPoint y: 345, endPoint x: 541, endPoint y: 522, distance: 286.7
click at [541, 522] on div "Explanation In a pair programming setup, it's essential for both participants t…" at bounding box center [365, 511] width 472 height 303
copy div "Explanation In a pair programming setup, it's essential for both participants t…"
click at [376, 622] on button "Next" at bounding box center [364, 639] width 104 height 35
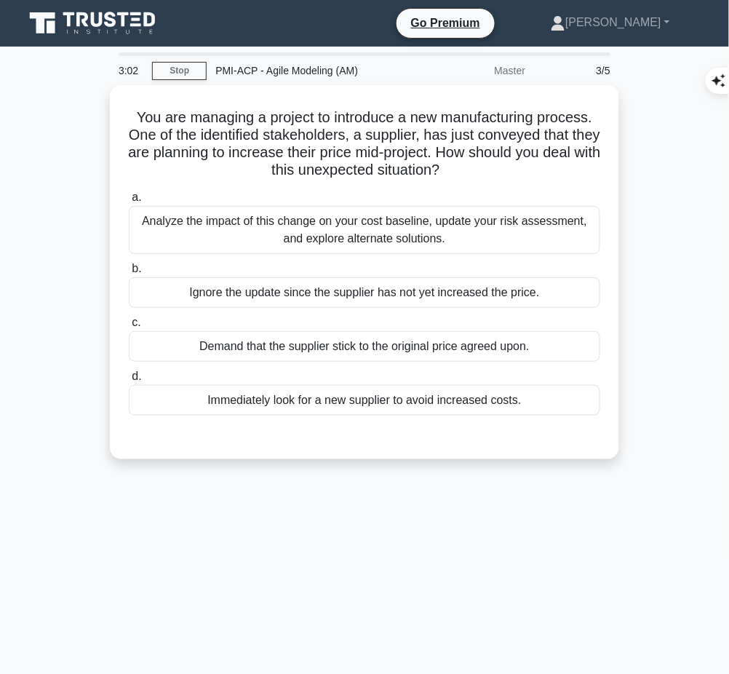
scroll to position [1, 0]
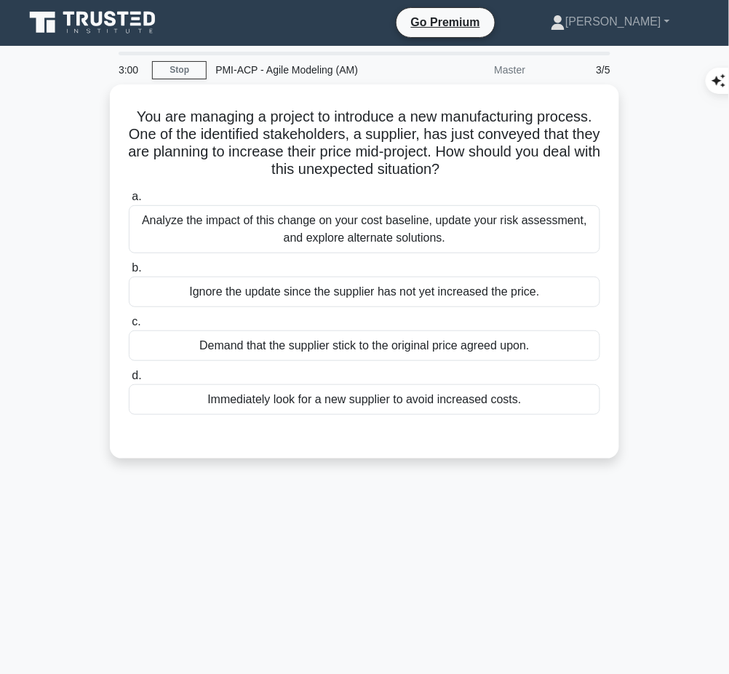
drag, startPoint x: 130, startPoint y: 108, endPoint x: 486, endPoint y: 164, distance: 359.5
click at [486, 164] on h5 "You are managing a project to introduce a new manufacturing process. One of the…" at bounding box center [364, 143] width 475 height 71
copy h5 "You are managing a project to introduce a new manufacturing process. One of the…"
click at [516, 218] on div "Analyze the impact of this change on your cost baseline, update your risk asses…" at bounding box center [365, 229] width 472 height 48
click at [129, 202] on input "a. Analyze the impact of this change on your cost baseline, update your risk as…" at bounding box center [129, 196] width 0 height 9
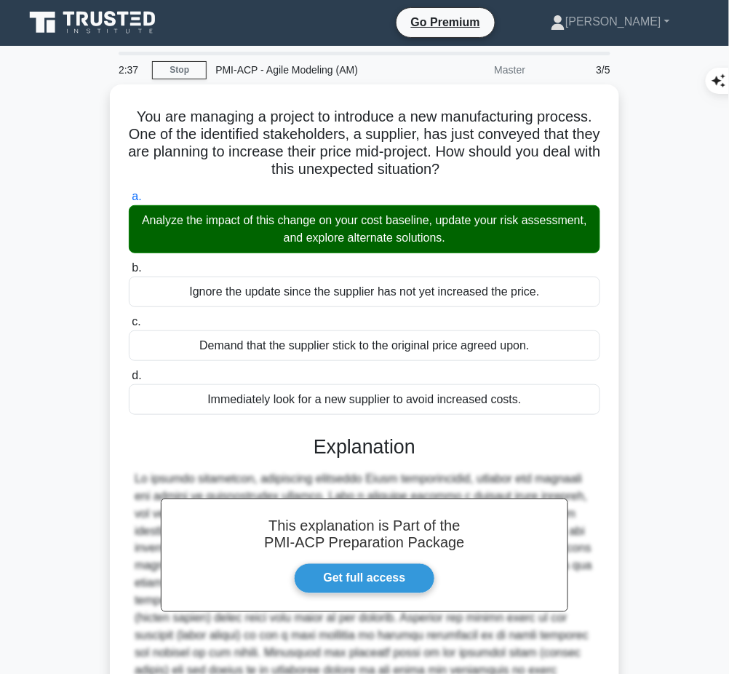
click at [421, 435] on h3 "Explanation" at bounding box center [365, 446] width 454 height 23
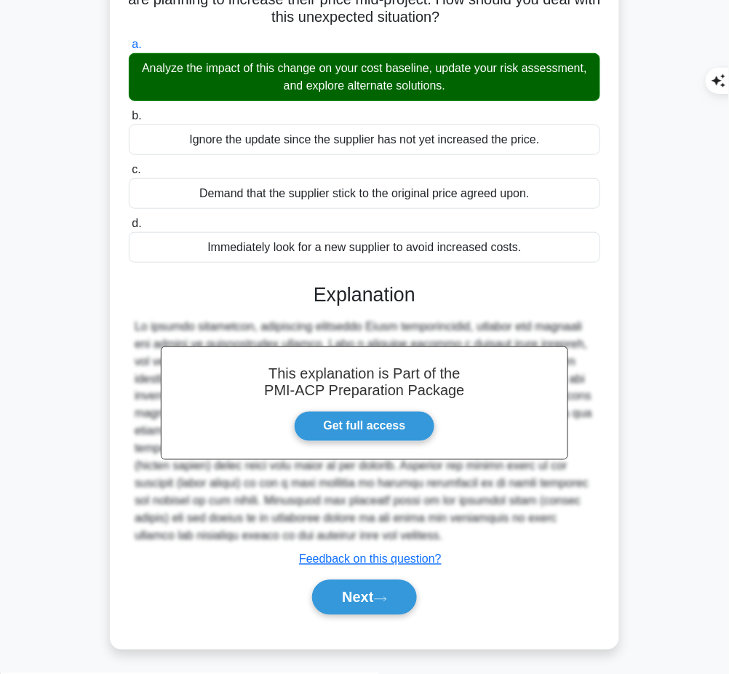
drag, startPoint x: 314, startPoint y: 286, endPoint x: 307, endPoint y: 537, distance: 250.5
click at [307, 537] on div "This explanation is Part of the PMI-ACP Preparation Package Get full access Exp…" at bounding box center [365, 443] width 472 height 355
copy div "Explanation In project management, especially following Agile methodologies, ch…"
click at [355, 589] on button "Next" at bounding box center [364, 597] width 104 height 35
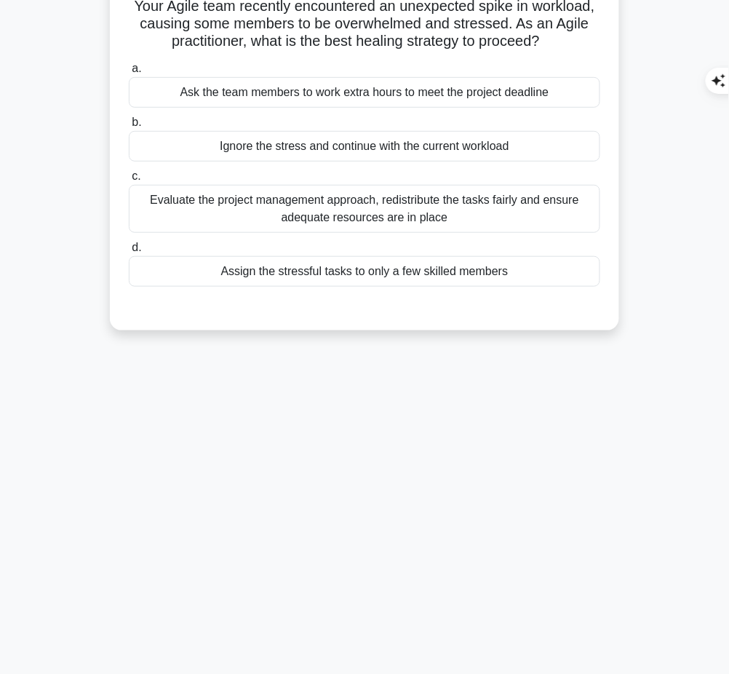
scroll to position [0, 0]
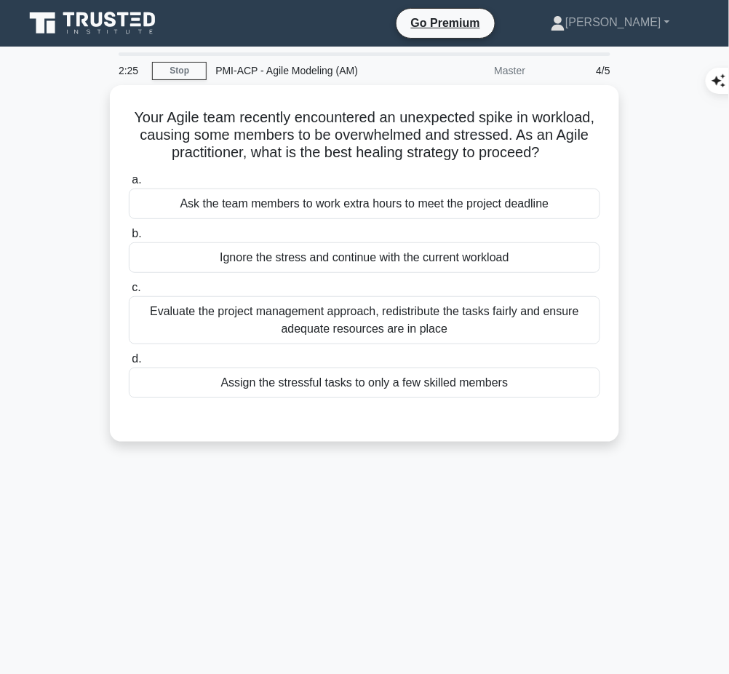
drag, startPoint x: 120, startPoint y: 103, endPoint x: 558, endPoint y: 145, distance: 439.5
click at [558, 145] on div "Your Agile team recently encountered an unexpected spike in workload, causing s…" at bounding box center [365, 263] width 498 height 345
copy h5 "Your Agile team recently encountered an unexpected spike in workload, causing s…"
click at [489, 323] on div "Evaluate the project management approach, redistribute the tasks fairly and ens…" at bounding box center [365, 320] width 472 height 48
click at [129, 293] on input "c. Evaluate the project management approach, redistribute the tasks fairly and …" at bounding box center [129, 287] width 0 height 9
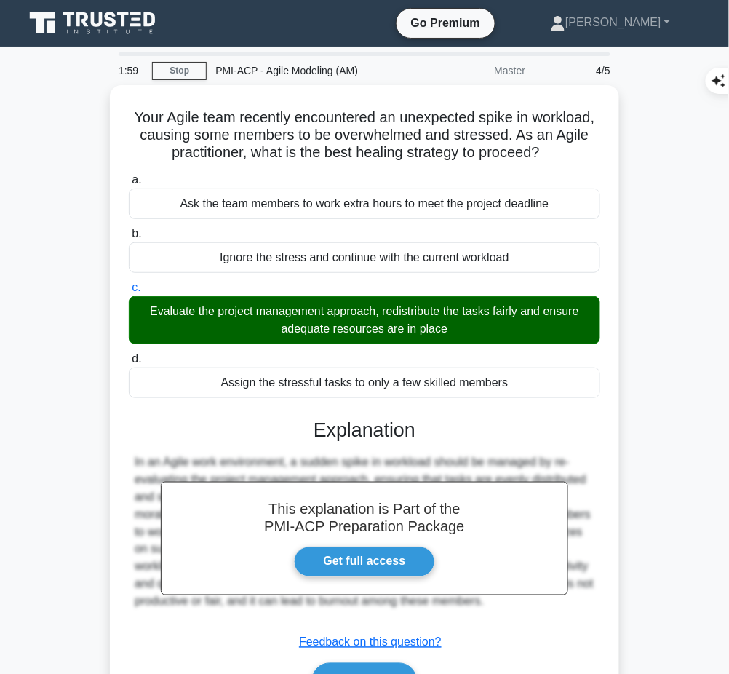
scroll to position [111, 0]
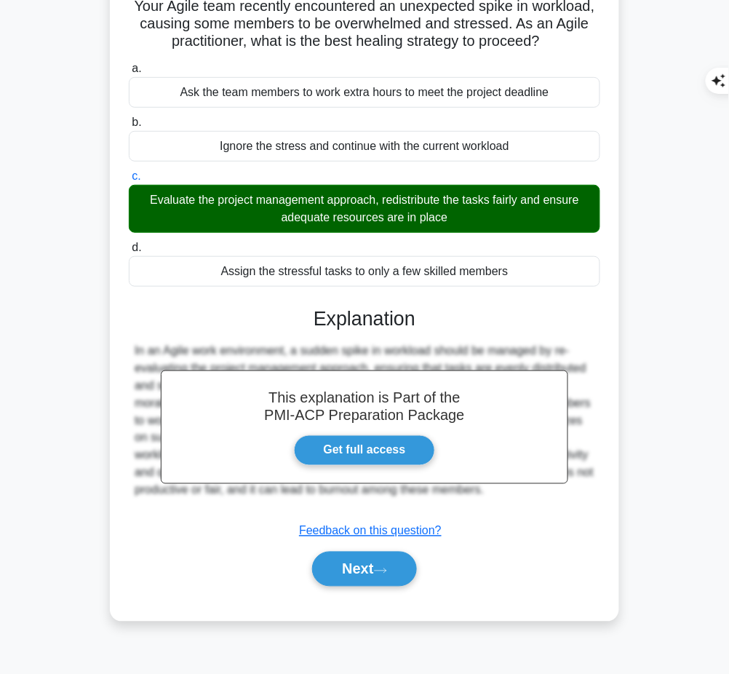
click at [355, 310] on h3 "Explanation" at bounding box center [365, 318] width 454 height 23
drag, startPoint x: 309, startPoint y: 314, endPoint x: 436, endPoint y: 487, distance: 215.1
click at [436, 487] on div "This explanation is Part of the PMI-ACP Preparation Package Get full access Exp…" at bounding box center [365, 441] width 472 height 303
copy div "Explanation In an Agile work environment, a sudden spike in workload should be …"
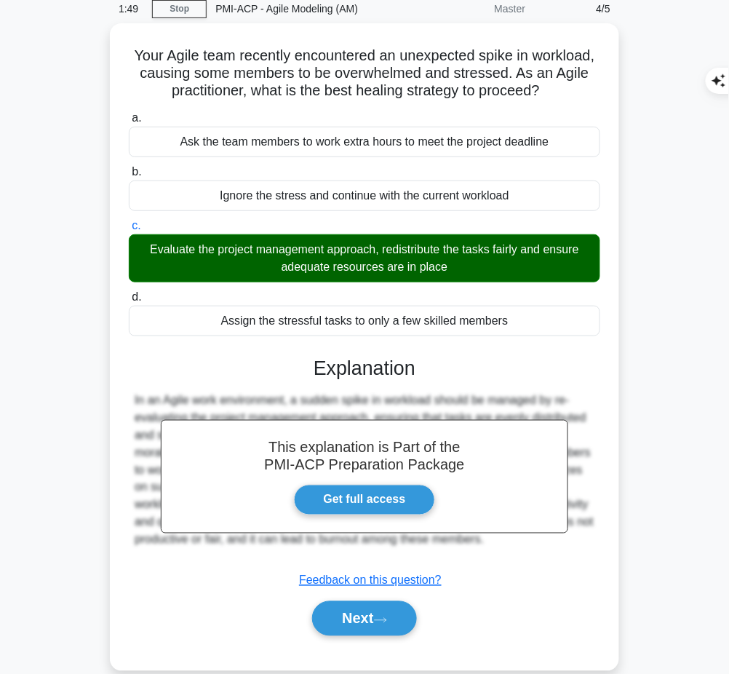
scroll to position [70, 0]
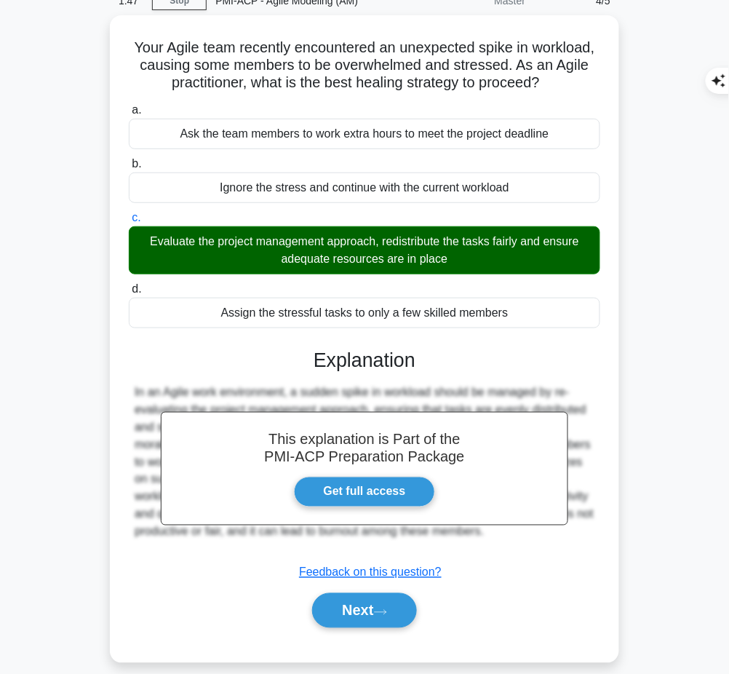
click at [392, 613] on button "Next" at bounding box center [364, 610] width 104 height 35
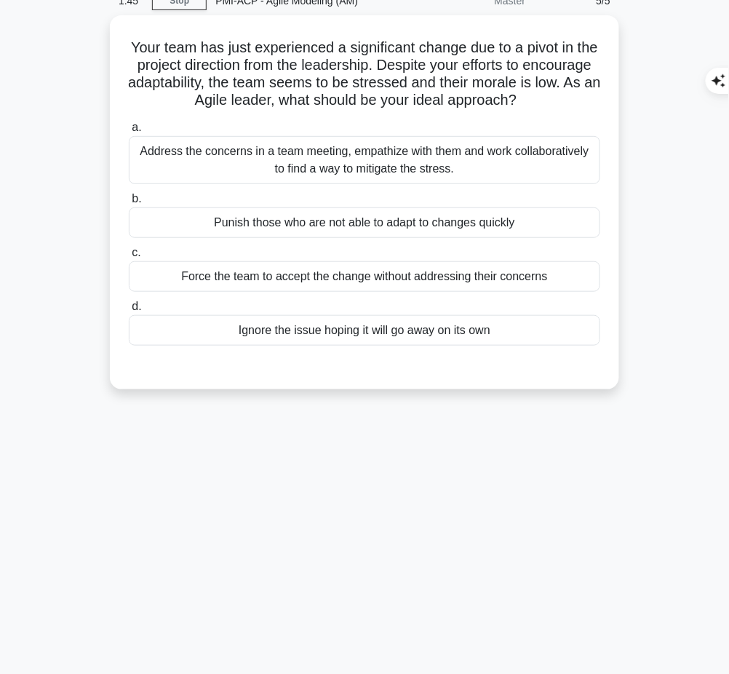
scroll to position [0, 0]
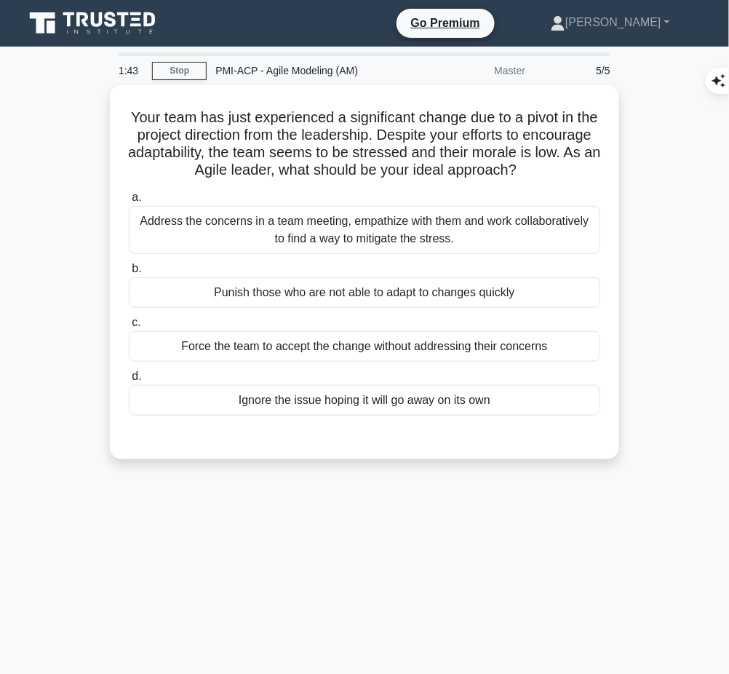
drag, startPoint x: 132, startPoint y: 112, endPoint x: 576, endPoint y: 174, distance: 448.4
click at [576, 174] on h5 "Your team has just experienced a significant change due to a pivot in the proje…" at bounding box center [364, 143] width 475 height 71
copy h5 "Your team has just experienced a significant change due to a pivot in the proje…"
click at [525, 228] on div "Address the concerns in a team meeting, empathize with them and work collaborat…" at bounding box center [365, 230] width 472 height 48
click at [129, 202] on input "a. Address the concerns in a team meeting, empathize with them and work collabo…" at bounding box center [129, 197] width 0 height 9
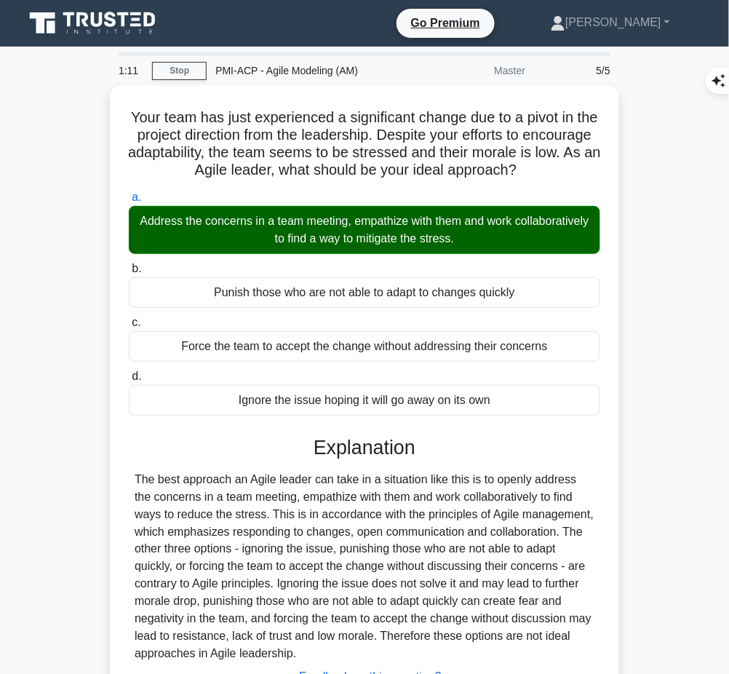
click at [379, 495] on div "The best approach an Agile leader can take in a situation like this is to openl…" at bounding box center [365, 567] width 460 height 192
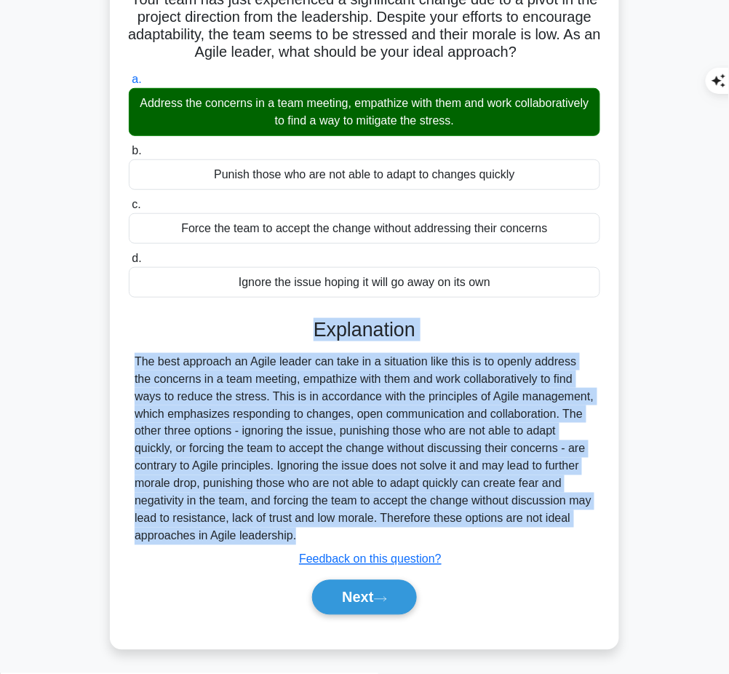
drag, startPoint x: 316, startPoint y: 325, endPoint x: 265, endPoint y: 551, distance: 231.4
click at [265, 551] on div "Explanation The best approach an Agile leader can take in a situation like this…" at bounding box center [365, 469] width 472 height 303
copy div "Explanation The best approach an Agile leader can take in a situation like this…"
click at [375, 599] on button "Next" at bounding box center [364, 597] width 104 height 35
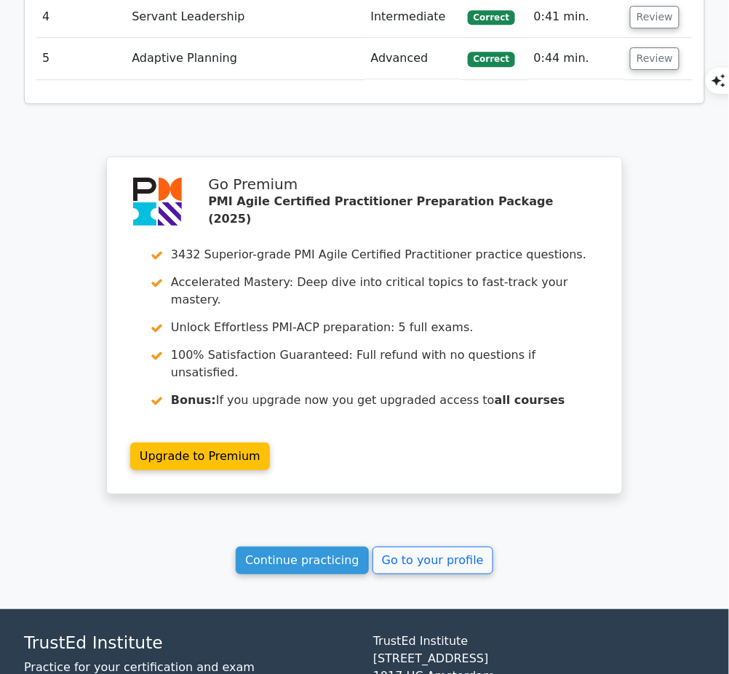
scroll to position [1960, 0]
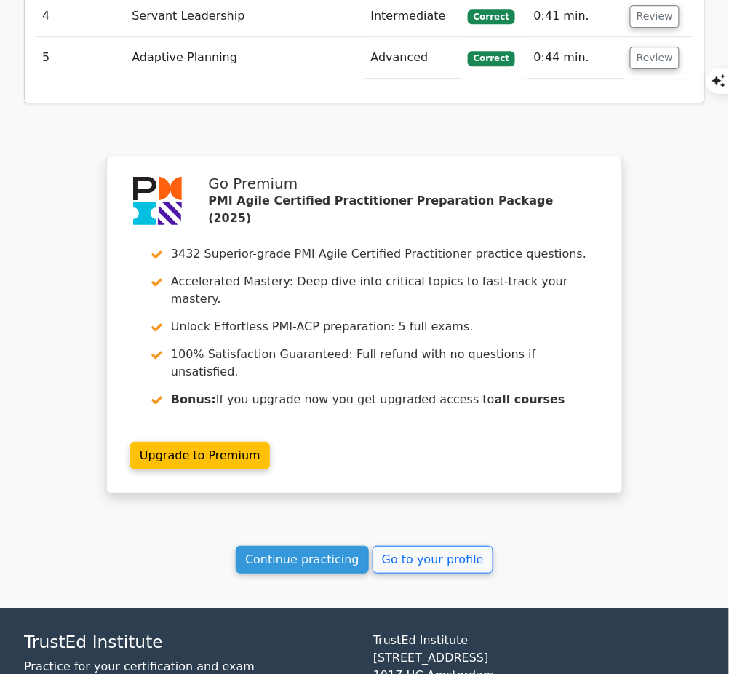
click at [327, 546] on link "Continue practicing" at bounding box center [302, 560] width 133 height 28
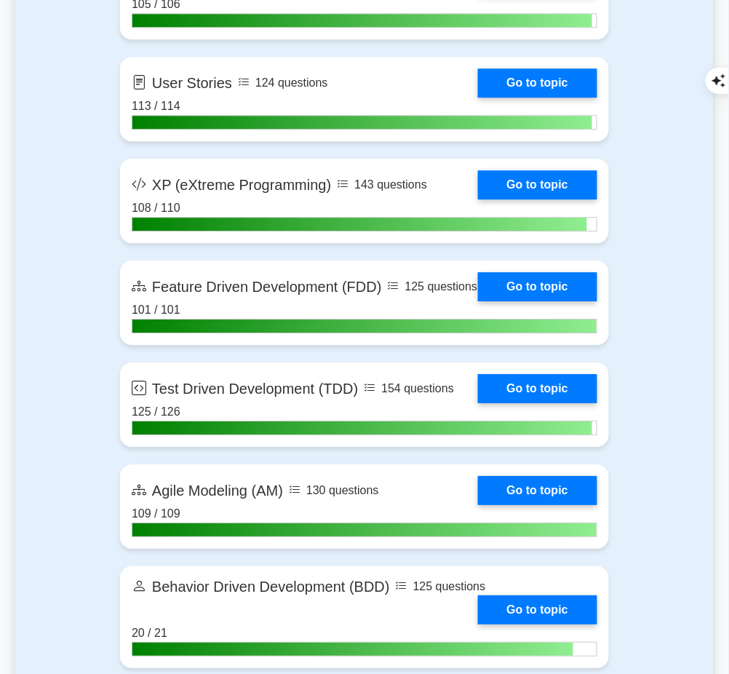
scroll to position [2929, 0]
click at [496, 499] on link "Go to topic" at bounding box center [537, 490] width 119 height 29
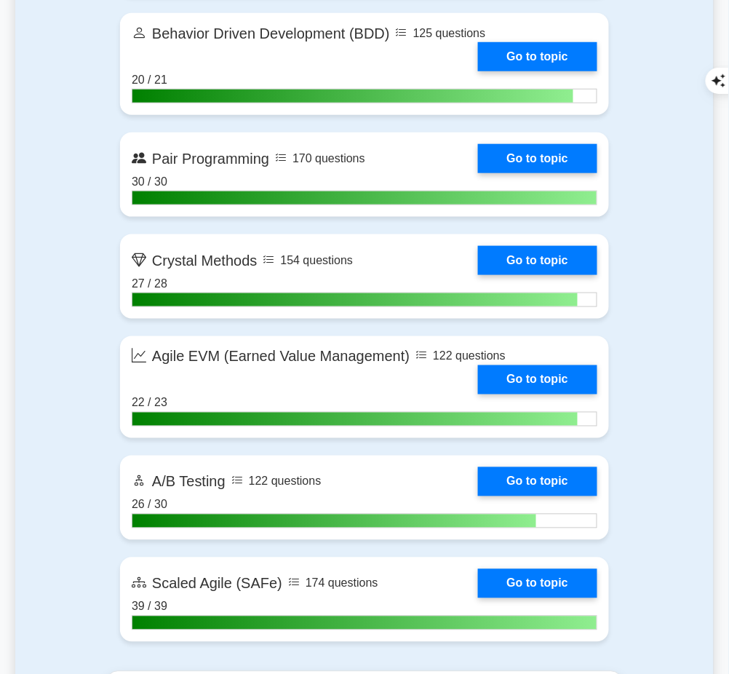
scroll to position [3485, 0]
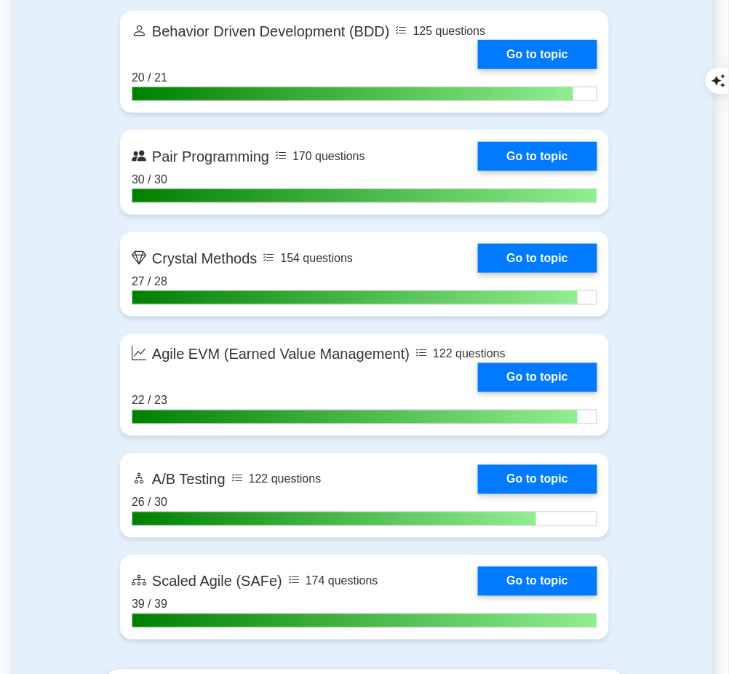
click at [502, 69] on link "Go to topic" at bounding box center [537, 54] width 119 height 29
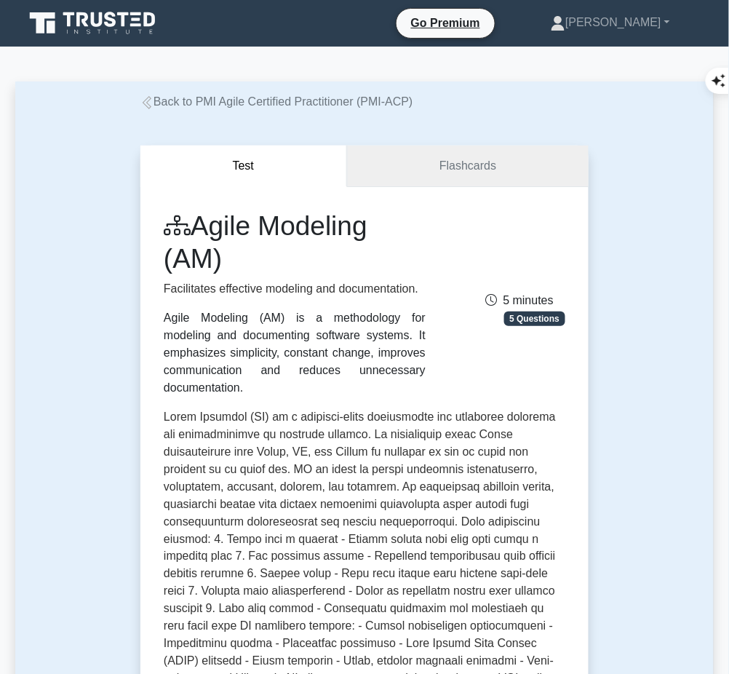
click at [495, 163] on link "Flashcards" at bounding box center [468, 166] width 242 height 41
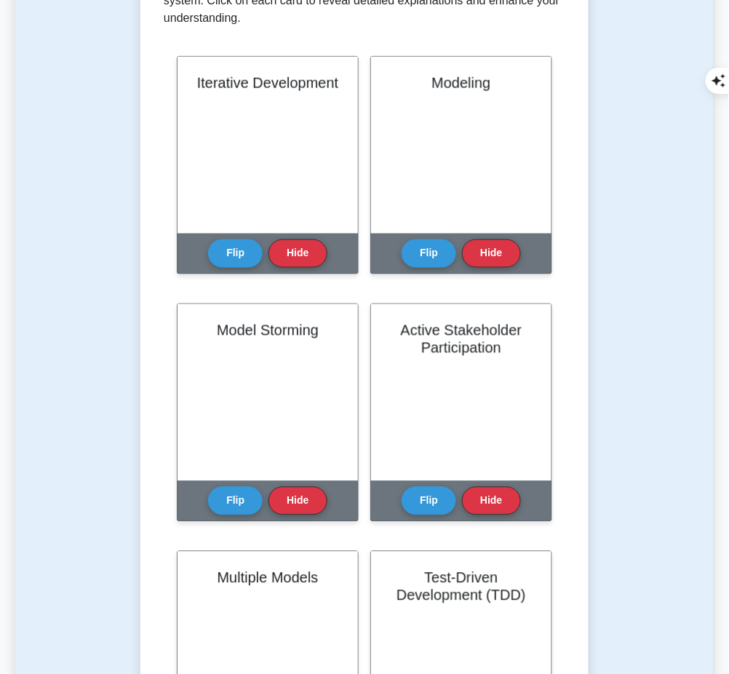
scroll to position [330, 0]
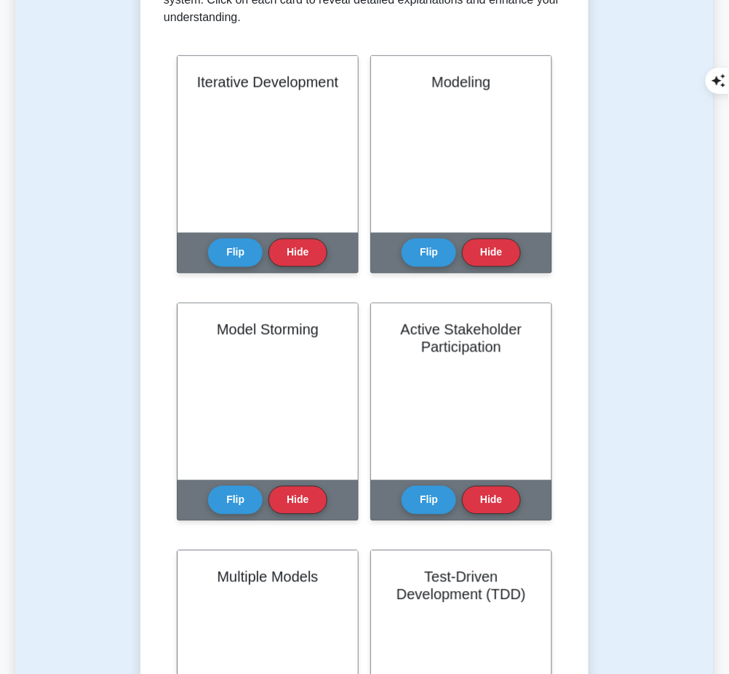
click at [243, 242] on button "Flip" at bounding box center [235, 253] width 55 height 28
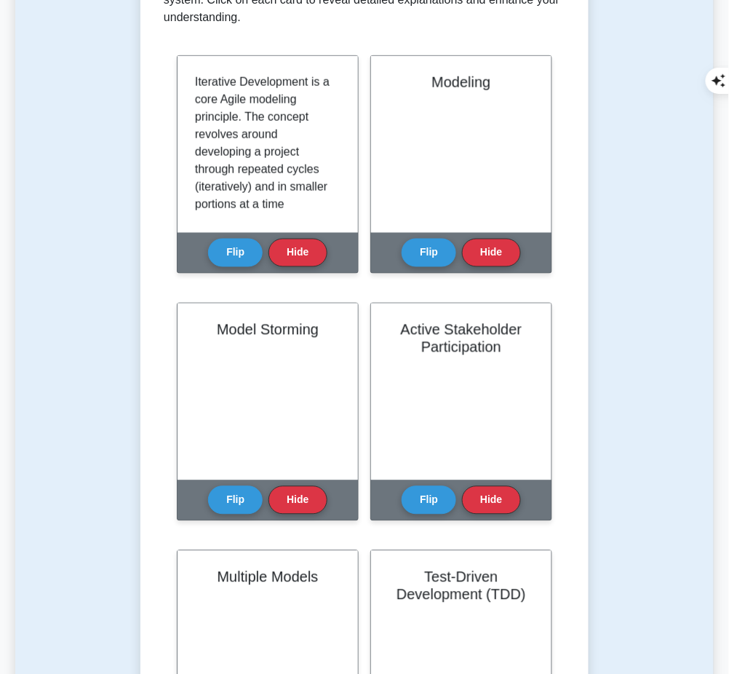
click at [195, 74] on p "Iterative Development is a core Agile modeling principle. The concept revolves …" at bounding box center [265, 301] width 140 height 454
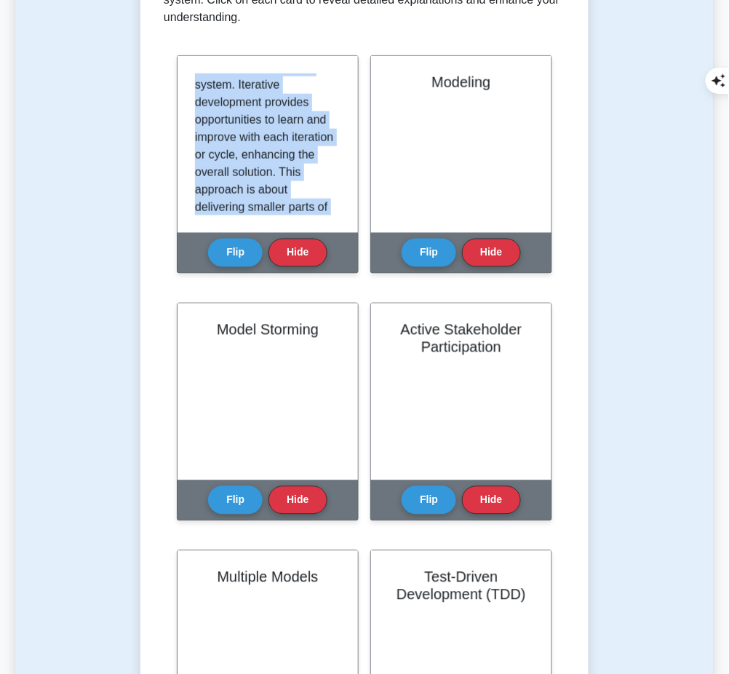
scroll to position [323, 0]
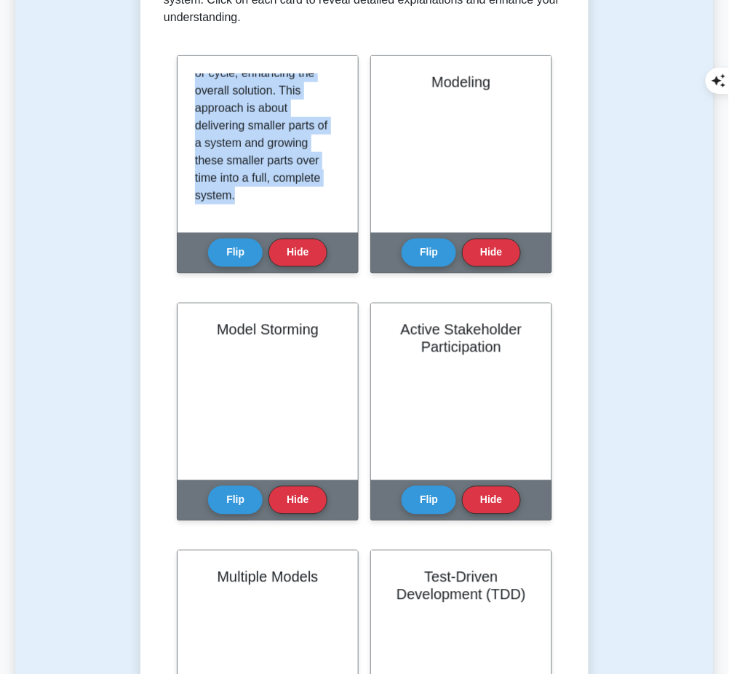
drag, startPoint x: 195, startPoint y: 74, endPoint x: 315, endPoint y: 208, distance: 180.5
click at [315, 208] on div "Iterative Development is a core Agile modeling principle. The concept revolves …" at bounding box center [268, 144] width 181 height 177
copy p "Iterative Development is a core Agile modeling principle. The concept revolves …"
click at [427, 246] on button "Flip" at bounding box center [429, 253] width 55 height 28
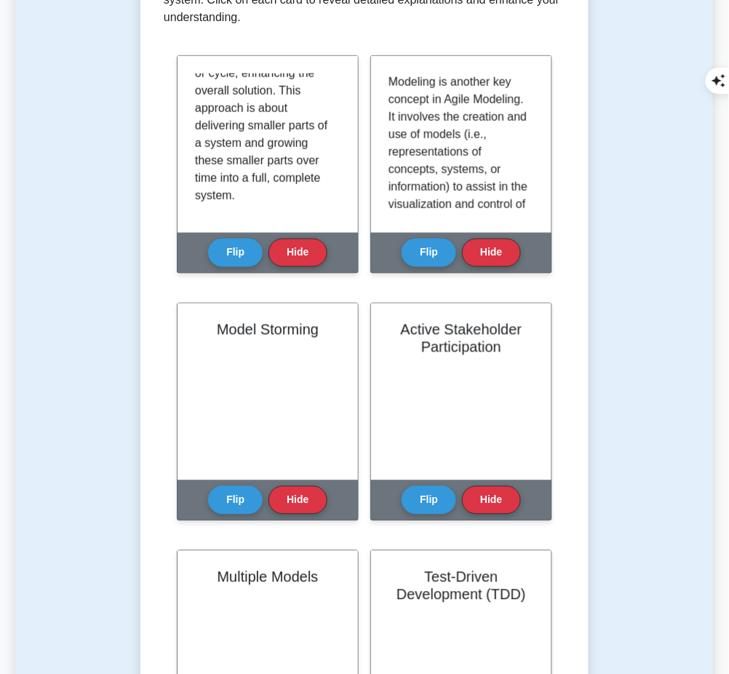
click at [387, 74] on div "Modeling is another key concept in Agile Modeling. It involves the creation and…" at bounding box center [461, 144] width 181 height 177
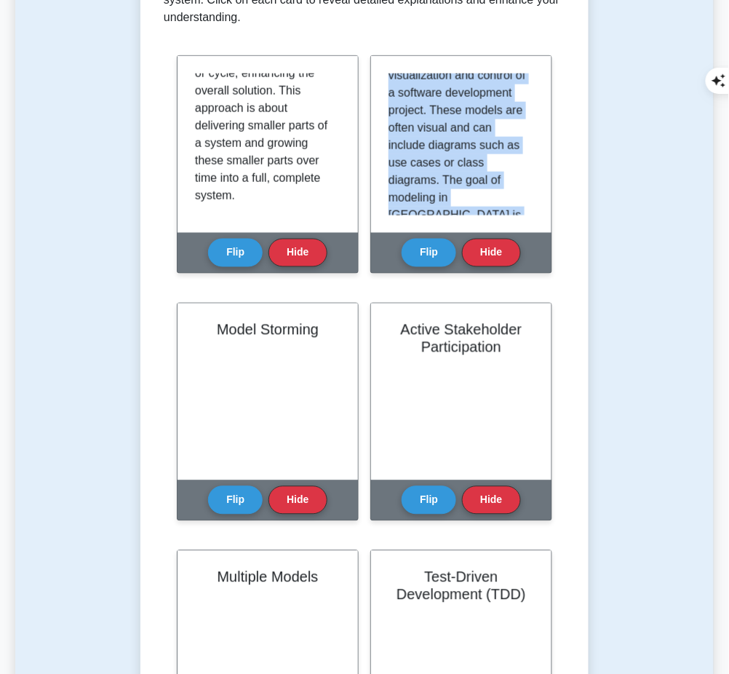
scroll to position [272, 0]
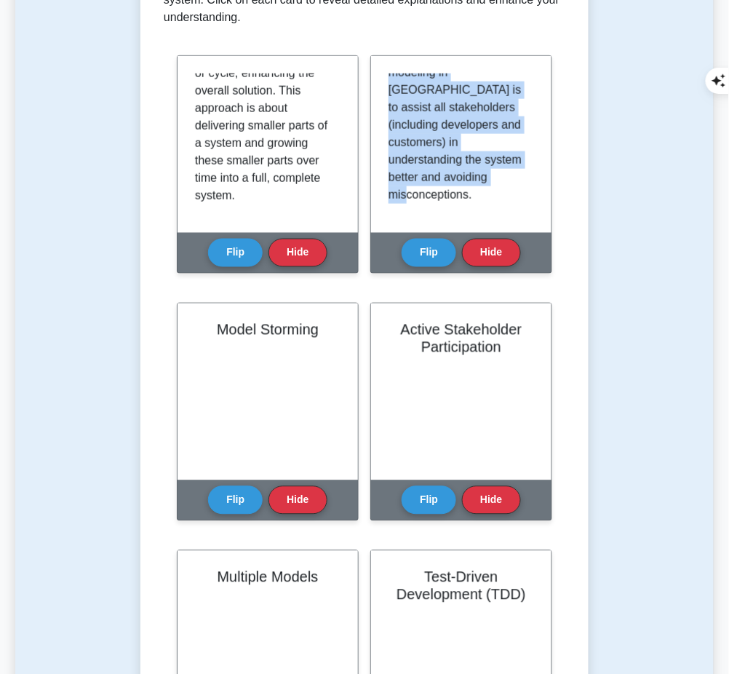
drag, startPoint x: 390, startPoint y: 75, endPoint x: 521, endPoint y: 210, distance: 187.9
click at [521, 210] on div "Modeling is another key concept in Agile Modeling. It involves the creation and…" at bounding box center [461, 144] width 181 height 177
copy p "Modeling is another key concept in Agile Modeling. It involves the creation and…"
click at [234, 493] on button "Flip" at bounding box center [235, 500] width 55 height 28
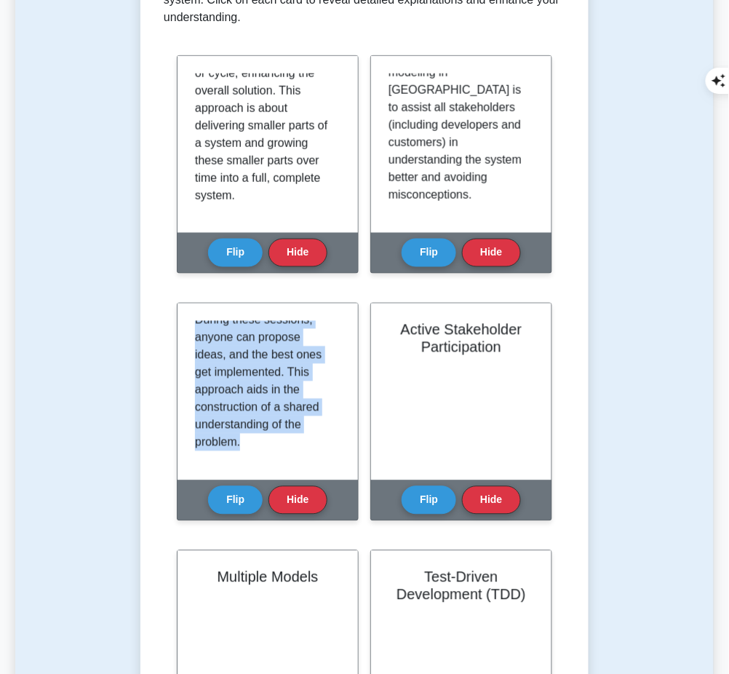
scroll to position [306, 0]
drag, startPoint x: 199, startPoint y: 322, endPoint x: 319, endPoint y: 470, distance: 190.4
click at [319, 470] on div "Model Storming is a fundamental practice in Agile Modeling, referring to the pr…" at bounding box center [268, 392] width 181 height 177
copy p "Model Storming is a fundamental practice in Agile Modeling, referring to the pr…"
click at [445, 489] on button "Flip" at bounding box center [429, 500] width 55 height 28
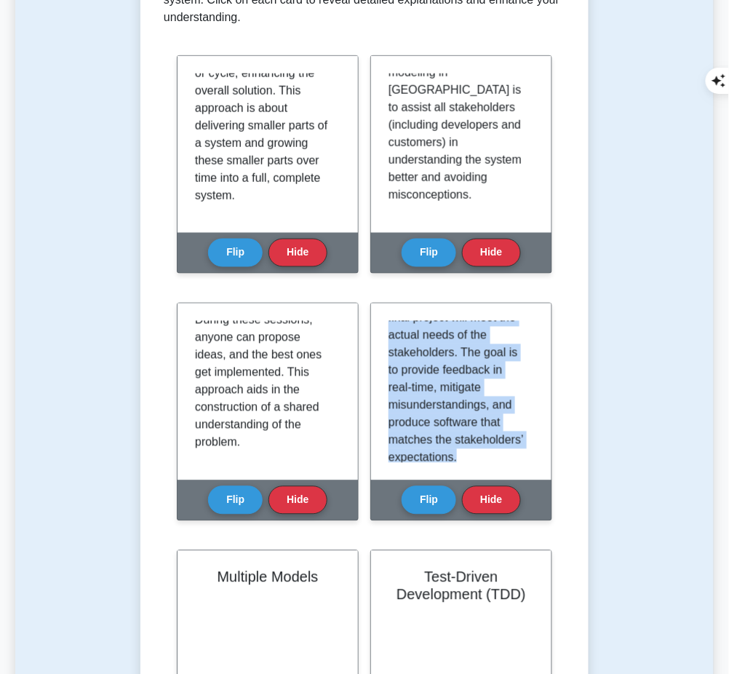
scroll to position [218, 0]
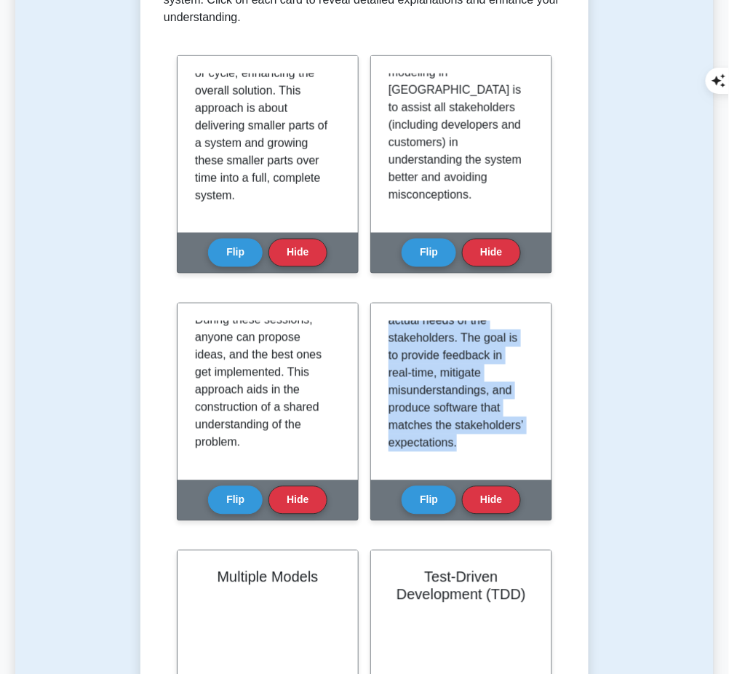
drag, startPoint x: 389, startPoint y: 323, endPoint x: 509, endPoint y: 458, distance: 180.5
click at [509, 458] on div "Active Stakeholder Participation is a critical Agile Modeling concept that mean…" at bounding box center [461, 392] width 181 height 177
copy p "Active Stakeholder Participation is a critical Agile Modeling concept that mean…"
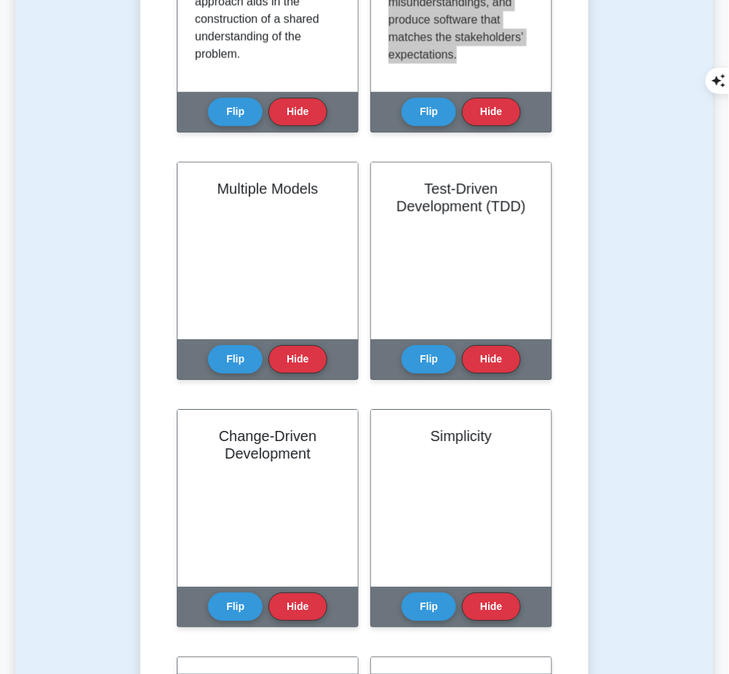
scroll to position [777, 0]
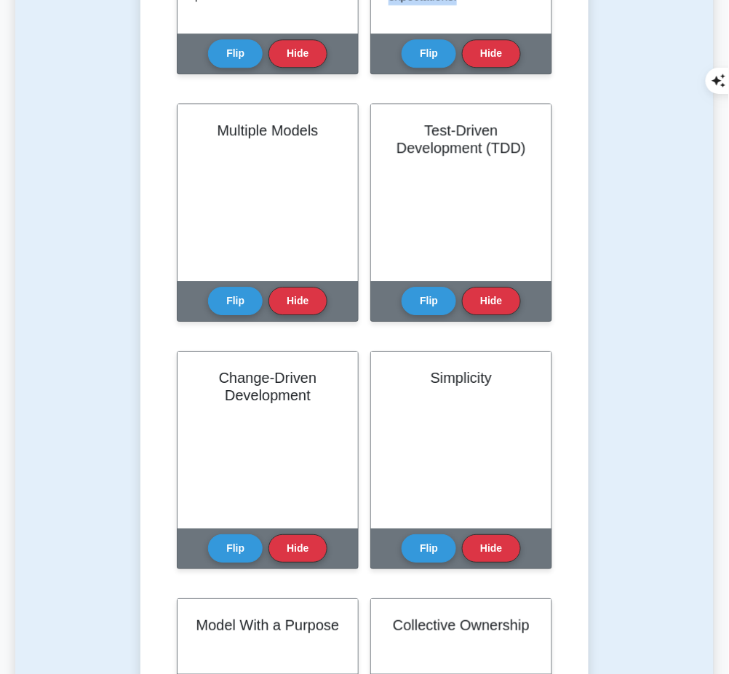
click at [229, 304] on button "Flip" at bounding box center [235, 301] width 55 height 28
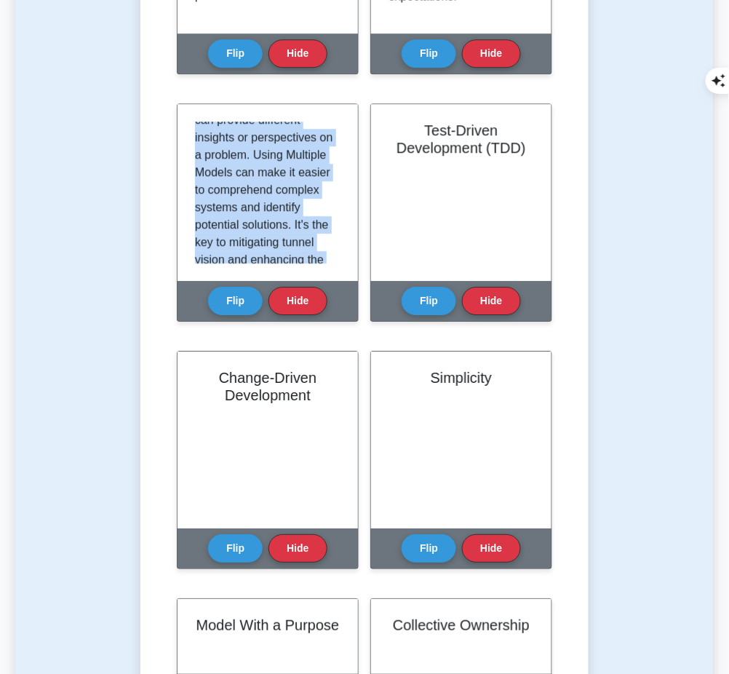
scroll to position [288, 0]
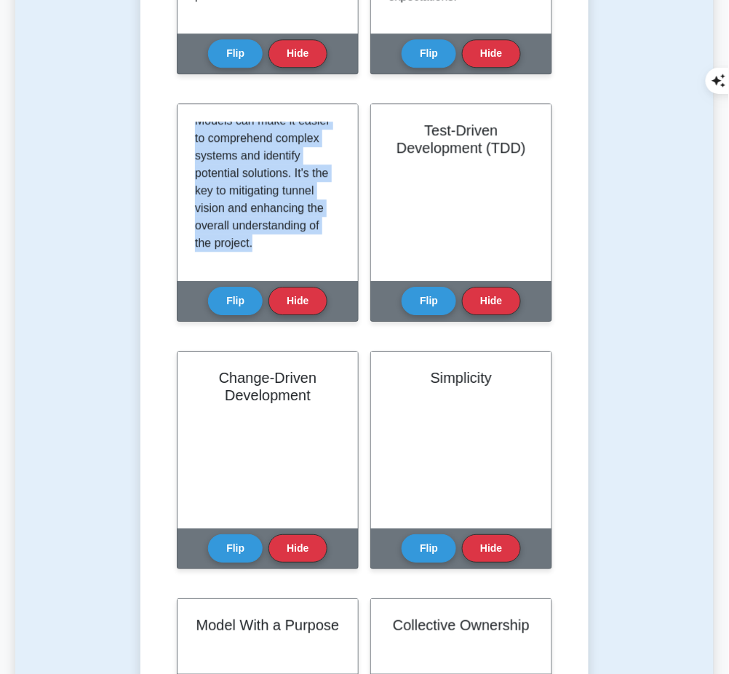
drag, startPoint x: 195, startPoint y: 123, endPoint x: 320, endPoint y: 261, distance: 186.1
click at [320, 261] on div "The Multiple Models concept in Agile Modeling suggests that teams should use mu…" at bounding box center [268, 192] width 181 height 177
copy p "The Multiple Models concept in Agile Modeling suggests that teams should use mu…"
click at [419, 298] on button "Flip" at bounding box center [429, 301] width 55 height 28
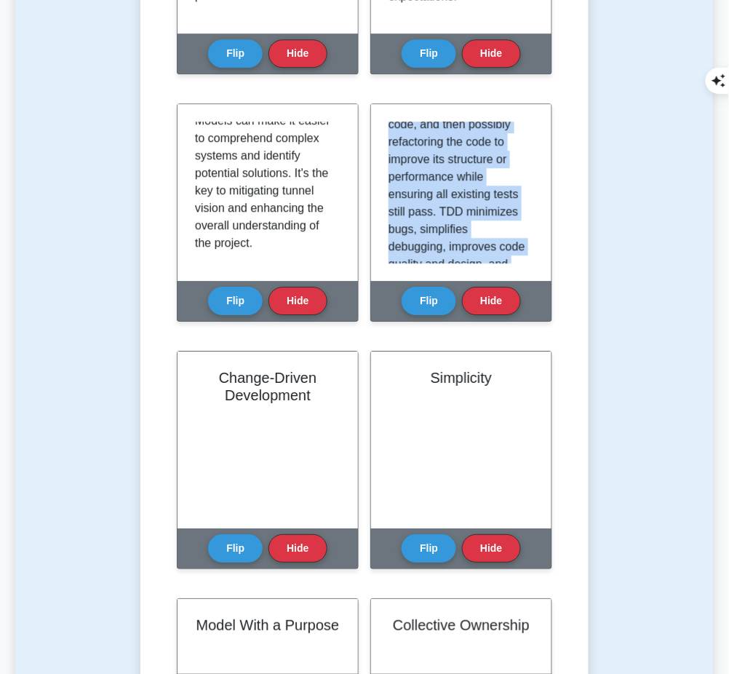
scroll to position [253, 0]
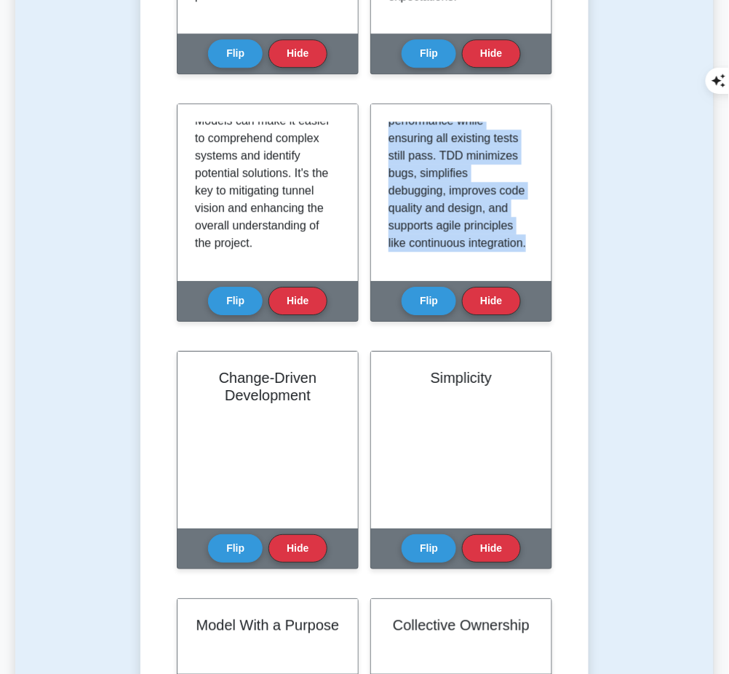
drag, startPoint x: 389, startPoint y: 123, endPoint x: 478, endPoint y: 264, distance: 166.2
click at [478, 264] on div "Test-Driven Development (TDD) is a method in which you repeatedly and rapidly w…" at bounding box center [461, 192] width 181 height 177
copy p "Test-Driven Development (TDD) is a method in which you repeatedly and rapidly w…"
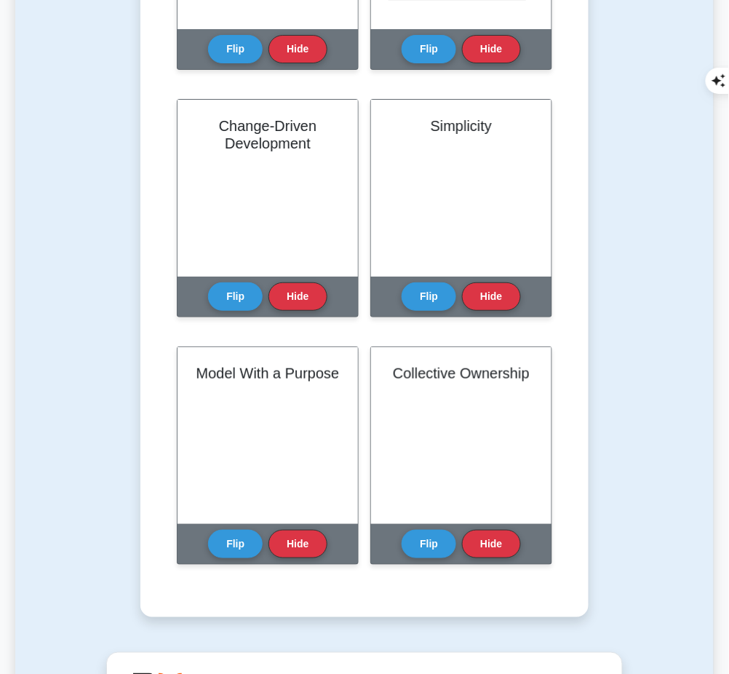
scroll to position [1032, 0]
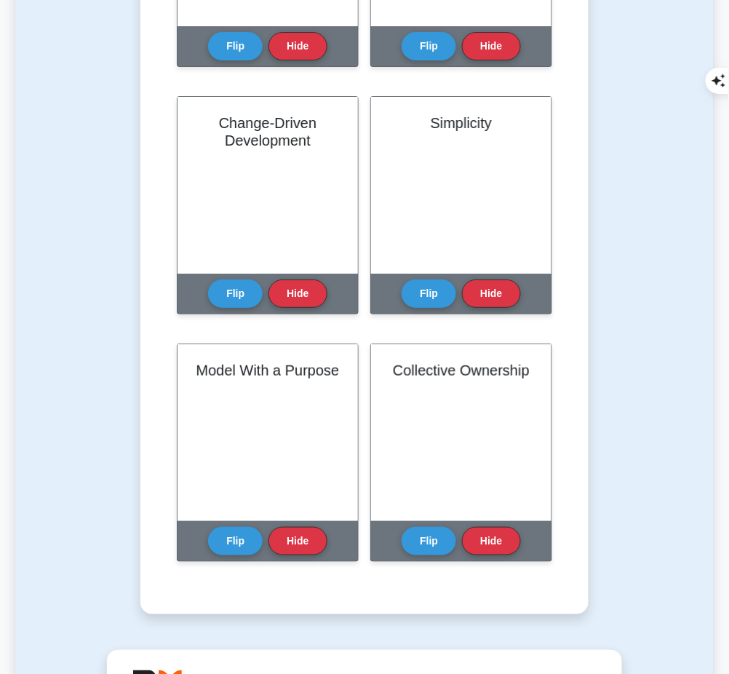
click at [237, 288] on button "Flip" at bounding box center [235, 294] width 55 height 28
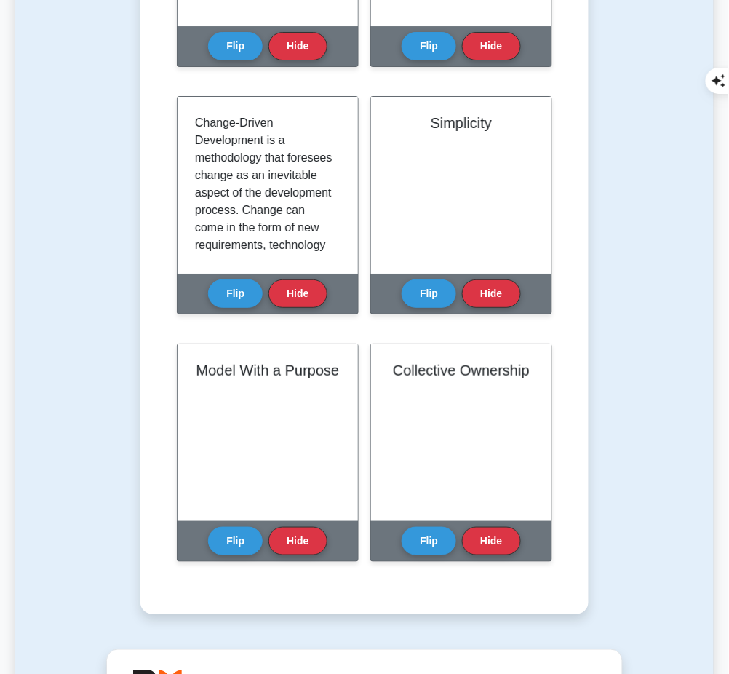
click at [194, 111] on div "Change-Driven Development is a methodology that foresees change as an inevitabl…" at bounding box center [268, 185] width 181 height 177
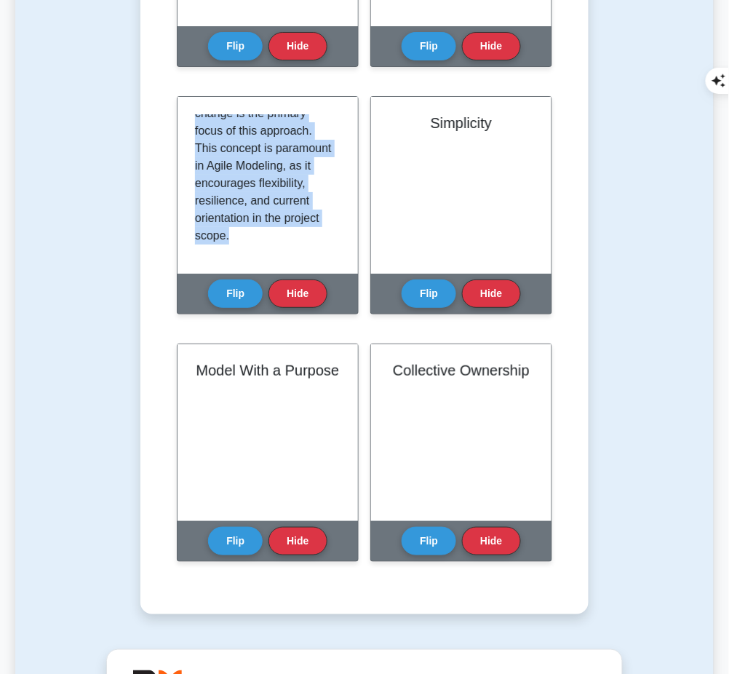
scroll to position [341, 0]
drag, startPoint x: 195, startPoint y: 114, endPoint x: 324, endPoint y: 258, distance: 193.3
click at [324, 258] on div "Change-Driven Development is a methodology that foresees change as an inevitabl…" at bounding box center [268, 185] width 181 height 177
copy p "Change-Driven Development is a methodology that foresees change as an inevitabl…"
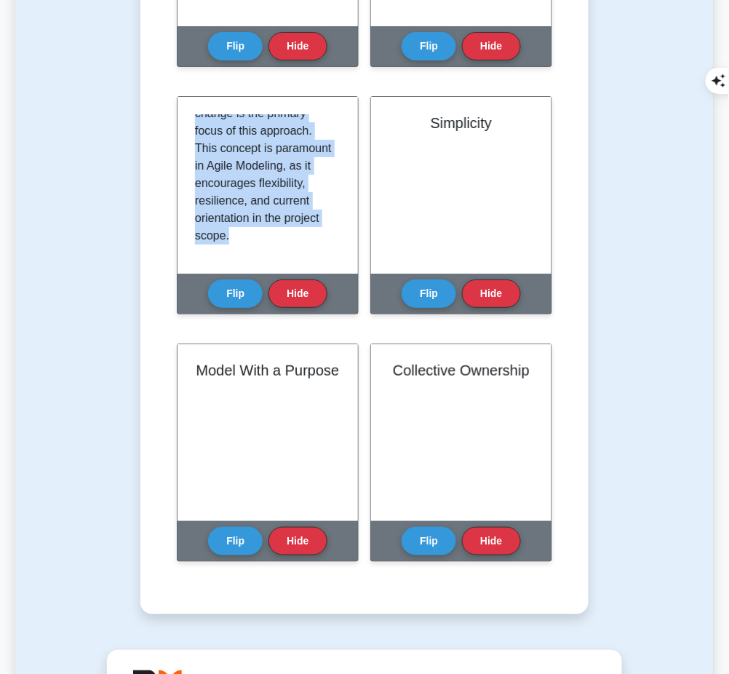
click at [432, 287] on button "Flip" at bounding box center [429, 294] width 55 height 28
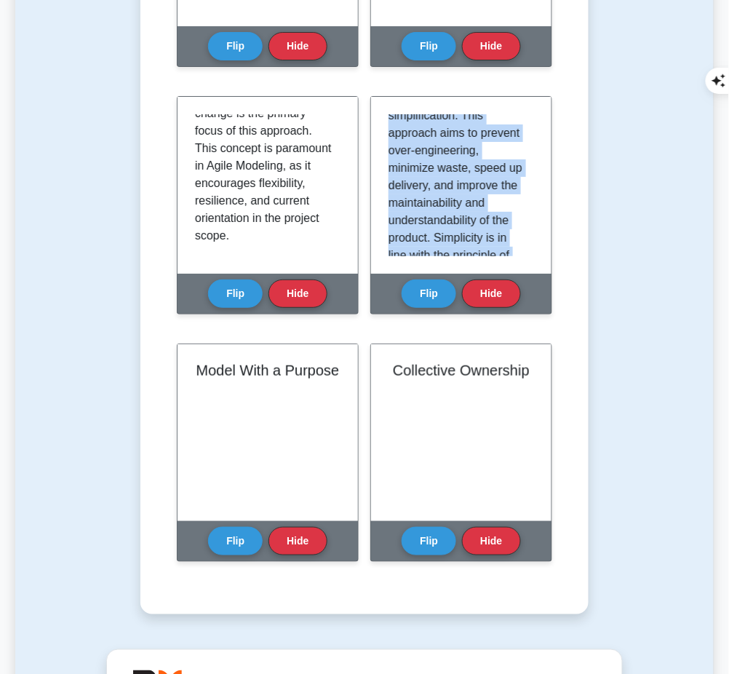
scroll to position [323, 0]
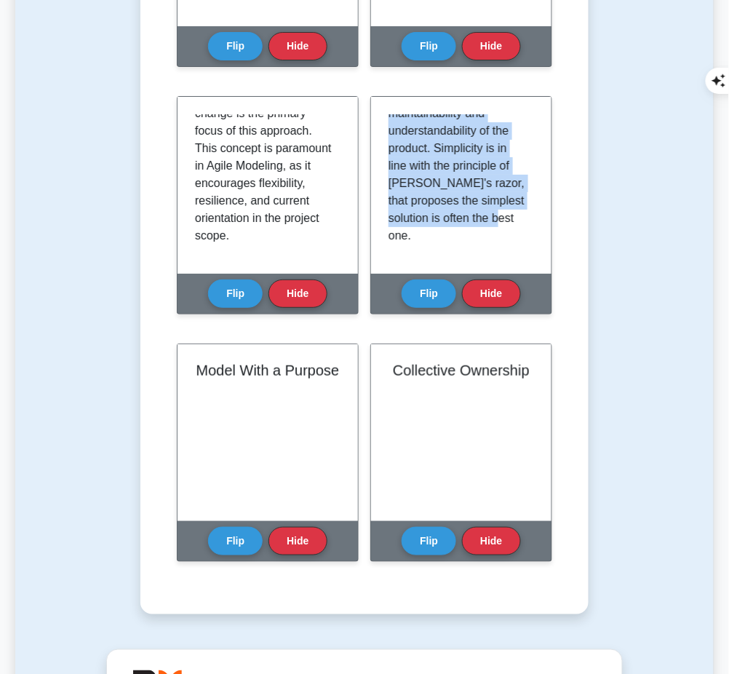
drag, startPoint x: 389, startPoint y: 114, endPoint x: 491, endPoint y: 251, distance: 171.7
click at [491, 251] on div "Simplicity is a fundamental concept in Agile Modeling, it refers to the practic…" at bounding box center [461, 185] width 181 height 177
copy p "Simplicity is a fundamental concept in Agile Modeling, it refers to the practic…"
click at [253, 530] on button "Flip" at bounding box center [235, 541] width 55 height 28
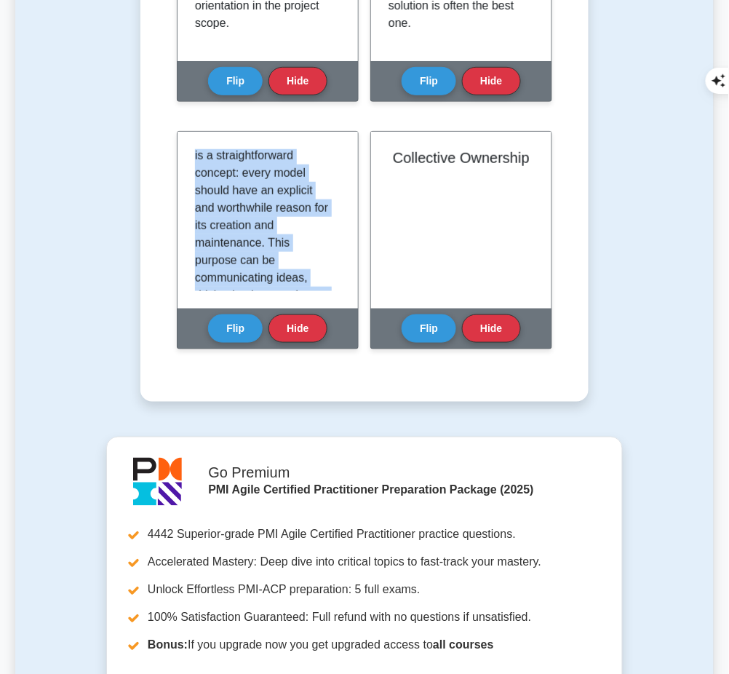
scroll to position [272, 0]
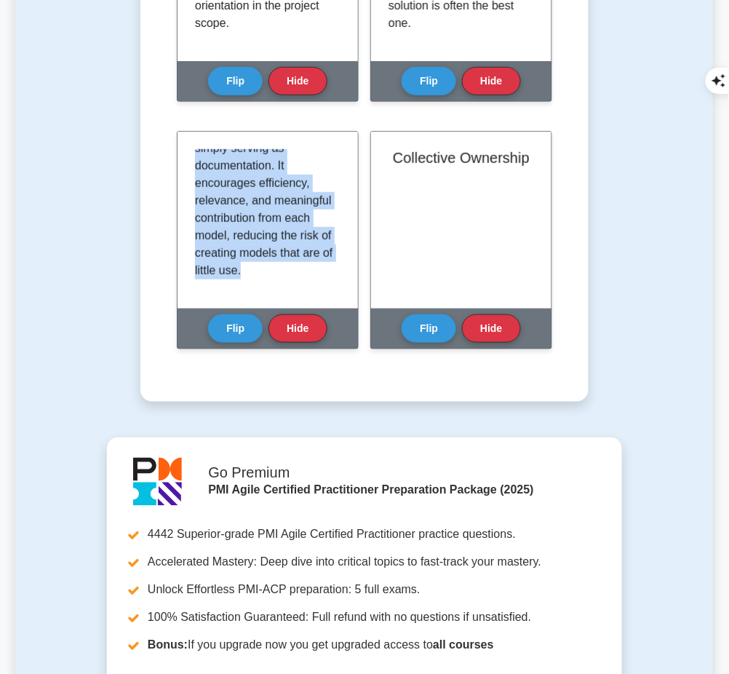
drag, startPoint x: 194, startPoint y: 149, endPoint x: 330, endPoint y: 299, distance: 202.5
click at [330, 299] on div "In the Agile Modeling methodology, it is important to have a clear purpose for …" at bounding box center [268, 220] width 181 height 177
copy p "In the Agile Modeling methodology, it is important to have a clear purpose for …"
click at [440, 319] on button "Flip" at bounding box center [429, 328] width 55 height 28
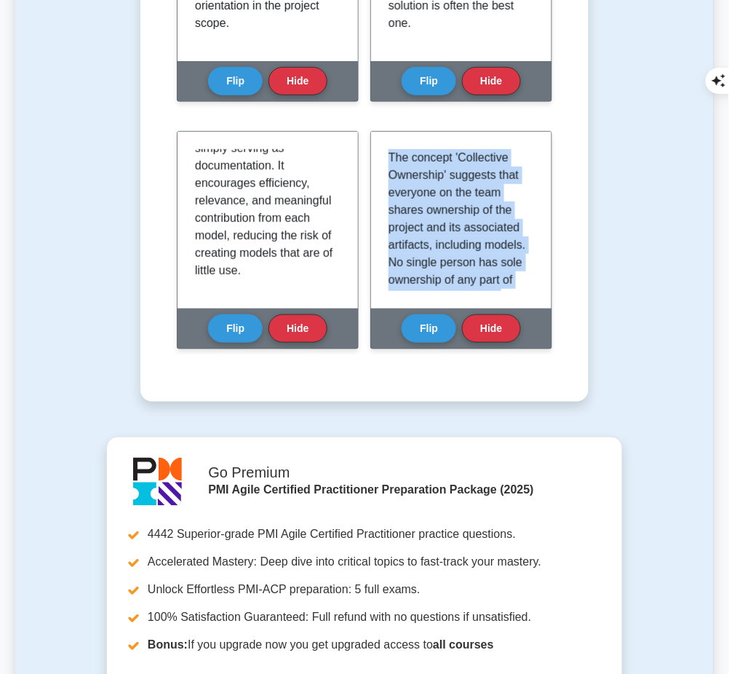
scroll to position [306, 0]
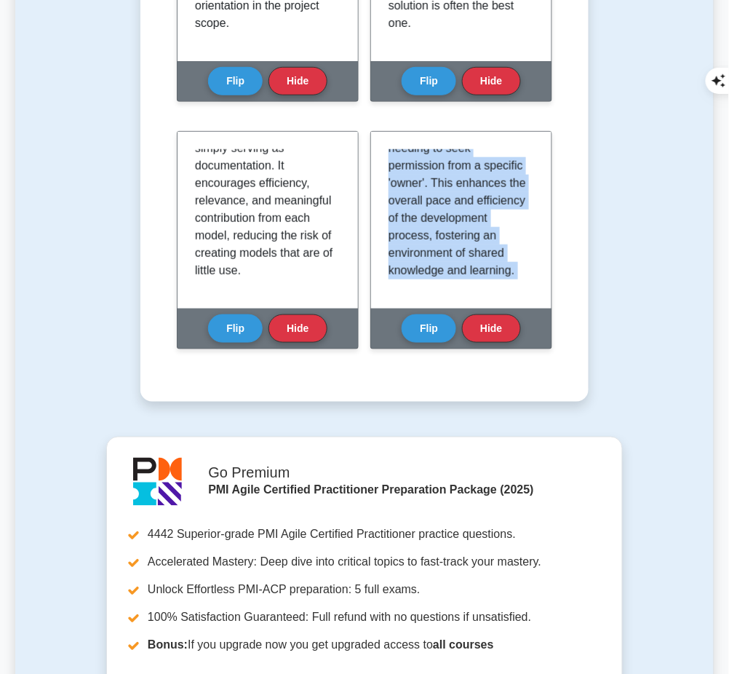
drag, startPoint x: 389, startPoint y: 149, endPoint x: 543, endPoint y: 331, distance: 238.7
click at [543, 331] on div "Collective Ownership The concept 'Collective Ownership' suggests that everyone …" at bounding box center [462, 240] width 182 height 218
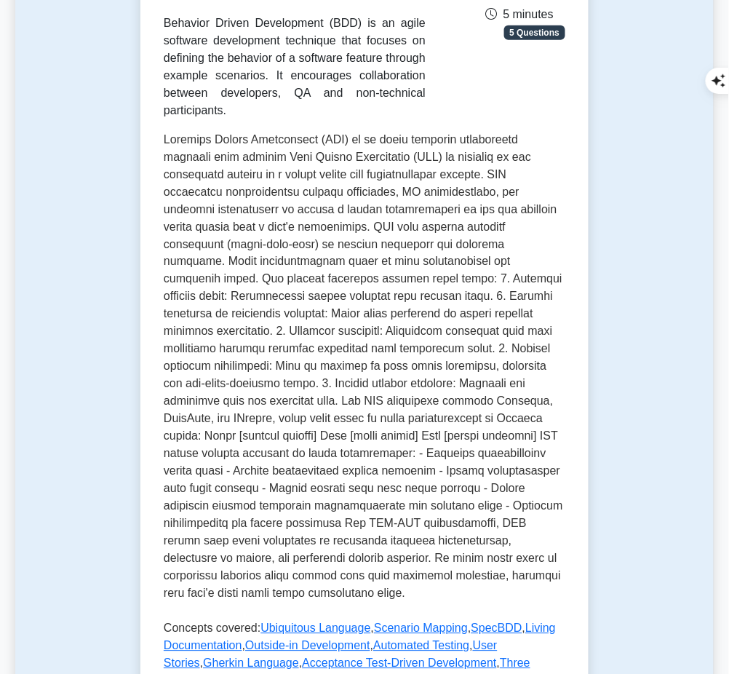
scroll to position [108, 0]
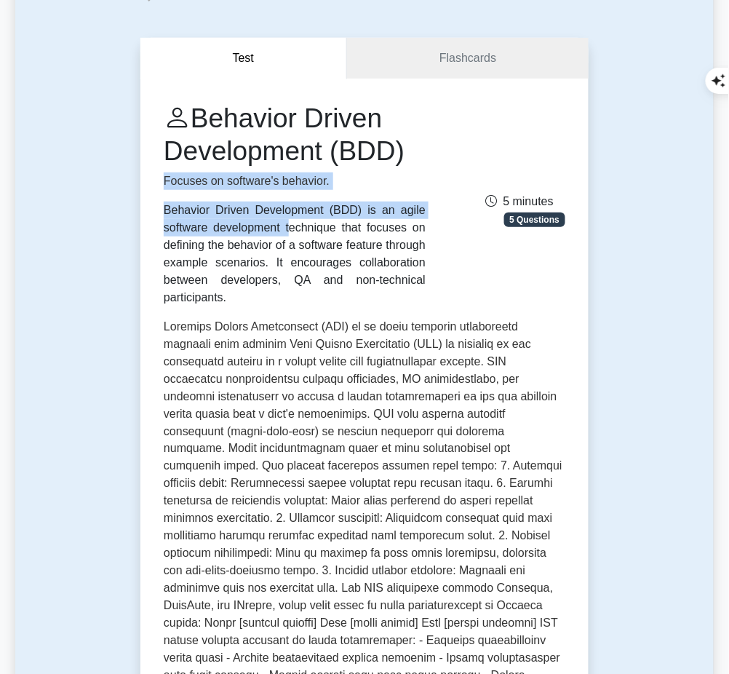
drag, startPoint x: 164, startPoint y: 179, endPoint x: 349, endPoint y: 187, distance: 185.8
click at [349, 187] on div "Behavior Driven Development (BDD) Focuses on software's behavior. Behavior Driv…" at bounding box center [295, 204] width 280 height 205
click at [297, 193] on div "Behavior Driven Development (BDD) Focuses on software's behavior. Behavior Driv…" at bounding box center [295, 204] width 280 height 205
drag, startPoint x: 199, startPoint y: 187, endPoint x: 166, endPoint y: 181, distance: 34.1
click at [166, 181] on div "Behavior Driven Development (BDD) Focuses on software's behavior. Behavior Driv…" at bounding box center [295, 204] width 280 height 205
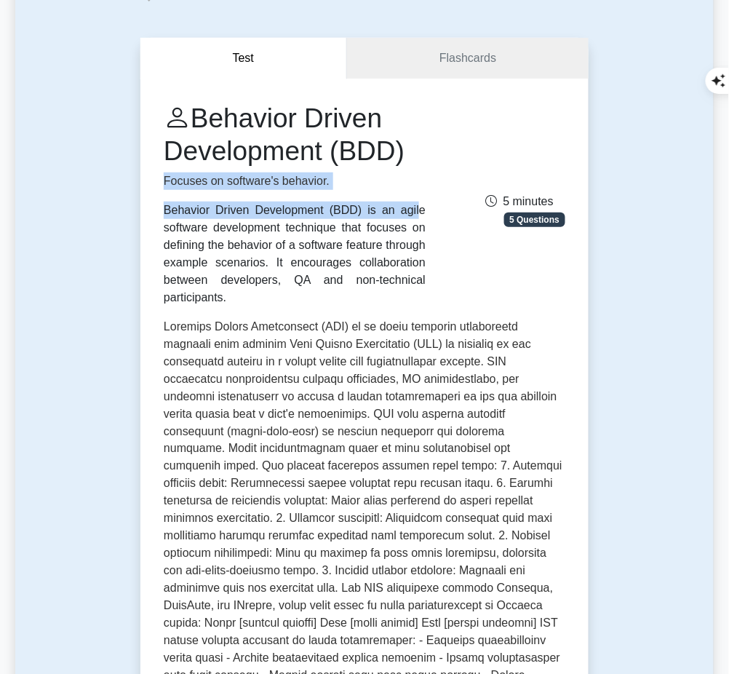
click at [166, 181] on p "Focuses on software's behavior." at bounding box center [295, 181] width 262 height 17
drag, startPoint x: 165, startPoint y: 178, endPoint x: 343, endPoint y: 178, distance: 178.4
click at [343, 178] on p "Focuses on software's behavior." at bounding box center [295, 181] width 262 height 17
copy p "Focuses on software's behavior."
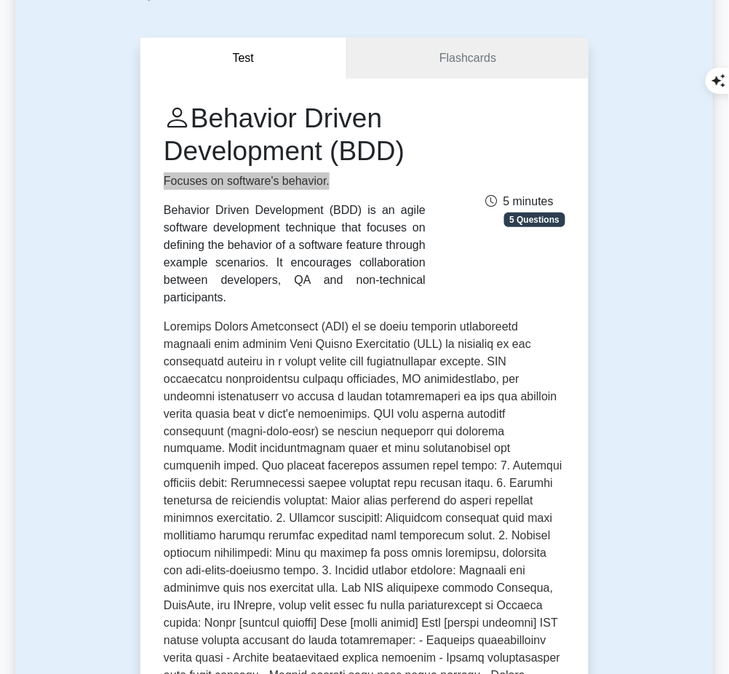
scroll to position [228, 0]
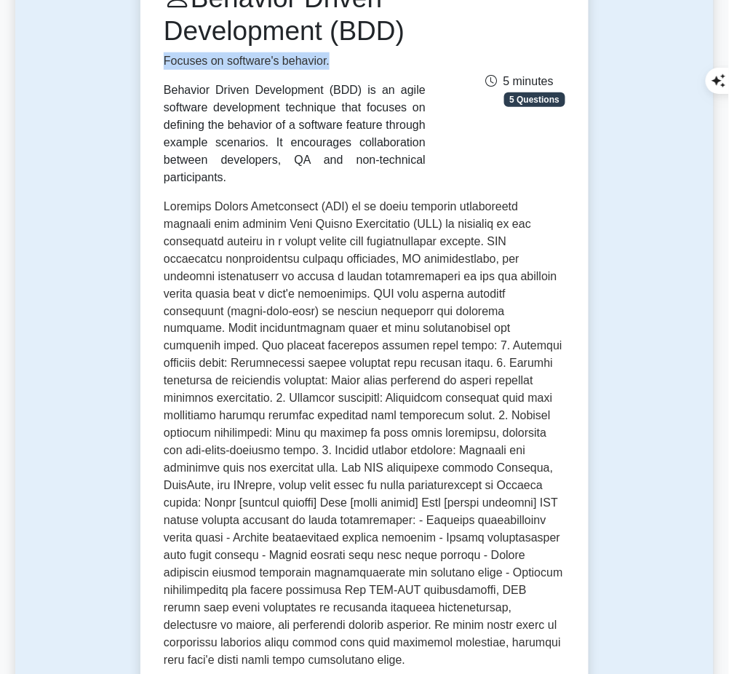
drag, startPoint x: 164, startPoint y: 89, endPoint x: 236, endPoint y: 170, distance: 108.3
click at [236, 170] on div "Behavior Driven Development (BDD) is an agile software development technique th…" at bounding box center [295, 134] width 262 height 105
copy div "Behavior Driven Development (BDD) is an agile software development technique th…"
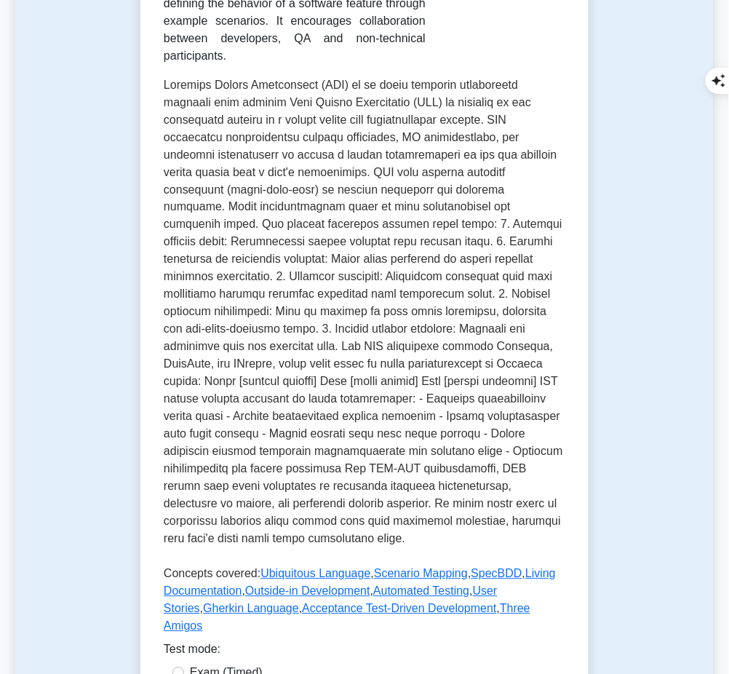
scroll to position [348, 0]
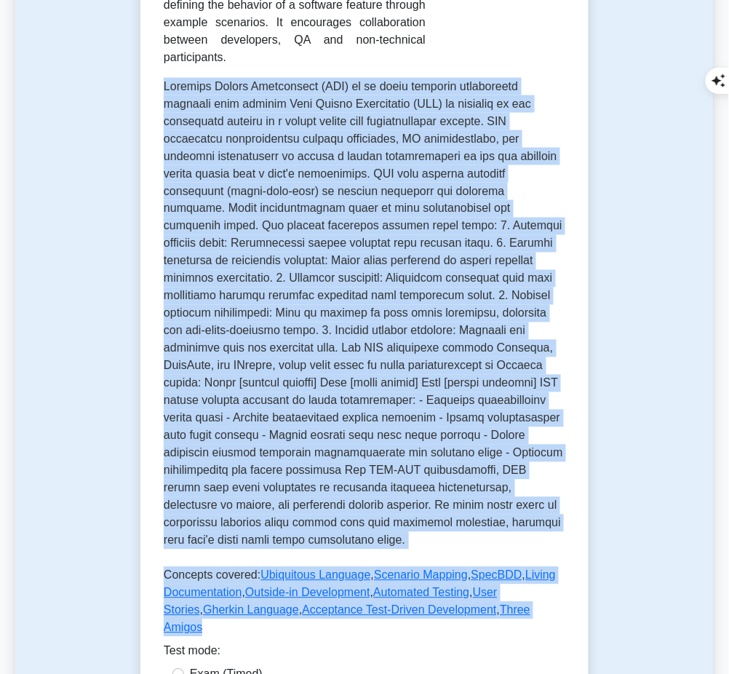
drag, startPoint x: 164, startPoint y: 80, endPoint x: 534, endPoint y: 583, distance: 624.8
click at [534, 583] on div "Behavior Driven Development (BDD) Focuses on software's behavior. Behavior Driv…" at bounding box center [364, 306] width 448 height 937
copy div "Behavior Driven Development (BDD) is an agile software development approach tha…"
